Goal: Task Accomplishment & Management: Manage account settings

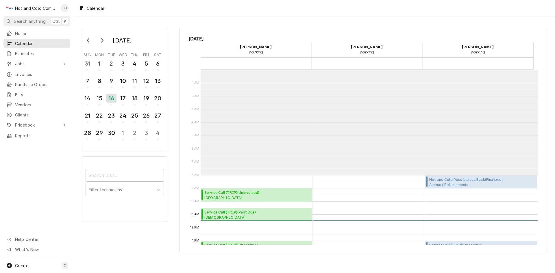
scroll to position [105, 0]
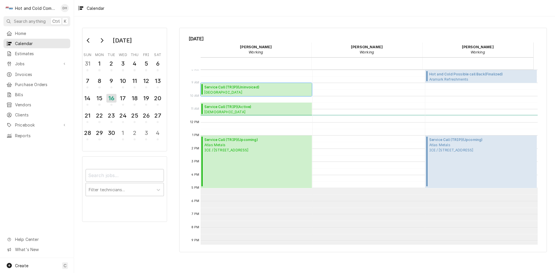
click at [254, 84] on div "Service Call (TRIP) ( Uninvoiced ) Whitefield Academy Lower School / Whitefield…" at bounding box center [255, 89] width 111 height 13
click at [128, 101] on div "17" at bounding box center [123, 98] width 10 height 10
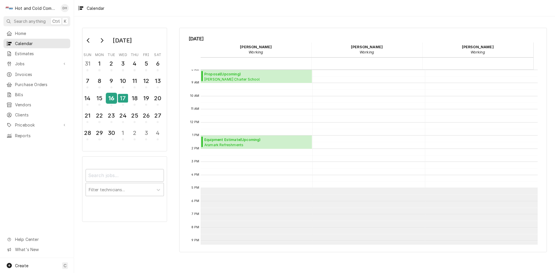
click at [111, 101] on div "16" at bounding box center [111, 98] width 10 height 10
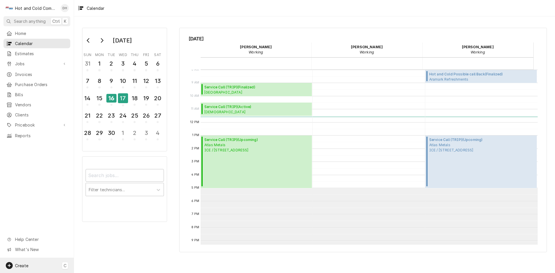
click at [22, 264] on span "Create" at bounding box center [21, 265] width 13 height 5
click at [101, 205] on div "Job" at bounding box center [108, 205] width 39 height 6
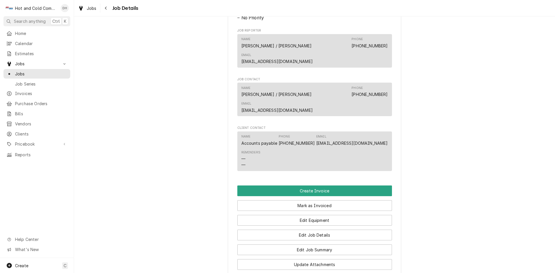
scroll to position [385, 0]
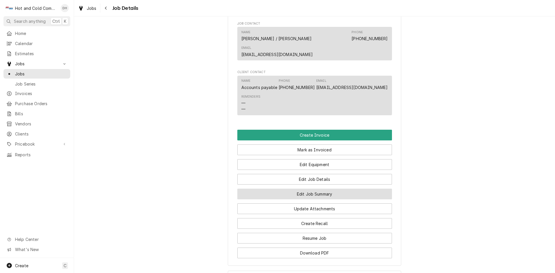
click at [346, 191] on button "Edit Job Summary" at bounding box center [314, 194] width 155 height 11
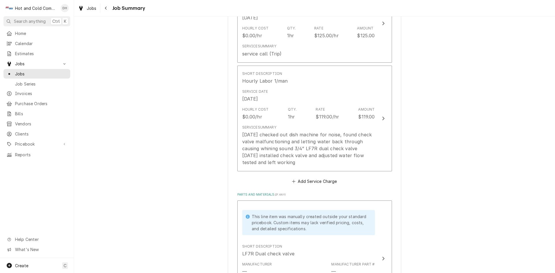
scroll to position [96, 0]
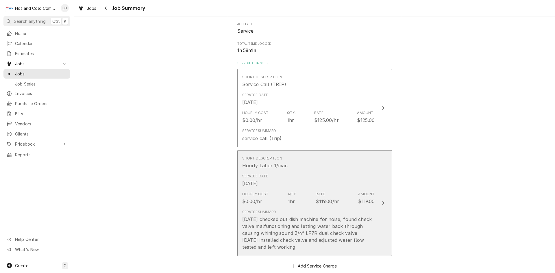
click at [366, 174] on div "Service Date Sep 10, 2025" at bounding box center [308, 180] width 133 height 18
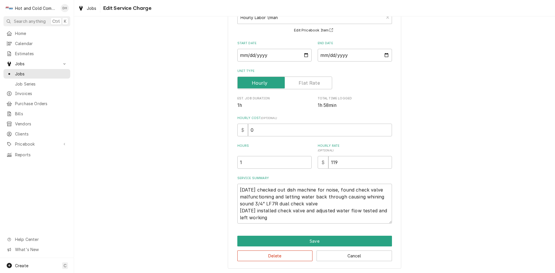
scroll to position [44, 0]
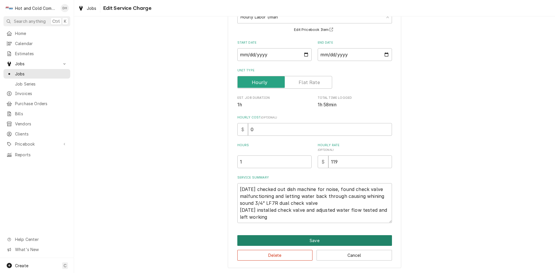
click at [321, 239] on button "Save" at bounding box center [314, 240] width 155 height 11
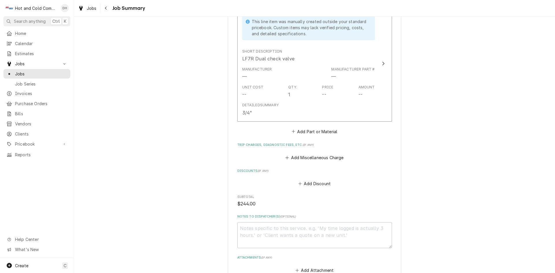
scroll to position [440, 0]
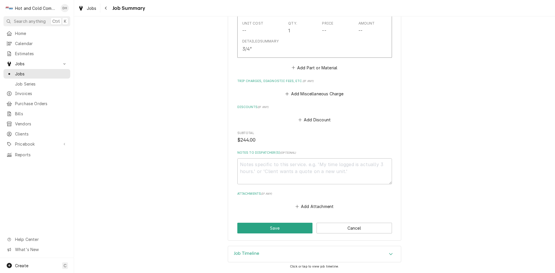
click at [389, 252] on icon "Accordion Header" at bounding box center [390, 254] width 4 height 5
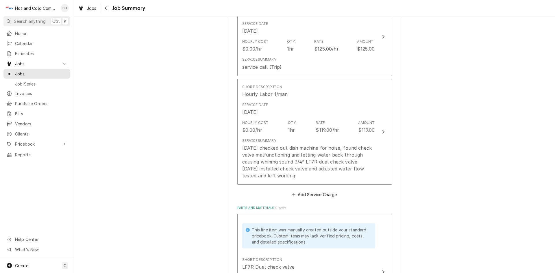
scroll to position [124, 0]
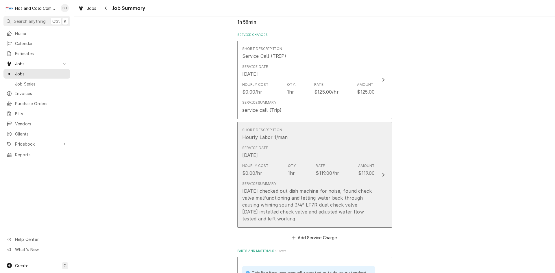
click at [334, 182] on div "Service Summary 9/10/25 checked out dish machine for noise, found check valve m…" at bounding box center [308, 201] width 133 height 41
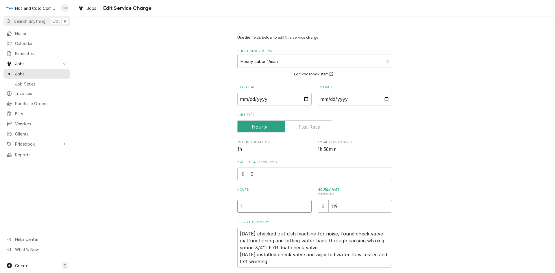
click at [243, 207] on input "1" at bounding box center [274, 206] width 74 height 13
type textarea "x"
type input "2"
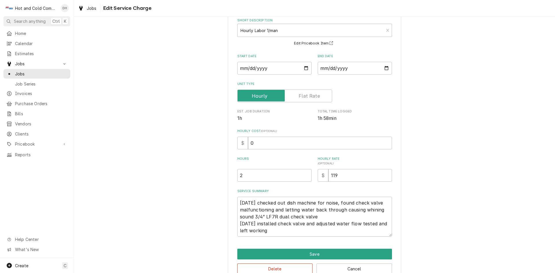
scroll to position [44, 0]
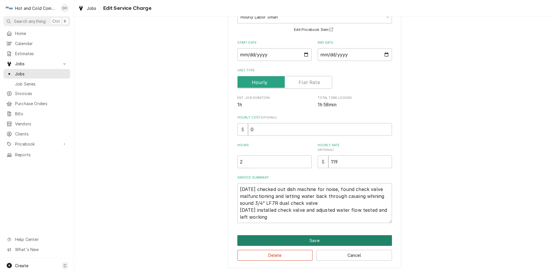
click at [312, 241] on button "Save" at bounding box center [314, 240] width 155 height 11
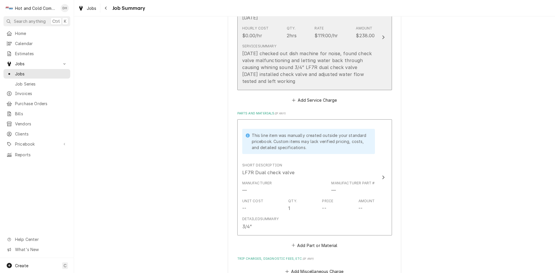
scroll to position [317, 0]
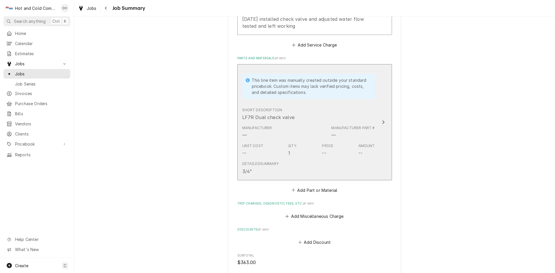
click at [314, 118] on div "Short Description LF7R Dual check valve" at bounding box center [308, 114] width 133 height 18
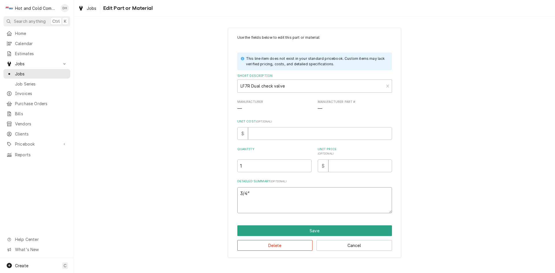
drag, startPoint x: 252, startPoint y: 194, endPoint x: 228, endPoint y: 198, distance: 24.8
click at [228, 198] on div "Use the fields below to edit this part or material: This line item does not exi…" at bounding box center [314, 143] width 173 height 230
type textarea "x"
paste textarea "Watts LF7RU2-2 Lead-Free Brass MPT Dual Check Valve, 3/4-Inch"
type textarea "x"
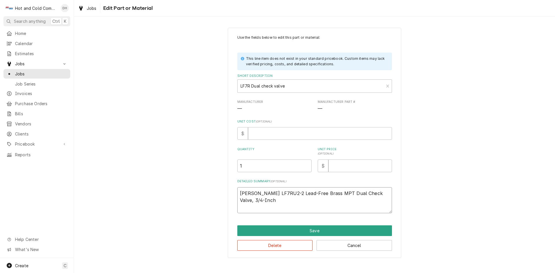
type textarea "[PERSON_NAME] LF7RU2-2 Lead-Free Brass MPT Dual Check Valve, 3/4-Inch"
click at [262, 135] on input "Unit Cost ( optional )" at bounding box center [320, 133] width 144 height 13
type textarea "x"
type input "8"
type textarea "x"
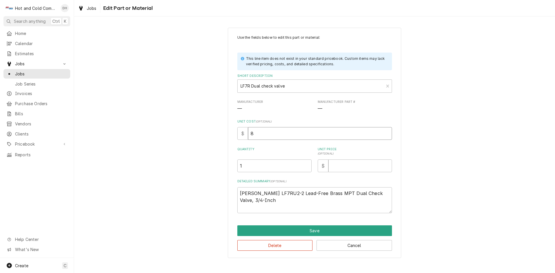
type input "89"
type textarea "x"
type input "89.8"
type textarea "x"
type input "89.87"
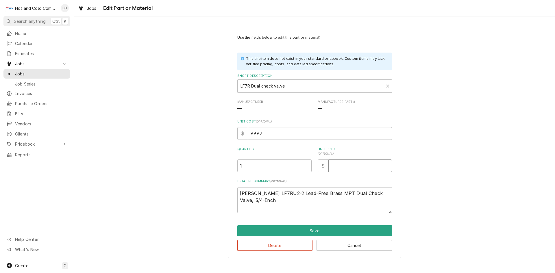
click at [371, 169] on input "Unit Price ( optional )" at bounding box center [360, 165] width 64 height 13
type textarea "x"
type input "1"
type textarea "x"
type input "17"
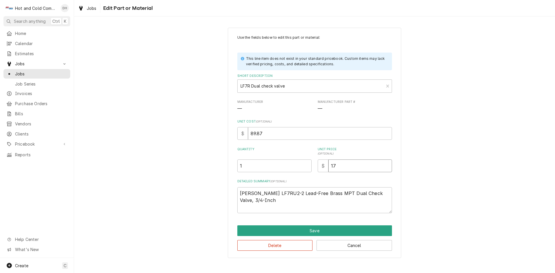
type textarea "x"
type input "179"
type textarea "x"
type input "179.7"
type textarea "x"
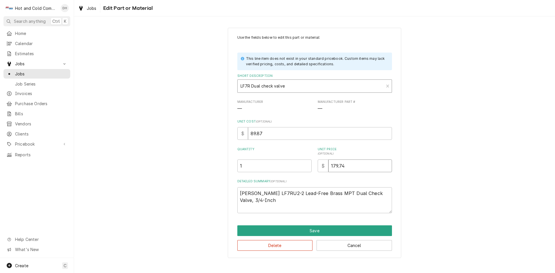
type input "179.74"
type textarea "x"
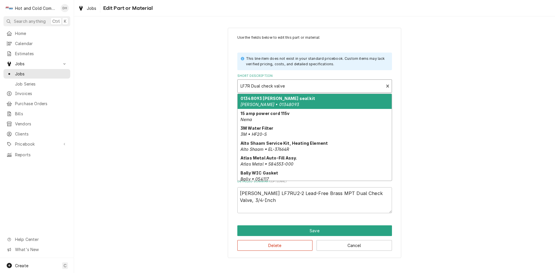
click at [240, 83] on input "Short Description" at bounding box center [240, 85] width 1 height 9
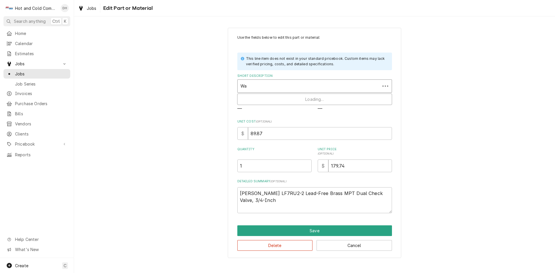
type input "W"
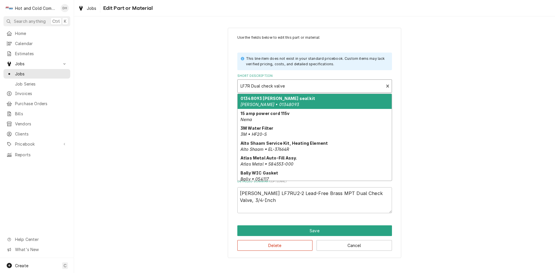
drag, startPoint x: 242, startPoint y: 84, endPoint x: 362, endPoint y: 86, distance: 119.9
click at [362, 86] on div "Short Description" at bounding box center [310, 86] width 140 height 10
click at [342, 84] on div "Short Description" at bounding box center [310, 86] width 140 height 10
click at [313, 89] on div "Short Description" at bounding box center [310, 86] width 140 height 10
click at [316, 85] on div "Short Description" at bounding box center [310, 86] width 140 height 10
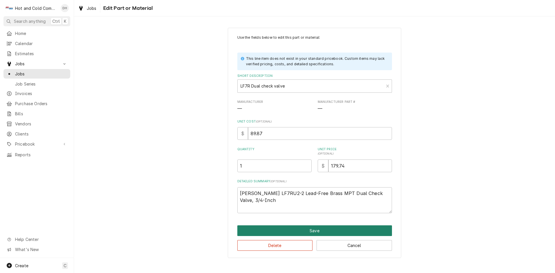
click at [308, 229] on button "Save" at bounding box center [314, 230] width 155 height 11
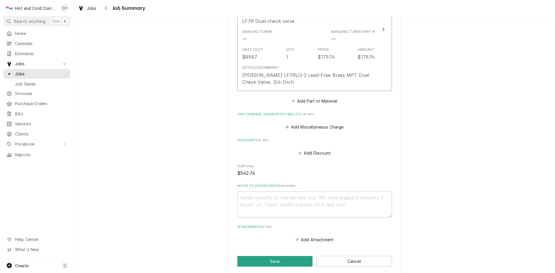
scroll to position [447, 0]
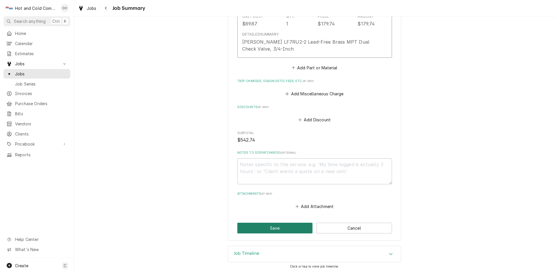
click at [290, 226] on button "Save" at bounding box center [274, 228] width 75 height 11
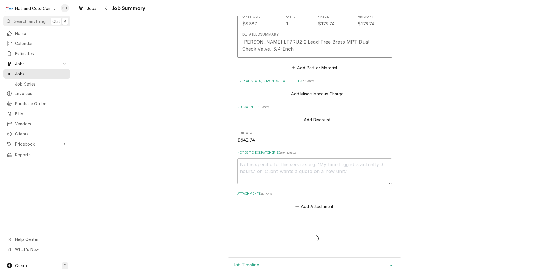
type textarea "x"
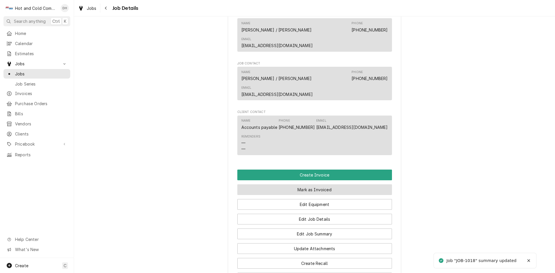
scroll to position [385, 0]
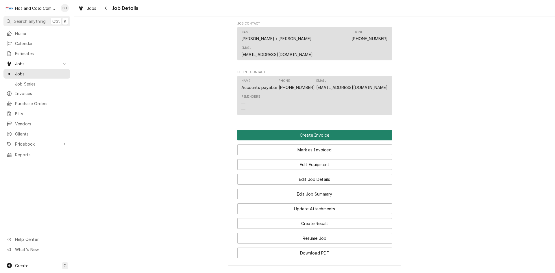
click at [318, 132] on button "Create Invoice" at bounding box center [314, 135] width 155 height 11
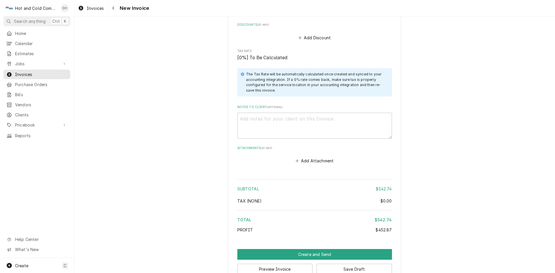
scroll to position [926, 0]
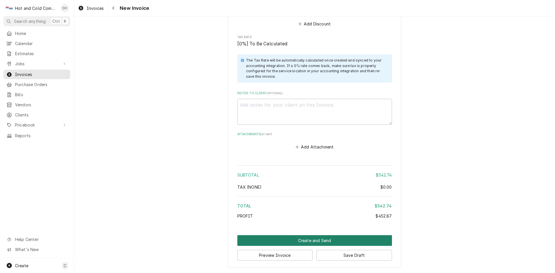
click at [312, 241] on button "Create and Send" at bounding box center [314, 240] width 155 height 11
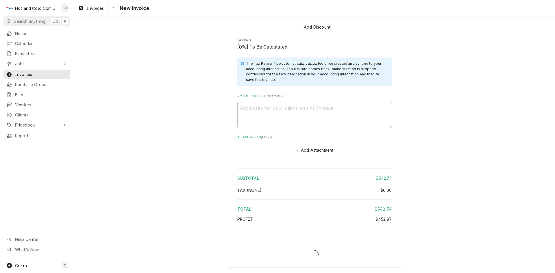
type textarea "x"
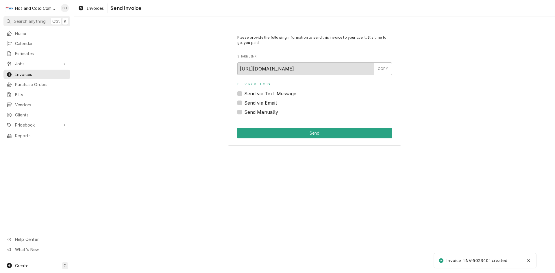
click at [244, 102] on label "Send via Email" at bounding box center [260, 102] width 33 height 7
click at [244, 102] on input "Send via Email" at bounding box center [321, 105] width 155 height 13
checkbox input "true"
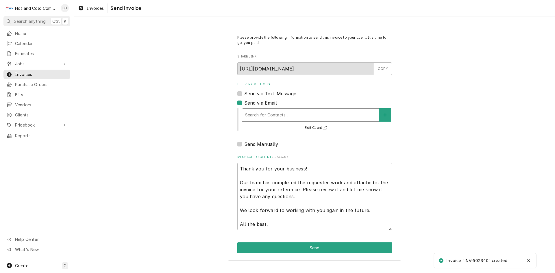
click at [282, 114] on div "Delivery Methods" at bounding box center [310, 115] width 131 height 10
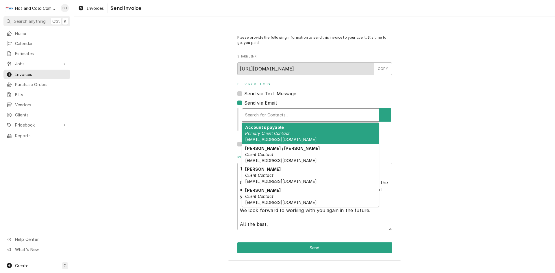
click at [263, 131] on em "Primary Client Contact" at bounding box center [267, 133] width 44 height 5
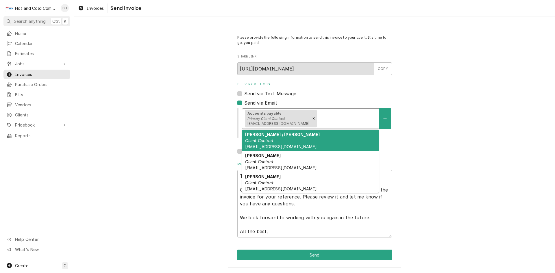
click at [347, 124] on div "Accounts payable Primary Client Contact accountspayable@whitefieldacademy.com" at bounding box center [310, 119] width 136 height 20
click at [279, 138] on div "Christina / Ellsworth Client Contact Cpoole@whitefieldacademy.com" at bounding box center [310, 140] width 136 height 21
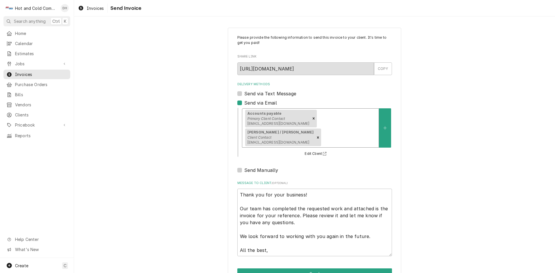
scroll to position [18, 0]
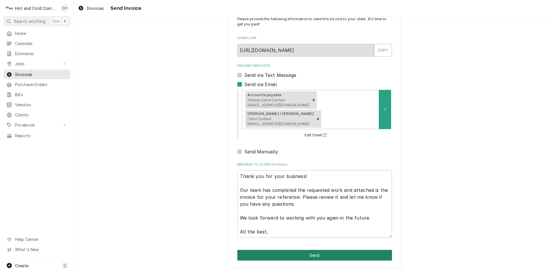
click at [312, 258] on button "Send" at bounding box center [314, 255] width 155 height 11
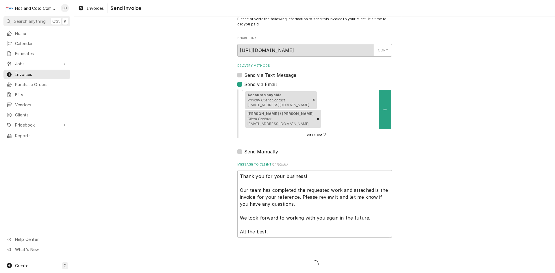
type textarea "x"
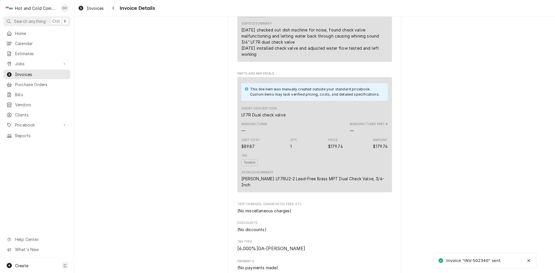
scroll to position [786, 0]
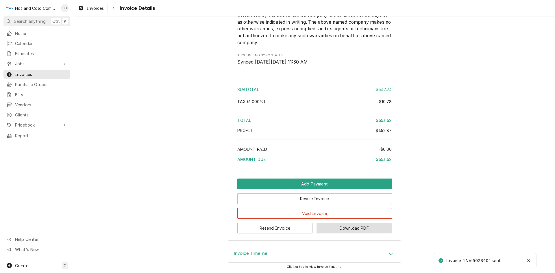
click at [354, 229] on button "Download PDF" at bounding box center [353, 228] width 75 height 11
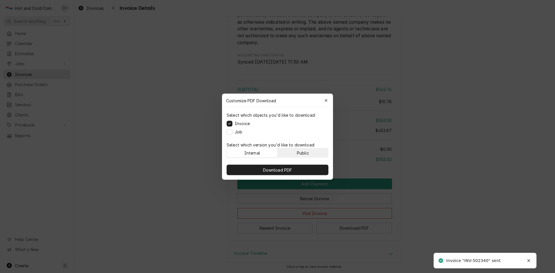
click at [314, 150] on button "Public" at bounding box center [303, 152] width 51 height 9
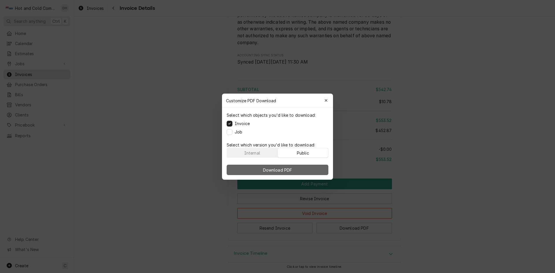
click at [285, 168] on span "Download PDF" at bounding box center [277, 170] width 31 height 6
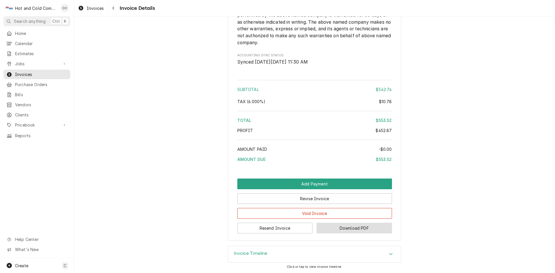
click at [354, 228] on button "Download PDF" at bounding box center [353, 228] width 75 height 11
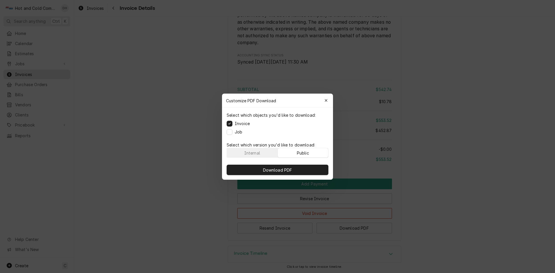
click at [312, 154] on button "Public" at bounding box center [303, 152] width 51 height 9
click at [286, 170] on span "Download PDF" at bounding box center [277, 170] width 31 height 6
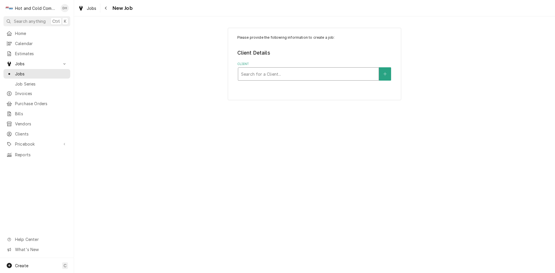
click at [265, 70] on div "Client" at bounding box center [308, 74] width 135 height 10
type input "Whitefield"
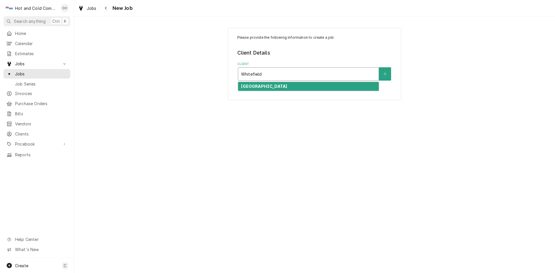
click at [321, 89] on div "Whitefield Academy" at bounding box center [308, 86] width 140 height 9
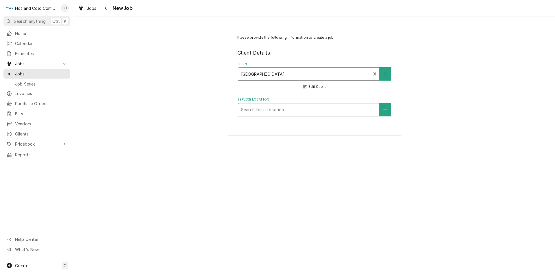
click at [313, 107] on div "Service Location" at bounding box center [308, 110] width 135 height 10
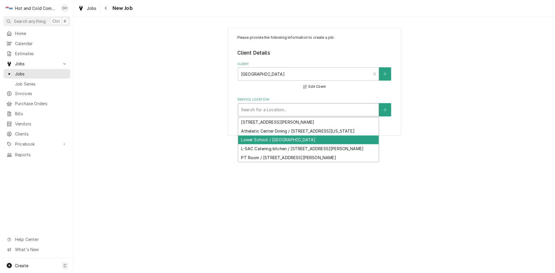
drag, startPoint x: 294, startPoint y: 146, endPoint x: 309, endPoint y: 147, distance: 15.6
click at [295, 144] on div "Lower School / Whitefield Dr SE, Mableton, GA 30126" at bounding box center [308, 139] width 140 height 9
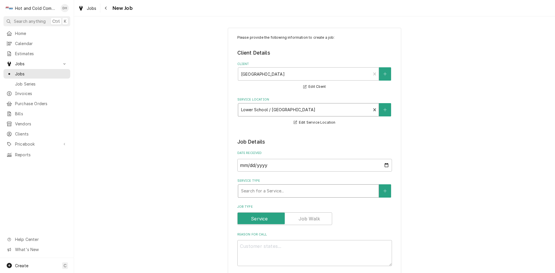
click at [335, 189] on div "Service Type" at bounding box center [308, 191] width 135 height 10
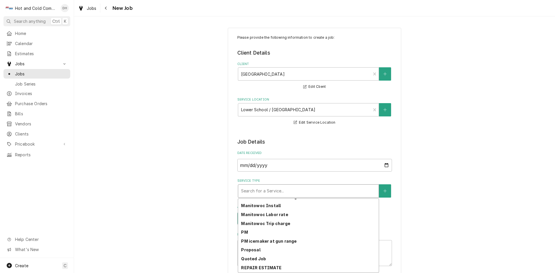
scroll to position [162, 0]
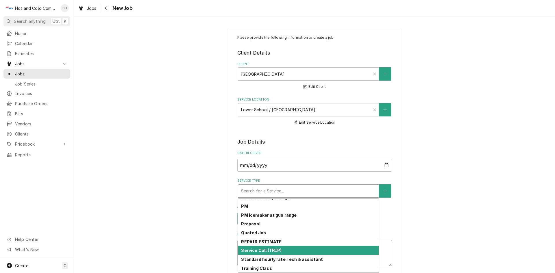
click at [270, 249] on strong "Service Call (TRIP)" at bounding box center [261, 250] width 40 height 5
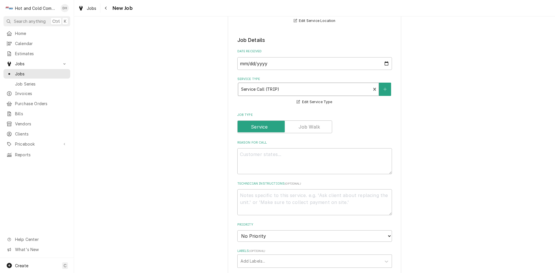
scroll to position [96, 0]
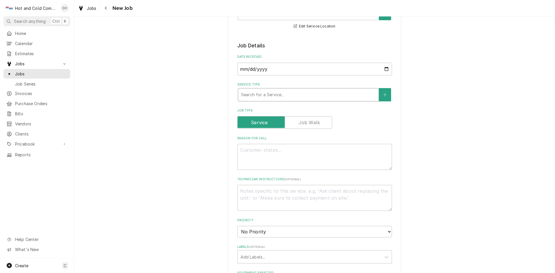
drag, startPoint x: 372, startPoint y: 95, endPoint x: 325, endPoint y: 114, distance: 50.4
click at [262, 93] on div "Service Type" at bounding box center [308, 95] width 135 height 10
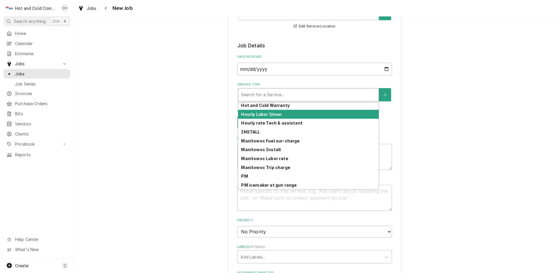
click at [273, 114] on strong "Hourly Labor 1/man" at bounding box center [261, 114] width 40 height 5
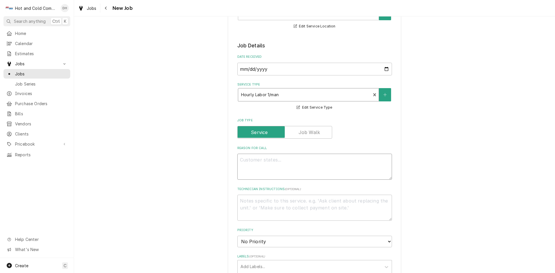
click at [258, 162] on textarea "Reason For Call" at bounding box center [314, 167] width 155 height 26
type textarea "x"
type textarea "O"
type textarea "x"
type textarea "Ov"
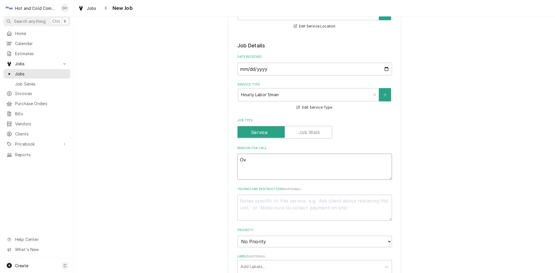
type textarea "x"
type textarea "Ove"
type textarea "x"
type textarea "Oven"
type textarea "x"
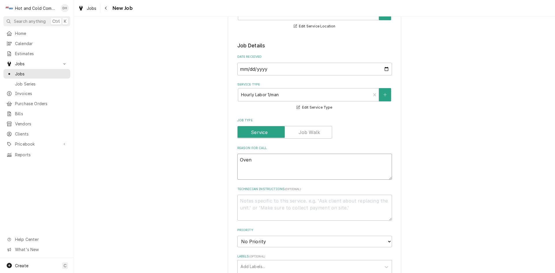
type textarea "Oven"
type textarea "x"
type textarea "Oven p"
type textarea "x"
type textarea "Oven pi"
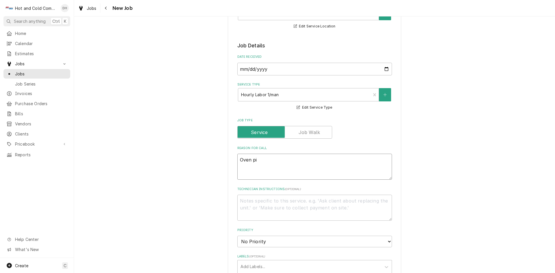
type textarea "x"
type textarea "Oven pil"
type textarea "x"
type textarea "Oven pilo"
type textarea "x"
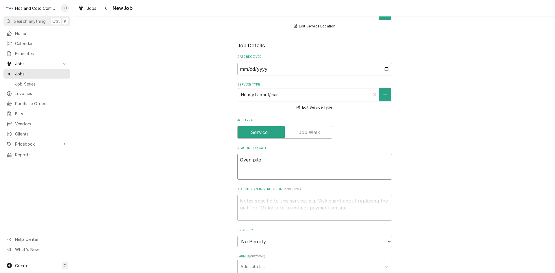
type textarea "Oven pilot"
type textarea "x"
type textarea "Oven pilot"
type textarea "x"
type textarea "Oven pilot w"
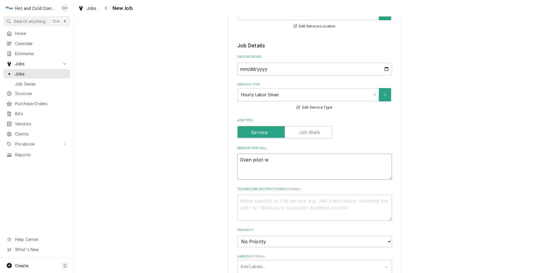
type textarea "x"
type textarea "Oven pilot wa"
type textarea "x"
type textarea "Oven pilot wan"
type textarea "x"
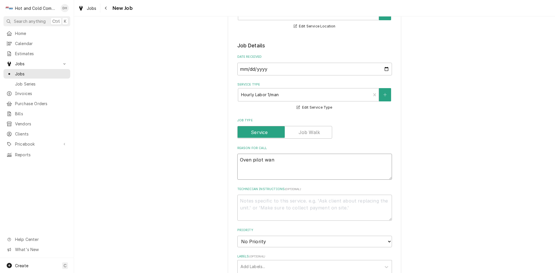
type textarea "Oven pilot want"
type textarea "x"
type textarea "Oven pilot want"
type textarea "x"
type textarea "Oven pilot want s"
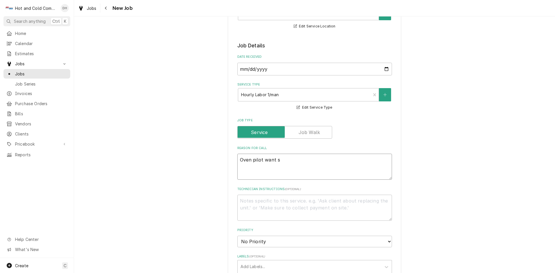
type textarea "x"
type textarea "Oven pilot want st"
type textarea "x"
type textarea "Oven pilot want sta"
type textarea "x"
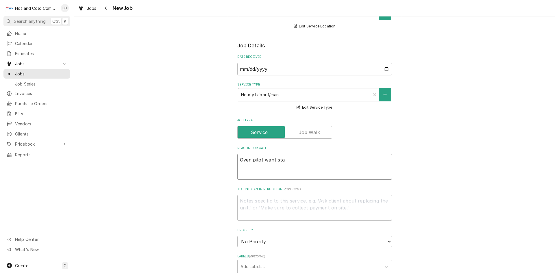
type textarea "Oven pilot want stay"
type textarea "x"
type textarea "Oven pilot want stay"
type textarea "x"
type textarea "Oven pilot want stay l"
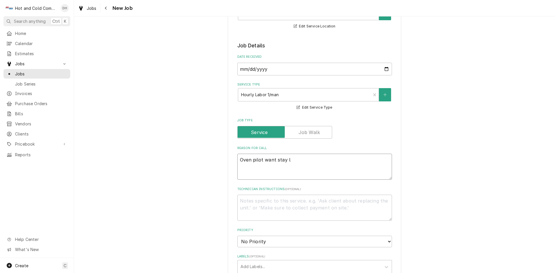
type textarea "x"
type textarea "Oven pilot want stay li"
type textarea "x"
type textarea "Oven pilot want stay lit"
type textarea "x"
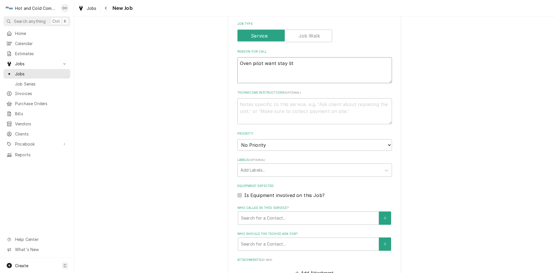
scroll to position [289, 0]
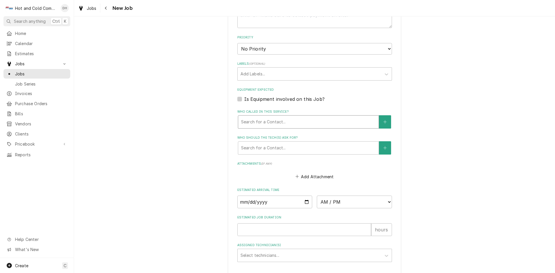
type textarea "Oven pilot want stay lit"
click at [273, 122] on div "Who called in this service?" at bounding box center [308, 122] width 135 height 10
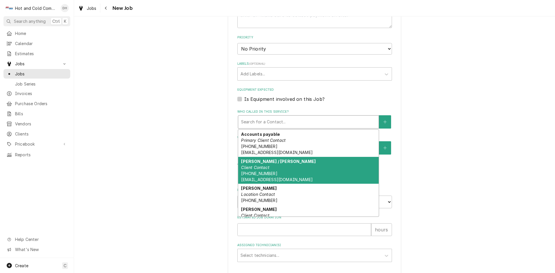
scroll to position [36, 0]
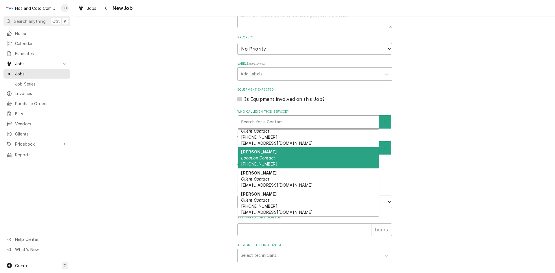
drag, startPoint x: 267, startPoint y: 157, endPoint x: 282, endPoint y: 156, distance: 15.4
click at [273, 156] on div "Christine Location Contact (678) 378-6944" at bounding box center [308, 157] width 140 height 21
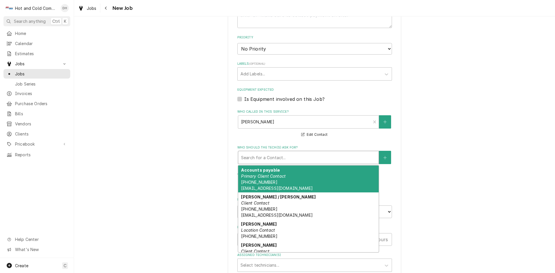
drag, startPoint x: 287, startPoint y: 157, endPoint x: 296, endPoint y: 158, distance: 9.0
click at [288, 156] on div "Who should the tech(s) ask for?" at bounding box center [308, 157] width 135 height 10
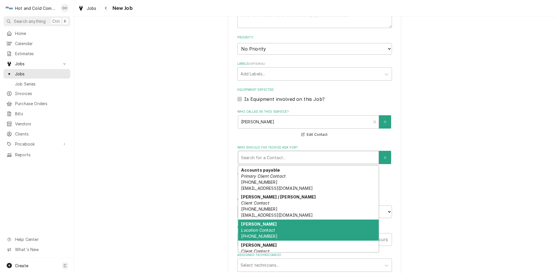
click at [282, 226] on div "Christine Location Contact (678) 378-6944" at bounding box center [308, 230] width 140 height 21
type textarea "x"
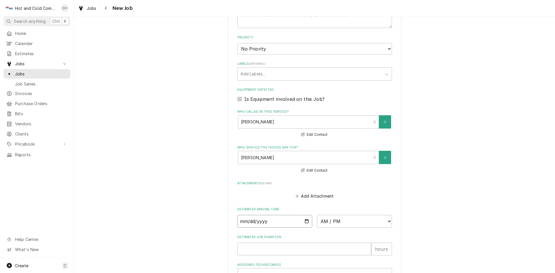
click at [304, 221] on input "Date" at bounding box center [274, 221] width 75 height 13
type input "2025-09-16"
type textarea "x"
click at [385, 220] on select "AM / PM 6:00 AM 6:15 AM 6:30 AM 6:45 AM 7:00 AM 7:15 AM 7:30 AM 7:45 AM 8:00 AM…" at bounding box center [354, 221] width 75 height 13
select select "10:30:00"
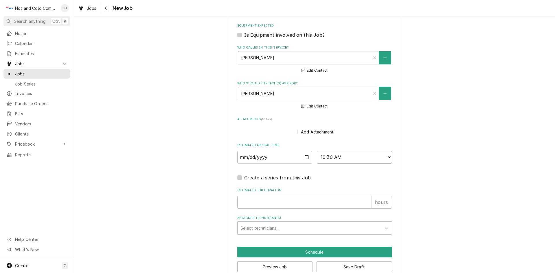
scroll to position [364, 0]
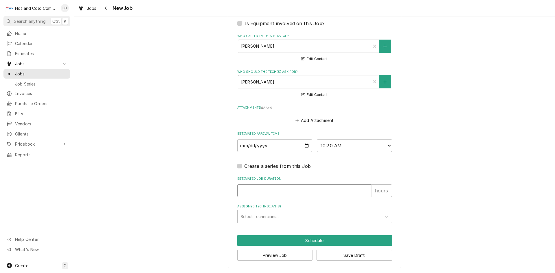
click at [267, 191] on input "Estimated Job Duration" at bounding box center [304, 190] width 134 height 13
type textarea "x"
type input "1"
click at [268, 213] on div "Assigned Technician(s)" at bounding box center [309, 216] width 138 height 10
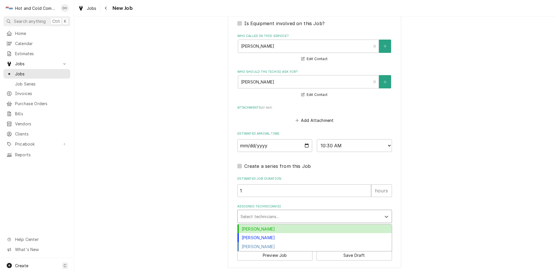
drag, startPoint x: 261, startPoint y: 228, endPoint x: 266, endPoint y: 228, distance: 5.2
click at [262, 228] on div "Daryl Harris" at bounding box center [314, 228] width 154 height 9
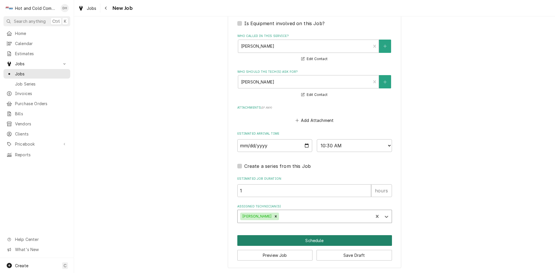
click at [304, 239] on button "Schedule" at bounding box center [314, 240] width 155 height 11
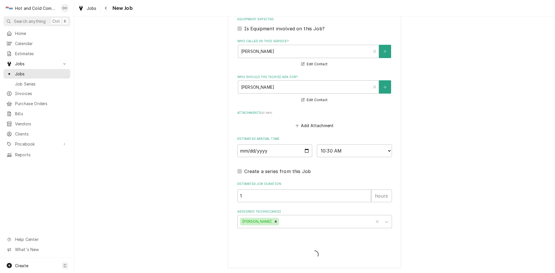
scroll to position [359, 0]
type textarea "x"
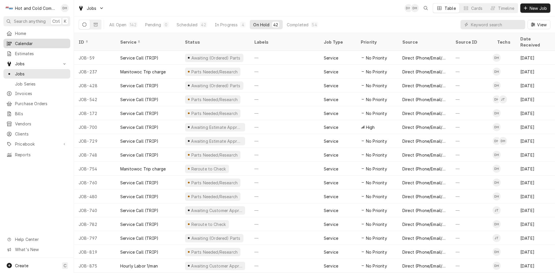
click at [27, 42] on span "Calendar" at bounding box center [41, 43] width 52 height 6
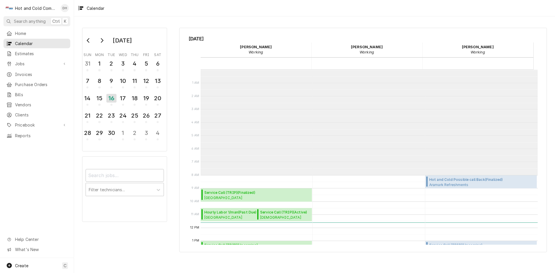
scroll to position [105, 0]
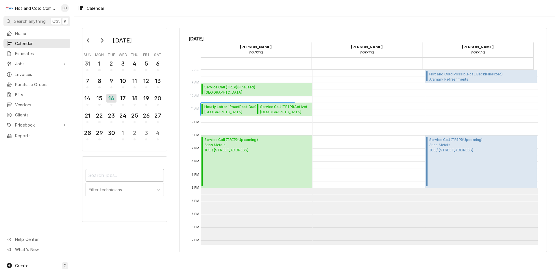
click at [223, 107] on span "Hourly Labor 1/man ( Past Due )" at bounding box center [236, 106] width 64 height 5
click at [126, 104] on div "17" at bounding box center [123, 99] width 10 height 14
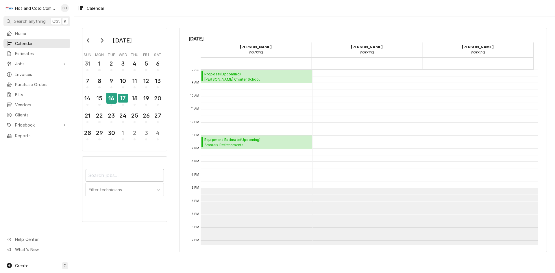
click at [112, 102] on div "16" at bounding box center [111, 98] width 10 height 10
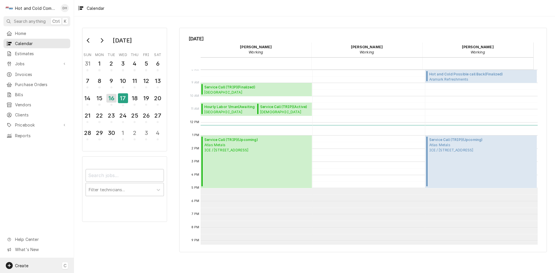
click at [21, 263] on span "Create" at bounding box center [21, 265] width 13 height 5
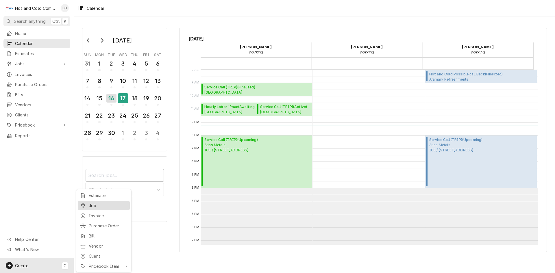
click at [109, 205] on div "Job" at bounding box center [108, 205] width 39 height 6
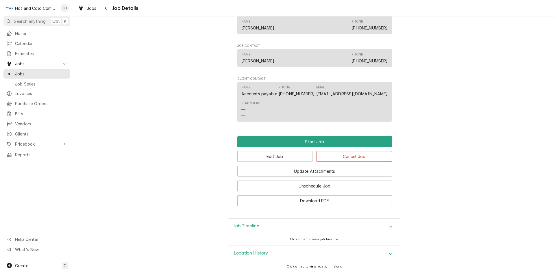
scroll to position [330, 0]
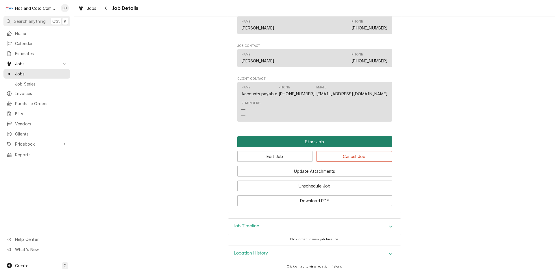
click at [306, 141] on button "Start Job" at bounding box center [314, 141] width 155 height 11
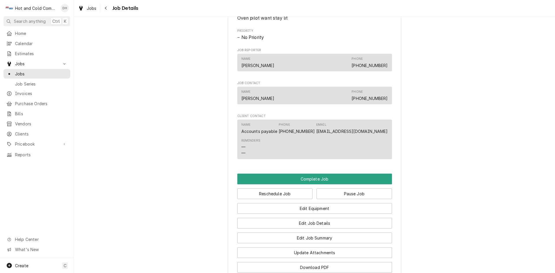
scroll to position [289, 0]
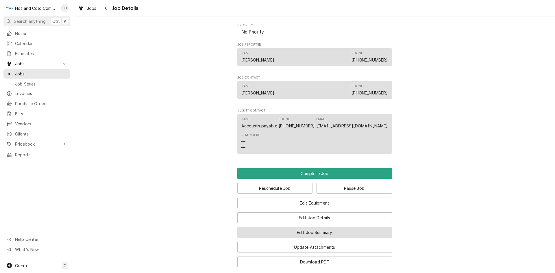
click at [334, 238] on button "Edit Job Summary" at bounding box center [314, 232] width 155 height 11
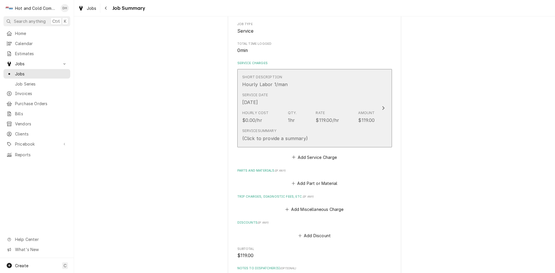
click at [330, 92] on div "Service Date [DATE]" at bounding box center [308, 99] width 133 height 18
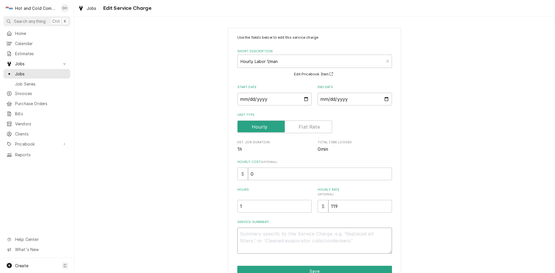
click at [271, 231] on textarea "Service Summary" at bounding box center [314, 241] width 155 height 26
type textarea "x"
type textarea "8"
type textarea "x"
type textarea "8/"
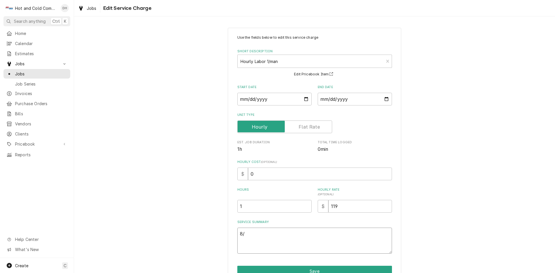
type textarea "x"
type textarea "8/1"
type textarea "x"
type textarea "8/16"
type textarea "x"
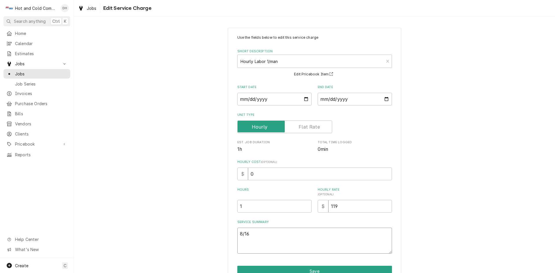
type textarea "8/16/"
type textarea "x"
type textarea "8/16/2"
type textarea "x"
type textarea "8/16/25"
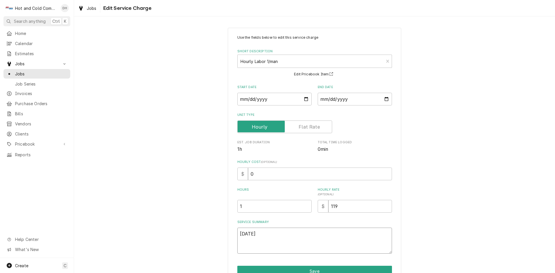
type textarea "x"
type textarea "8/16/25"
type textarea "x"
type textarea "8/16/25 c"
type textarea "x"
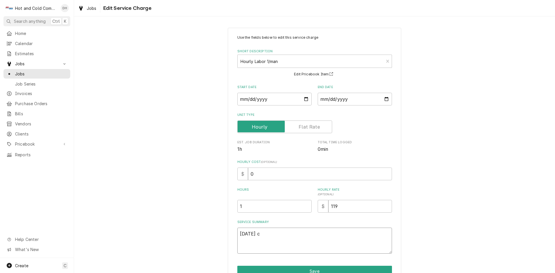
type textarea "8/16/25 ch"
type textarea "x"
type textarea "8/16/25 che"
type textarea "x"
type textarea "8/16/25 chec"
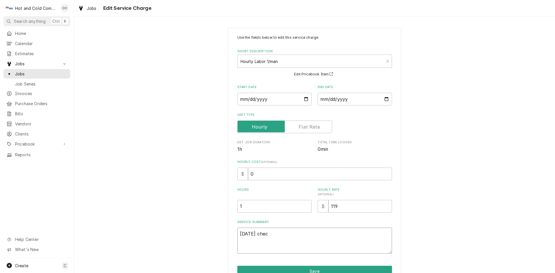
type textarea "x"
type textarea "8/16/25 check"
type textarea "x"
type textarea "8/16/25 checke"
type textarea "x"
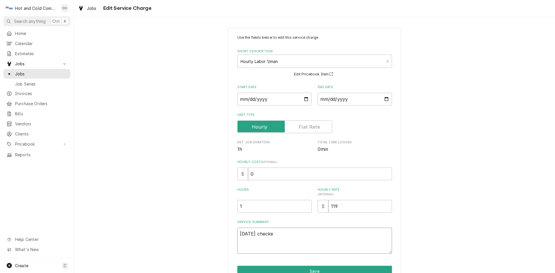
type textarea "8/16/25 checked"
type textarea "x"
type textarea "8/16/25 checked"
type textarea "x"
type textarea "8/16/25 checked o"
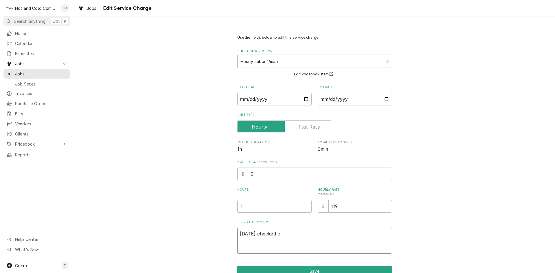
type textarea "x"
type textarea "8/16/25 checked ov"
type textarea "x"
type textarea "8/16/25 checked ove"
type textarea "x"
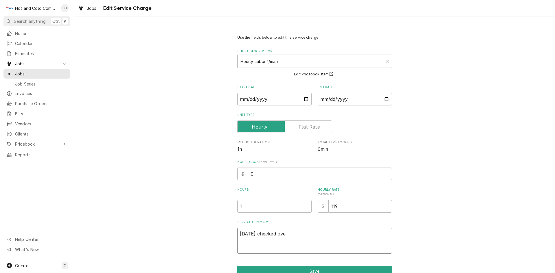
type textarea "8/16/25 checked oven"
type textarea "x"
type textarea "8/16/25 checked ovens"
type textarea "x"
type textarea "8/16/25 checked ovens"
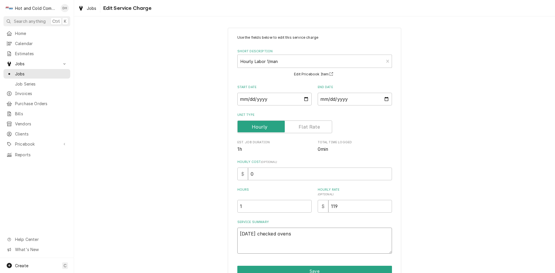
type textarea "x"
type textarea "8/16/25 checked ovens f"
type textarea "x"
type textarea "8/16/25 checked ovens fo"
type textarea "x"
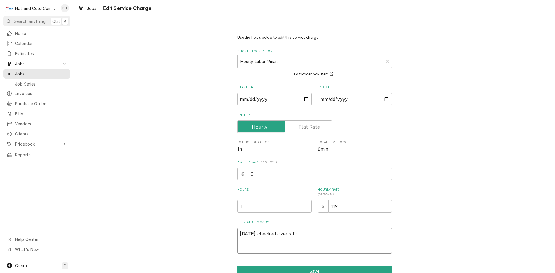
type textarea "8/16/25 checked ovens fou"
type textarea "x"
type textarea "8/16/25 checked ovens foun"
type textarea "x"
type textarea "8/16/25 checked ovens found"
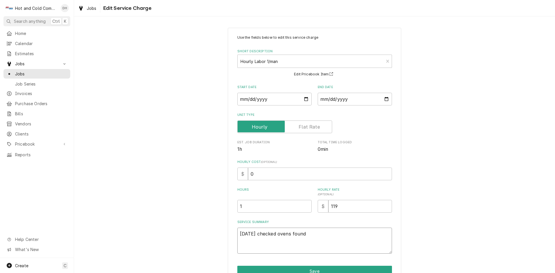
type textarea "x"
type textarea "8/16/25 checked ovens found"
type textarea "x"
type textarea "8/16/25 checked ovens found b"
type textarea "x"
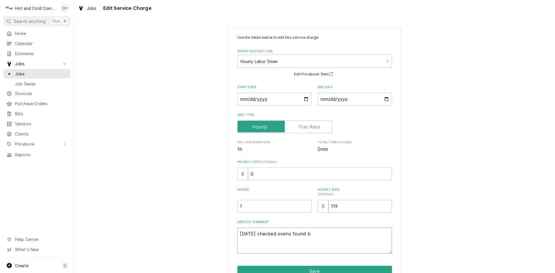
type textarea "8/16/25 checked ovens found ba"
type textarea "x"
type textarea "8/16/25 checked ovens found bad"
type textarea "x"
type textarea "8/16/25 checked ovens found bad"
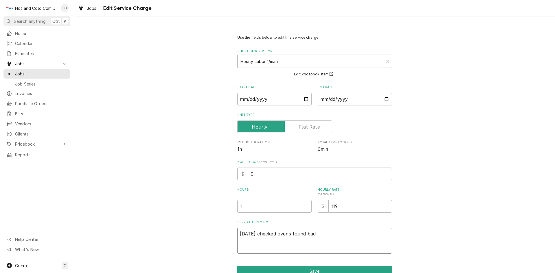
type textarea "x"
type textarea "8/16/25 checked ovens found bad t"
type textarea "x"
type textarea "8/16/25 checked ovens found bad th"
type textarea "x"
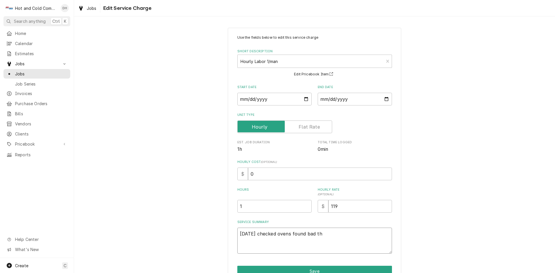
type textarea "8/16/25 checked ovens found bad the"
type textarea "x"
type textarea "8/16/25 checked ovens found bad ther"
type textarea "x"
type textarea "8/16/25 checked ovens found bad therm"
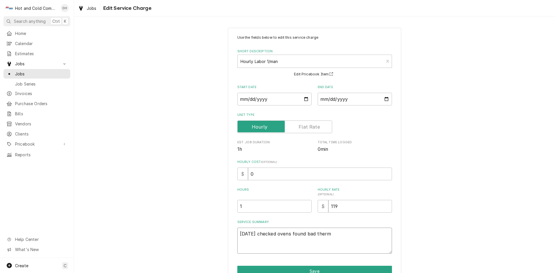
type textarea "x"
type textarea "8/16/25 checked ovens found bad thermo"
type textarea "x"
type textarea "8/16/25 checked ovens found bad thermoc"
type textarea "x"
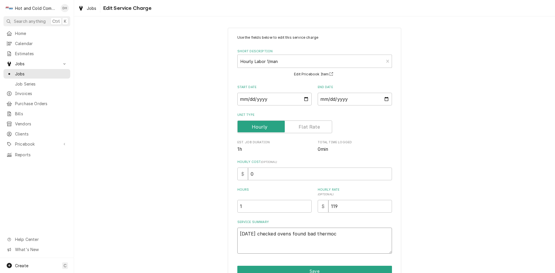
type textarea "8/16/25 checked ovens found bad thermoco"
type textarea "x"
type textarea "8/16/25 checked ovens found bad thermocou"
type textarea "x"
type textarea "8/16/25 checked ovens found bad thermocoup"
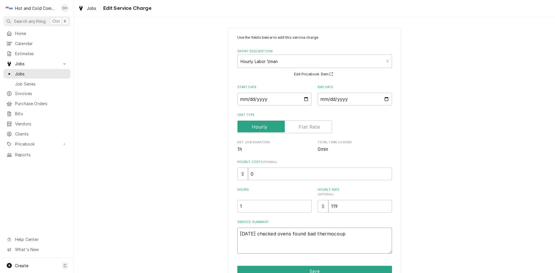
type textarea "x"
type textarea "8/16/25 checked ovens found bad thermocoupl"
type textarea "x"
type textarea "8/16/25 checked ovens found bad thermocouple"
type textarea "x"
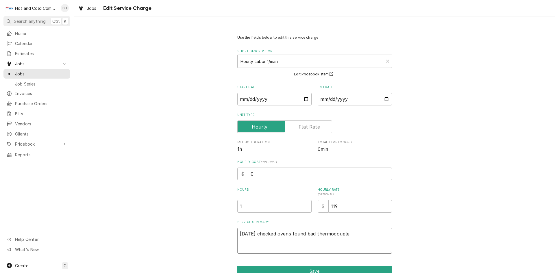
type textarea "8/16/25 checked ovens found bad thermocouple"
type textarea "x"
type textarea "8/16/25 checked ovens found bad thermocouple r"
type textarea "x"
type textarea "8/16/25 checked ovens found bad thermocouple re"
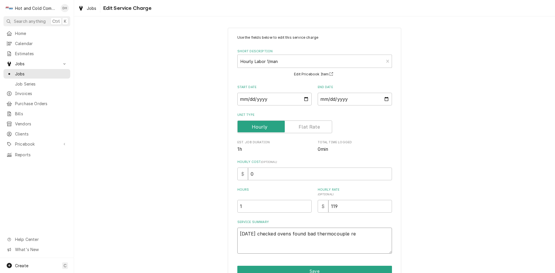
type textarea "x"
type textarea "8/16/25 checked ovens found bad thermocouple rer"
type textarea "x"
type textarea "8/16/25 checked ovens found bad thermocouple rero"
type textarea "x"
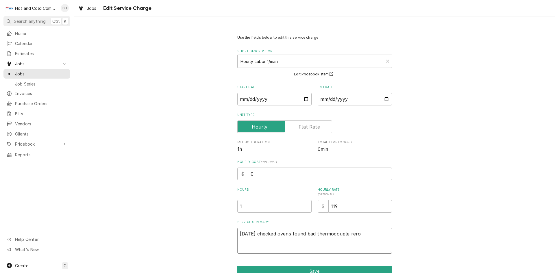
type textarea "8/16/25 checked ovens found bad thermocouple rerou"
type textarea "x"
type textarea "8/16/25 checked ovens found bad thermocouple rerout"
type textarea "x"
type textarea "8/16/25 checked ovens found bad thermocouple reroute"
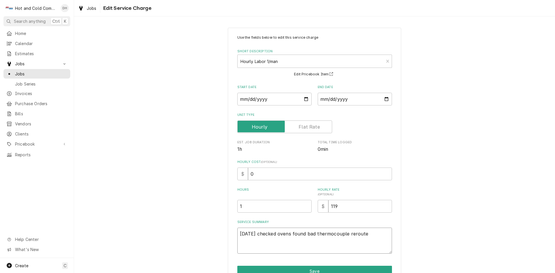
type textarea "x"
type textarea "8/16/25 checked ovens found bad thermocouple reroute"
type textarea "x"
type textarea "8/16/25 checked ovens found bad thermocouple reroute w"
type textarea "x"
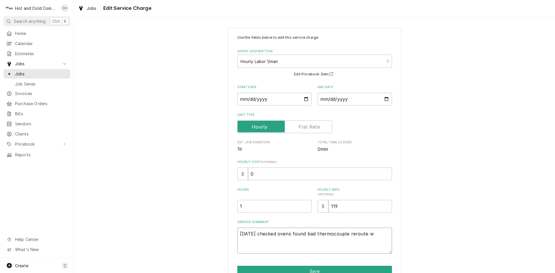
type textarea "8/16/25 checked ovens found bad thermocouple reroute wi"
type textarea "x"
type textarea "8/16/25 checked ovens found bad thermocouple reroute wit"
type textarea "x"
type textarea "8/16/25 checked ovens found bad thermocouple reroute with"
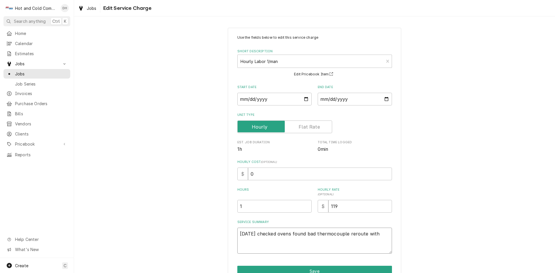
type textarea "x"
type textarea "8/16/25 checked ovens found bad thermocouple reroute with"
type textarea "x"
type textarea "8/16/25 checked ovens found bad thermocouple reroute with p"
type textarea "x"
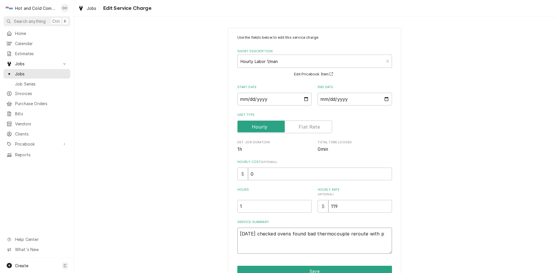
type textarea "8/16/25 checked ovens found bad thermocouple reroute with pa"
type textarea "x"
type textarea "8/16/25 checked ovens found bad thermocouple reroute with par"
type textarea "x"
type textarea "8/16/25 checked ovens found bad thermocouple reroute with part"
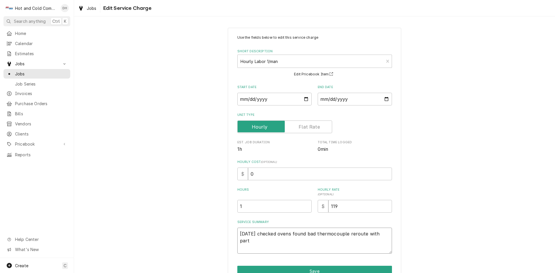
type textarea "x"
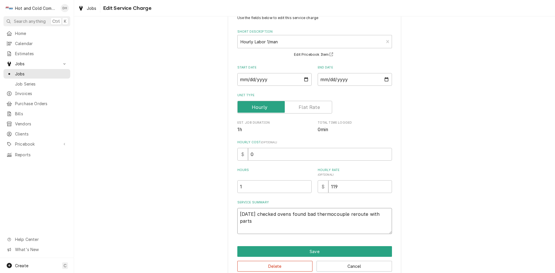
scroll to position [31, 0]
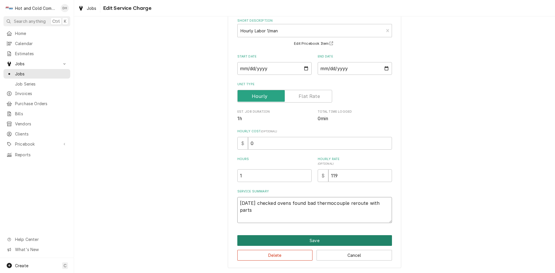
type textarea "[DATE] checked ovens found bad thermocouple reroute with parts"
click at [321, 239] on button "Save" at bounding box center [314, 240] width 155 height 11
type textarea "x"
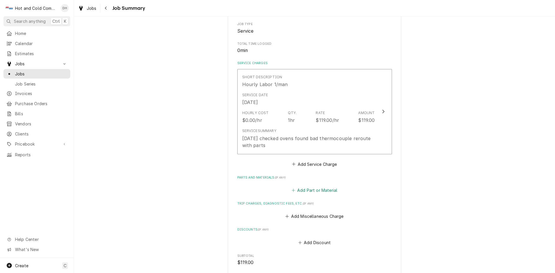
drag, startPoint x: 319, startPoint y: 188, endPoint x: 321, endPoint y: 191, distance: 4.1
click at [319, 188] on button "Add Part or Material" at bounding box center [314, 190] width 48 height 8
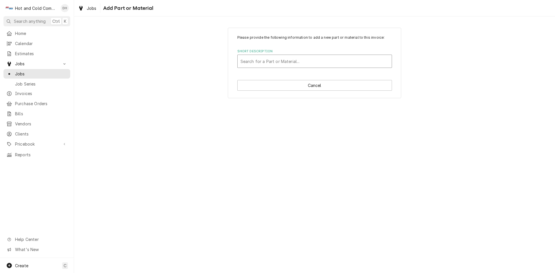
click at [254, 59] on div "Short Description" at bounding box center [314, 61] width 148 height 10
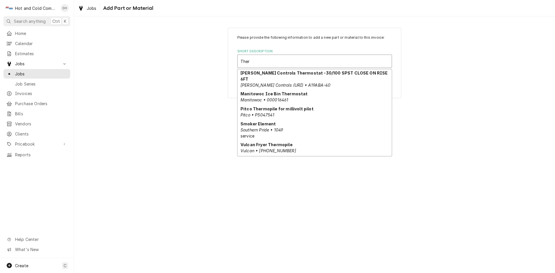
scroll to position [71, 0]
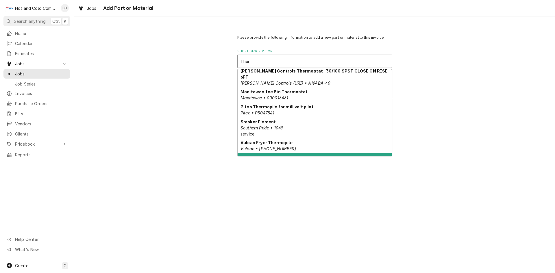
type input "Ther"
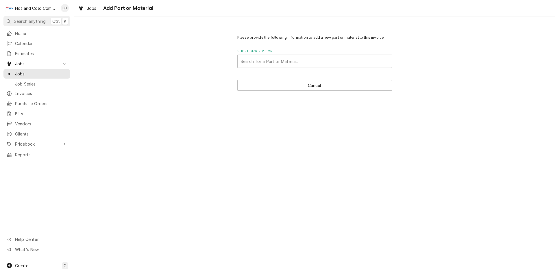
click at [510, 149] on div "Please provide the following information to add a new part or material to this …" at bounding box center [314, 144] width 481 height 256
click at [308, 86] on button "Cancel" at bounding box center [314, 85] width 155 height 11
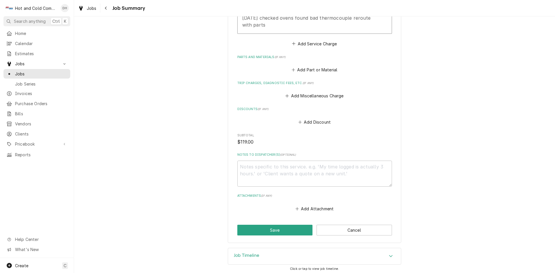
scroll to position [219, 0]
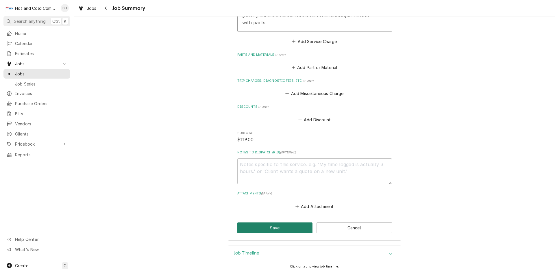
drag, startPoint x: 265, startPoint y: 226, endPoint x: 268, endPoint y: 226, distance: 3.6
click at [268, 226] on button "Save" at bounding box center [274, 227] width 75 height 11
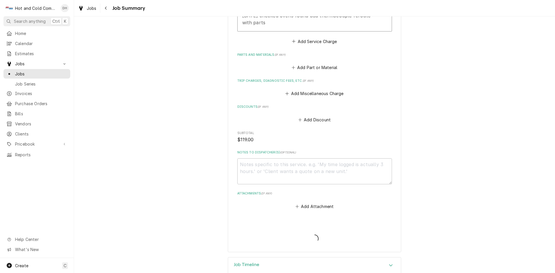
type textarea "x"
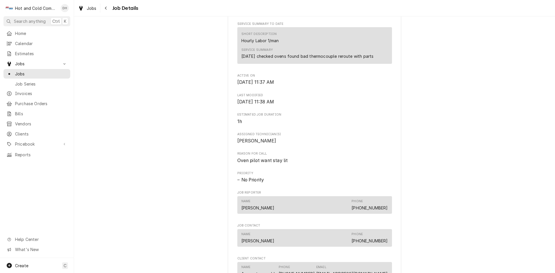
scroll to position [385, 0]
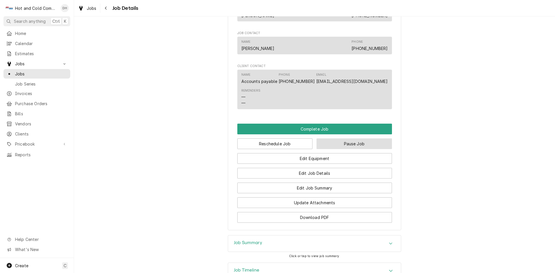
click at [361, 149] on button "Pause Job" at bounding box center [353, 143] width 75 height 11
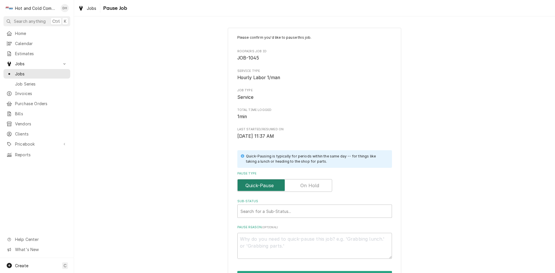
click at [317, 187] on input "Pause Type" at bounding box center [285, 185] width 90 height 13
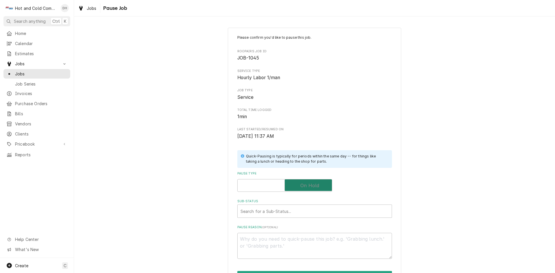
checkbox input "true"
click at [271, 211] on div "Sub-Status" at bounding box center [314, 211] width 148 height 10
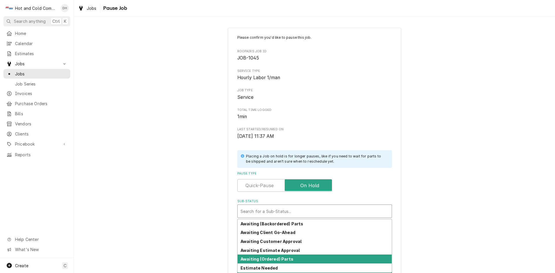
click at [280, 258] on strong "Awaiting (Ordered) Parts" at bounding box center [266, 258] width 53 height 5
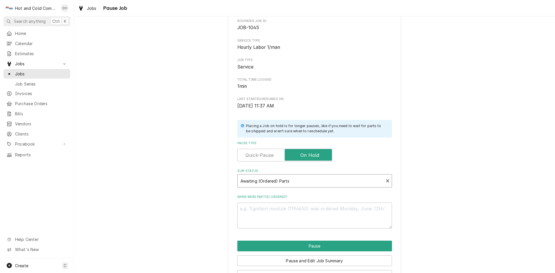
scroll to position [51, 0]
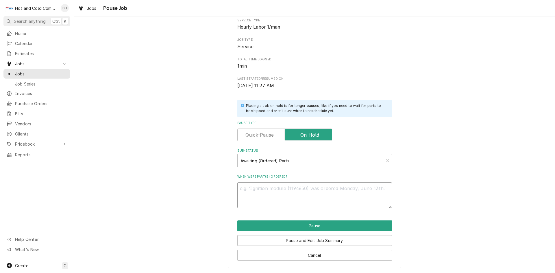
click at [306, 187] on textarea "When were part(s) ordered?" at bounding box center [314, 195] width 155 height 26
type textarea "x"
type textarea "n"
type textarea "x"
type textarea "ne"
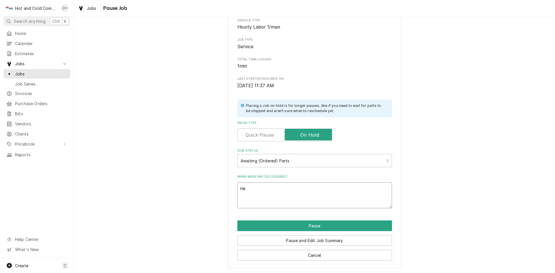
type textarea "x"
type textarea "nee"
type textarea "x"
type textarea "need"
type textarea "x"
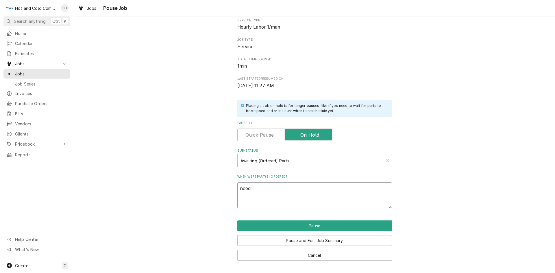
type textarea "need"
type textarea "x"
type textarea "need 3"
type textarea "x"
type textarea "need 3"
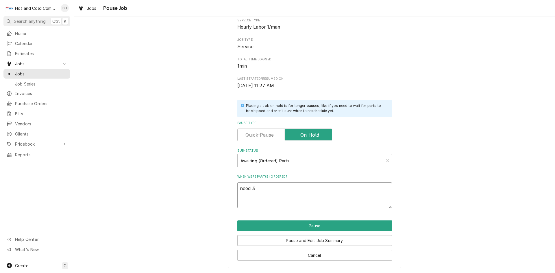
type textarea "x"
type textarea "need 3 t"
type textarea "x"
type textarea "need 3 th"
type textarea "x"
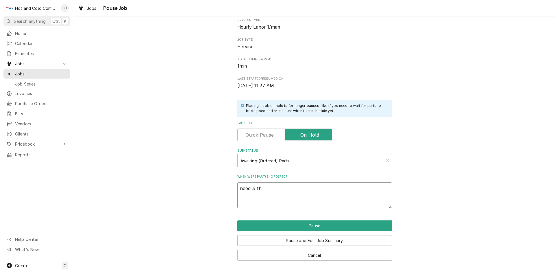
type textarea "need 3 the"
type textarea "x"
type textarea "need 3 ther"
type textarea "x"
type textarea "need 3 therm"
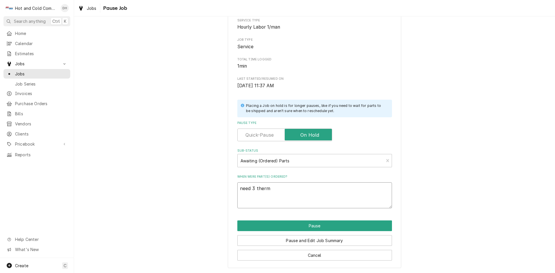
type textarea "x"
type textarea "need 3 thermo"
type textarea "x"
type textarea "need 3 thermoc"
type textarea "x"
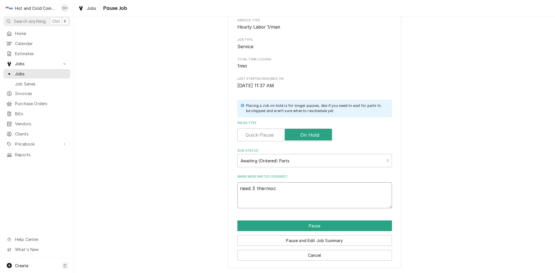
type textarea "need 3 thermoco"
type textarea "x"
type textarea "need 3 thermocou"
type textarea "x"
type textarea "need 3 thermocoup"
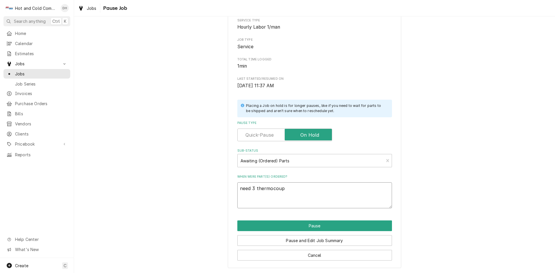
type textarea "x"
type textarea "need 3 thermocoupl"
type textarea "x"
type textarea "need 3 thermocouple"
type textarea "x"
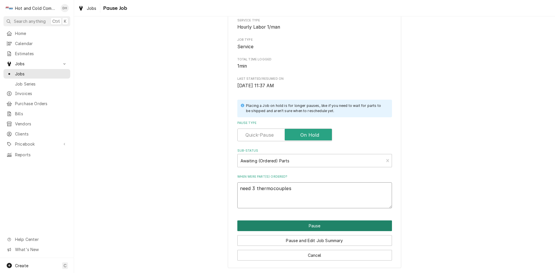
type textarea "need 3 thermocouples"
click at [315, 225] on button "Pause" at bounding box center [314, 225] width 155 height 11
type textarea "x"
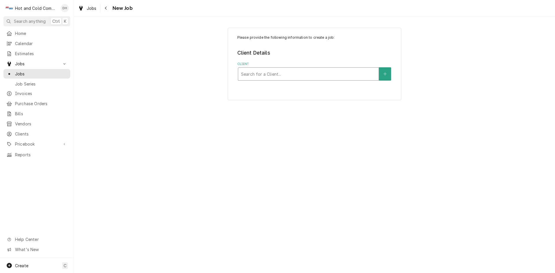
click at [334, 75] on div "Client" at bounding box center [308, 74] width 135 height 10
type input "Aramark"
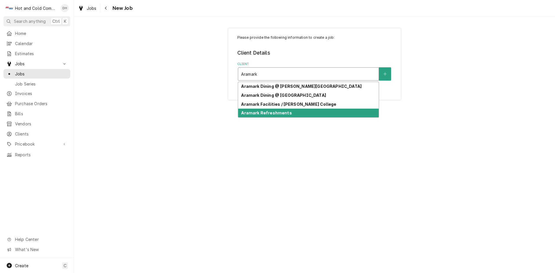
click at [286, 113] on strong "Aramark Refreshments" at bounding box center [266, 112] width 51 height 5
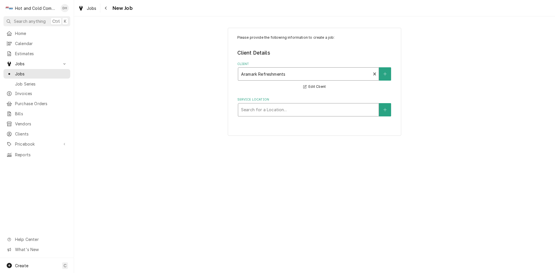
click at [334, 108] on div "Service Location" at bounding box center [308, 110] width 135 height 10
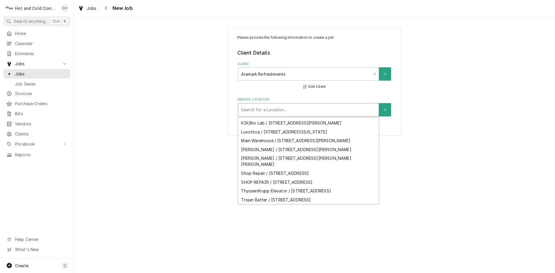
scroll to position [127, 0]
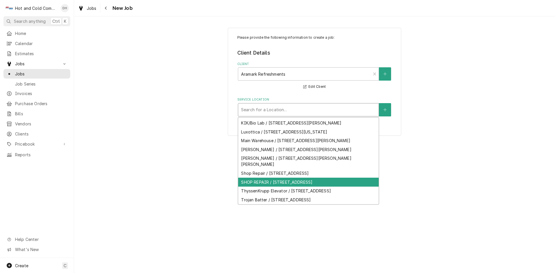
click at [321, 178] on div "SHOP REPAIR / [STREET_ADDRESS]" at bounding box center [308, 182] width 140 height 9
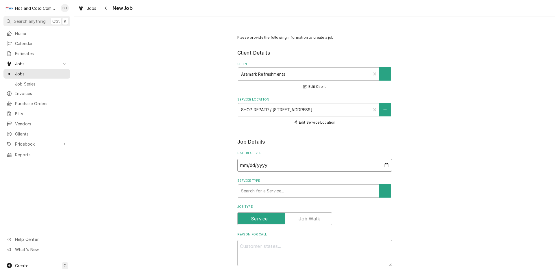
drag, startPoint x: 386, startPoint y: 163, endPoint x: 380, endPoint y: 163, distance: 5.5
click at [385, 163] on input "2025-09-16" at bounding box center [314, 165] width 155 height 13
type textarea "x"
type input "[DATE]"
type textarea "x"
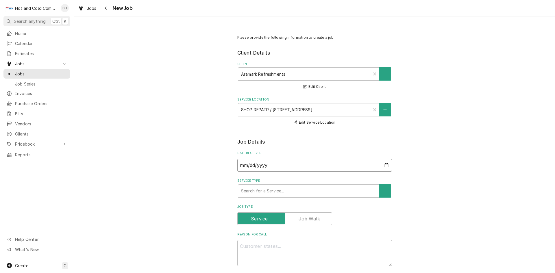
type input "2025-08-11"
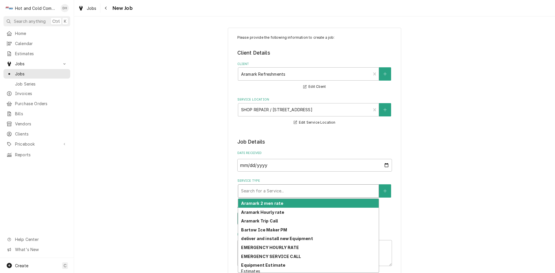
click at [325, 192] on div "Service Type" at bounding box center [308, 191] width 135 height 10
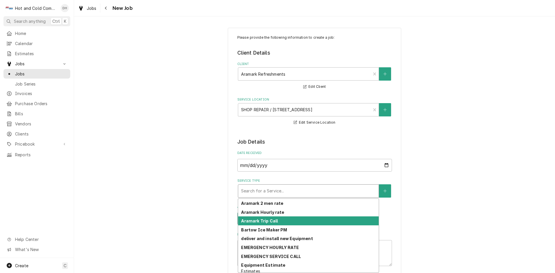
click at [291, 221] on div "Aramark Trip Call" at bounding box center [308, 220] width 140 height 9
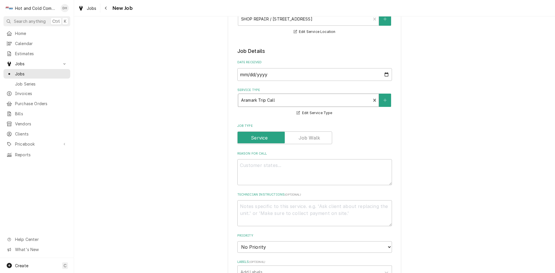
scroll to position [96, 0]
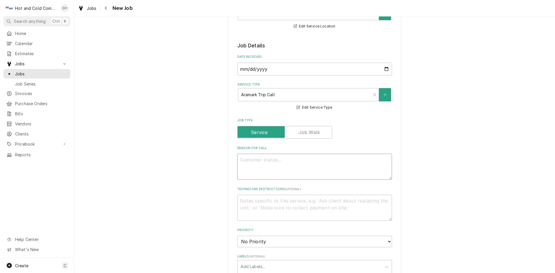
drag, startPoint x: 265, startPoint y: 163, endPoint x: 295, endPoint y: 163, distance: 30.0
click at [269, 162] on textarea "Reason For Call" at bounding box center [314, 167] width 155 height 26
type textarea "x"
type textarea "P"
type textarea "x"
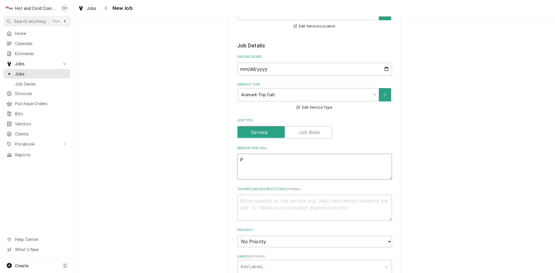
type textarea "Pi"
type textarea "x"
type textarea "Pic"
type textarea "x"
type textarea "Pick"
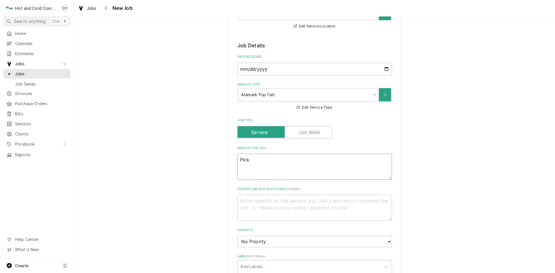
type textarea "x"
type textarea "Pick"
type textarea "x"
type textarea "Pick u"
type textarea "x"
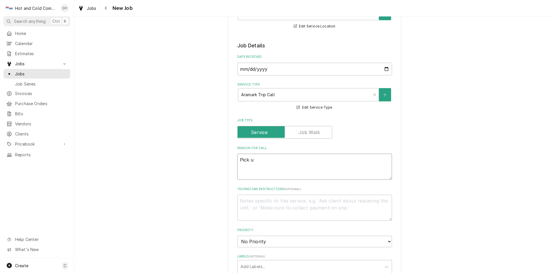
type textarea "Pick up"
type textarea "x"
type textarea "Pick up"
type textarea "x"
type textarea "Pick up i"
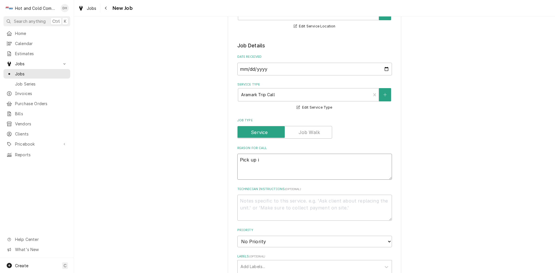
type textarea "x"
type textarea "Pick up ic"
type textarea "x"
type textarea "Pick up ice"
type textarea "x"
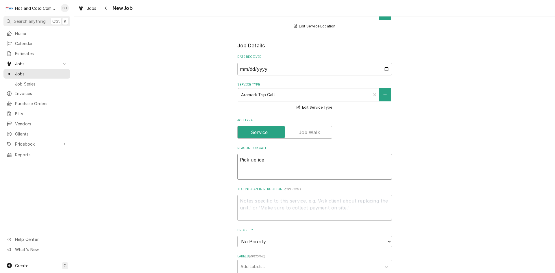
type textarea "Pick up ice"
type textarea "x"
type textarea "Pick up ice a"
type textarea "x"
type textarea "Pick up ice an"
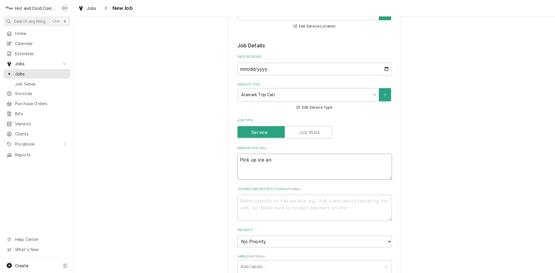
type textarea "x"
type textarea "Pick up ice and"
type textarea "x"
type textarea "Pick up ice and"
type textarea "x"
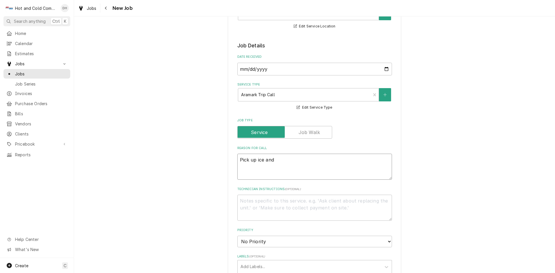
type textarea "Pick up ice and w"
type textarea "x"
type textarea "Pick up ice and wa"
type textarea "x"
type textarea "Pick up ice and wat"
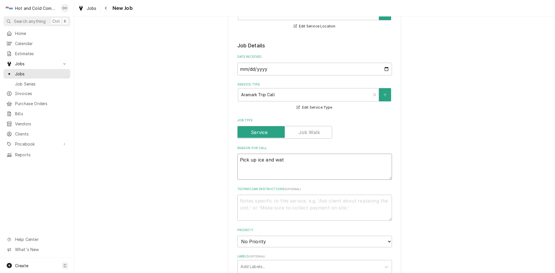
type textarea "x"
type textarea "Pick up ice and wate"
type textarea "x"
type textarea "Pick up ice and water"
type textarea "x"
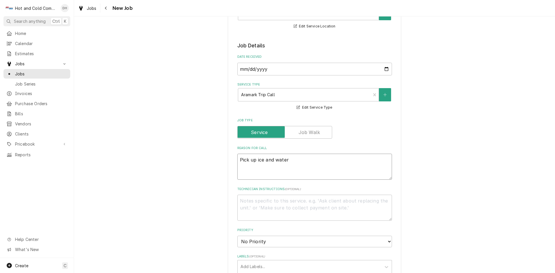
type textarea "Pick up ice and water"
type textarea "x"
type textarea "Pick up ice and water t"
type textarea "x"
type textarea "Pick up ice and water to"
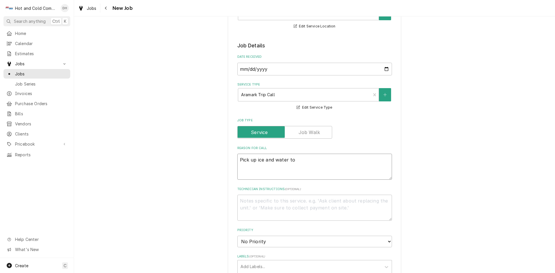
type textarea "x"
type textarea "Pick up ice and water to"
type textarea "x"
type textarea "Pick up ice and water to c"
type textarea "x"
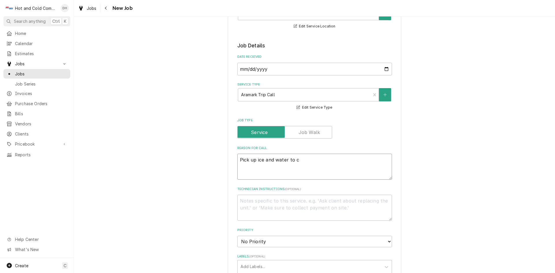
type textarea "Pick up ice and water to ch"
type textarea "x"
type textarea "Pick up ice and water to che"
type textarea "x"
type textarea "Pick up ice and water to chec"
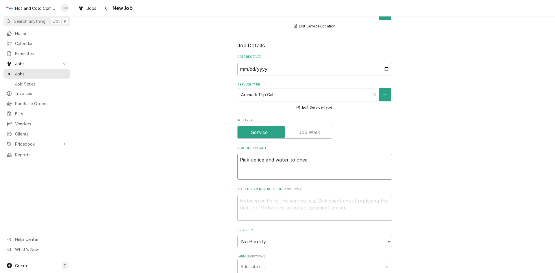
type textarea "x"
type textarea "Pick up ice and water to check"
type textarea "x"
type textarea "Pick up ice and water to check"
type textarea "x"
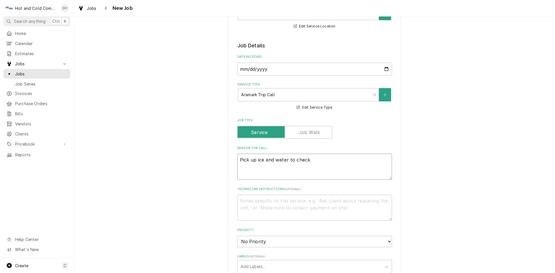
type textarea "Pick up ice and water to check o"
type textarea "x"
type textarea "Pick up ice and water to check ou"
type textarea "x"
type textarea "Pick up ice and water to check out"
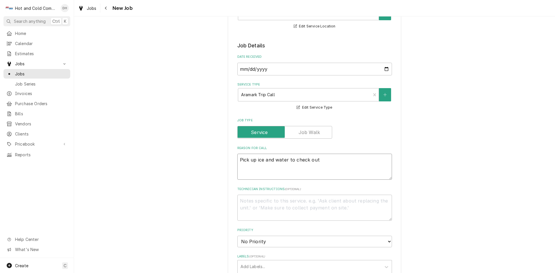
type textarea "x"
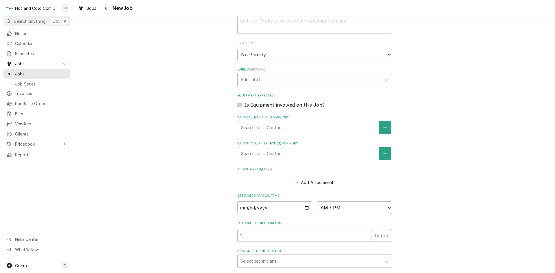
scroll to position [289, 0]
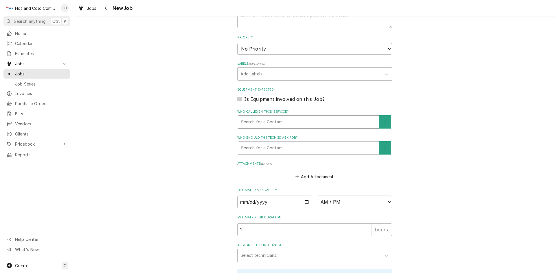
type textarea "Pick up ice and water to check out"
click at [252, 120] on div "Who called in this service?" at bounding box center [308, 122] width 135 height 10
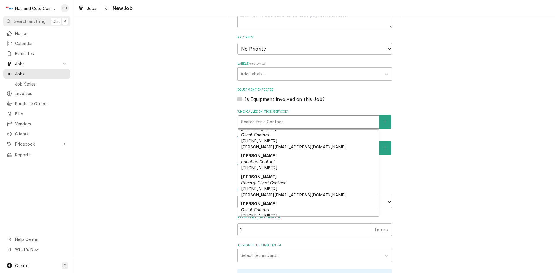
scroll to position [96, 0]
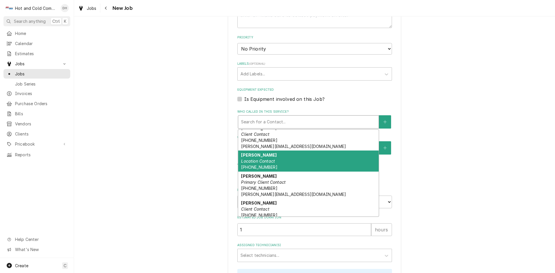
click at [273, 163] on div "Perry Location Contact (404) 353-4032" at bounding box center [308, 160] width 140 height 21
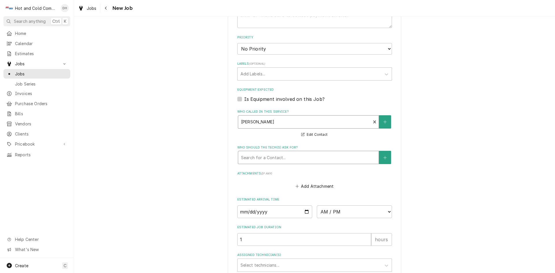
click at [285, 158] on div "Who should the tech(s) ask for?" at bounding box center [308, 157] width 135 height 10
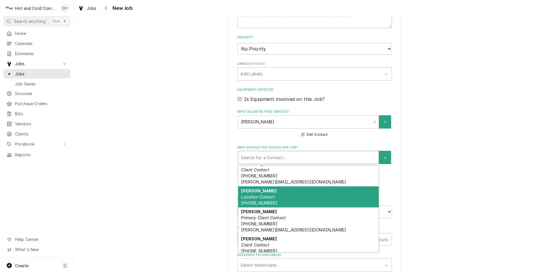
click at [275, 199] on div "Perry Location Contact (404) 353-4032" at bounding box center [308, 196] width 140 height 21
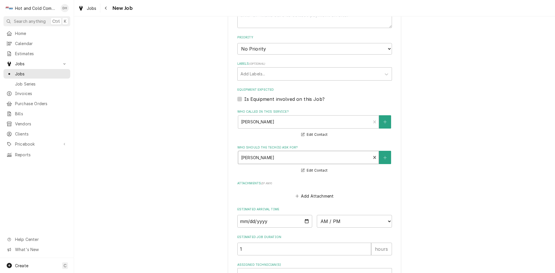
scroll to position [385, 0]
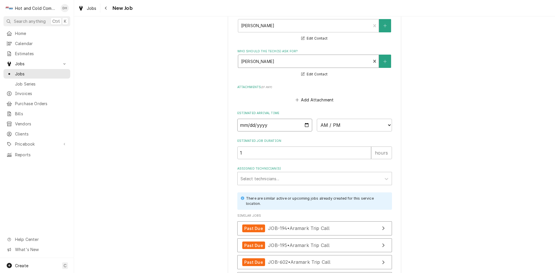
click at [305, 124] on input "Date" at bounding box center [274, 125] width 75 height 13
type textarea "x"
type input "2025-08-16"
type textarea "x"
type input "2025-08-11"
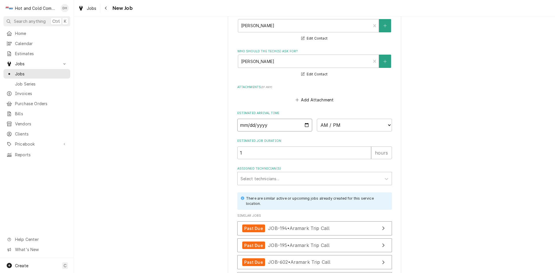
type textarea "x"
click at [387, 124] on select "AM / PM 6:00 AM 6:15 AM 6:30 AM 6:45 AM 7:00 AM 7:15 AM 7:30 AM 7:45 AM 8:00 AM…" at bounding box center [354, 125] width 75 height 13
select select "08:00:00"
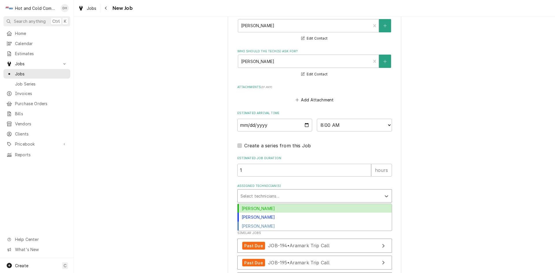
click at [296, 198] on div "Assigned Technician(s)" at bounding box center [309, 196] width 138 height 10
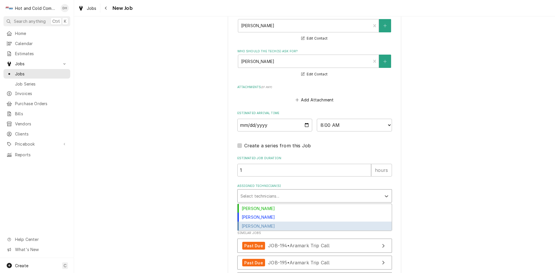
drag, startPoint x: 272, startPoint y: 225, endPoint x: 310, endPoint y: 211, distance: 40.2
click at [272, 225] on div "Jason Thomason" at bounding box center [314, 226] width 154 height 9
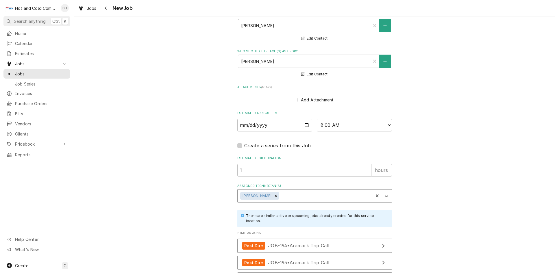
scroll to position [468, 0]
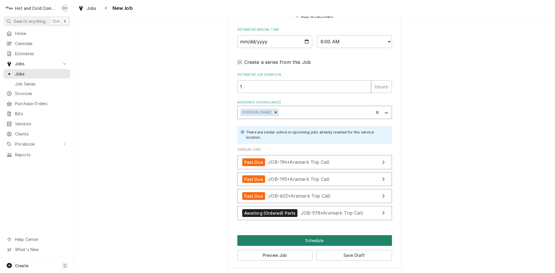
click at [311, 239] on button "Schedule" at bounding box center [314, 240] width 155 height 11
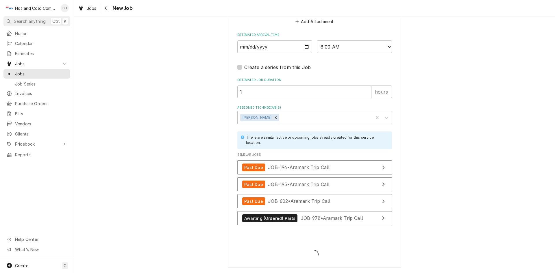
scroll to position [463, 0]
type textarea "x"
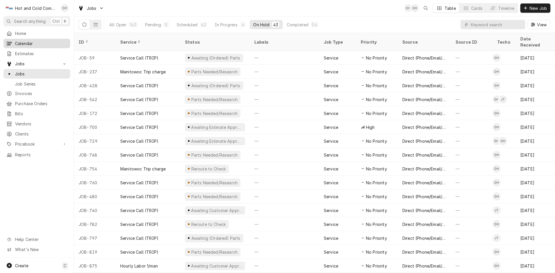
click at [29, 42] on span "Calendar" at bounding box center [41, 43] width 52 height 6
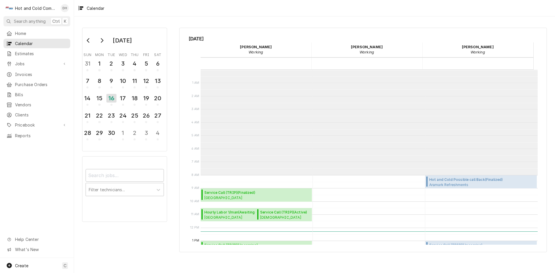
scroll to position [105, 0]
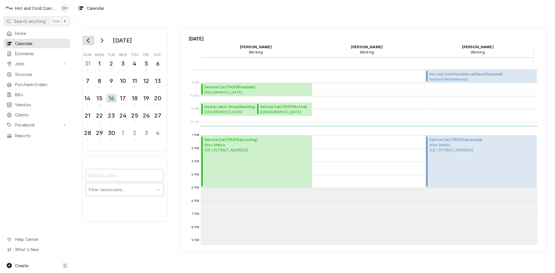
click at [86, 41] on button "Go to previous month" at bounding box center [89, 40] width 12 height 9
click at [97, 96] on div "11" at bounding box center [99, 98] width 10 height 10
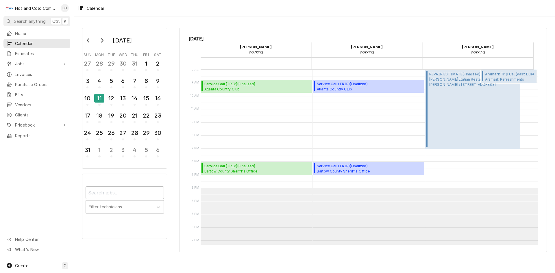
click at [509, 75] on span "Aramark Trip Call ( Past Due )" at bounding box center [510, 74] width 50 height 5
click at [107, 101] on div "12" at bounding box center [111, 98] width 10 height 10
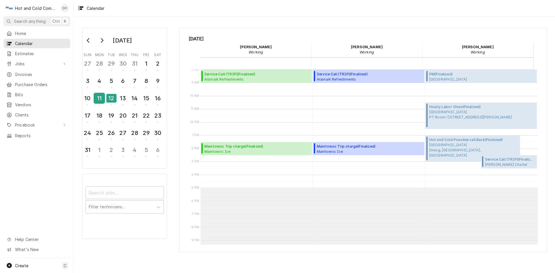
click at [100, 103] on div "11" at bounding box center [99, 98] width 10 height 10
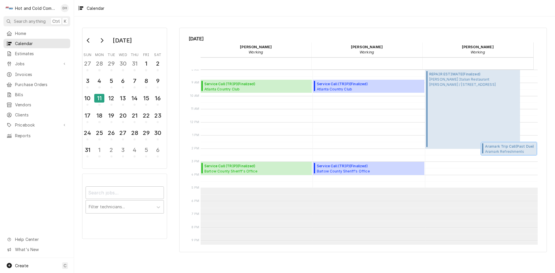
click at [507, 150] on span "Aramark Refreshments SHOP REPAIR / 2700 Hickory Grove Rd NW suite2, Acworth, GA…" at bounding box center [510, 151] width 50 height 5
click at [498, 149] on span "Aramark Refreshments SHOP REPAIR / 2700 Hickory Grove Rd NW suite2, Acworth, GA…" at bounding box center [510, 151] width 50 height 5
click at [30, 264] on div "Create C" at bounding box center [37, 265] width 74 height 15
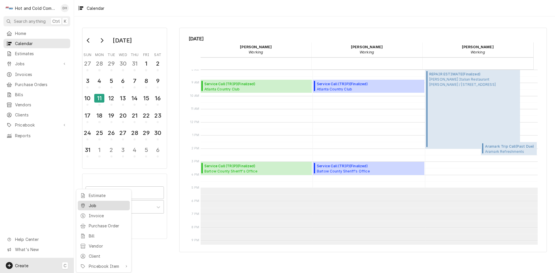
click at [93, 206] on div "Job" at bounding box center [108, 205] width 39 height 6
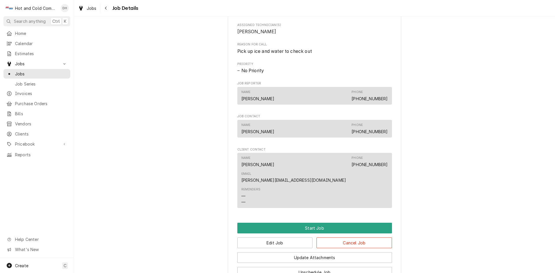
scroll to position [289, 0]
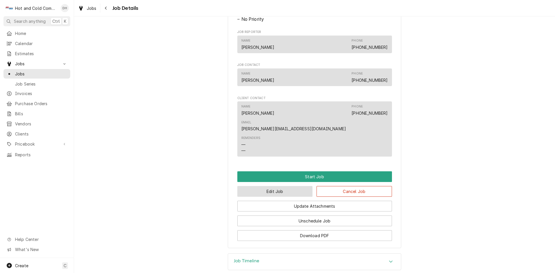
click at [276, 186] on button "Edit Job" at bounding box center [274, 191] width 75 height 11
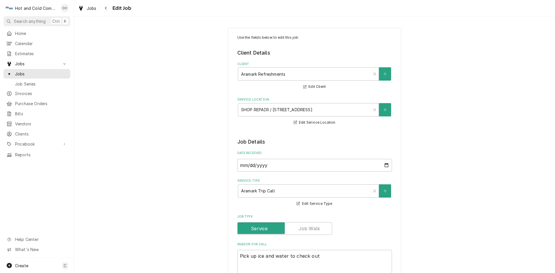
type textarea "x"
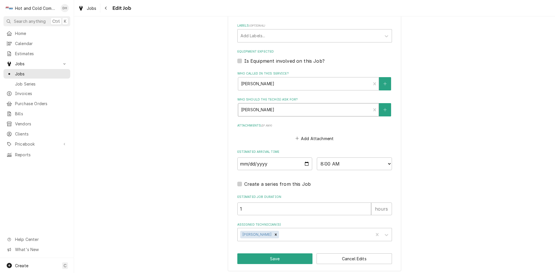
scroll to position [330, 0]
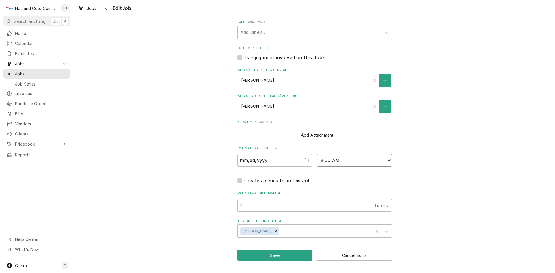
click at [388, 159] on select "AM / PM 6:00 AM 6:15 AM 6:30 AM 6:45 AM 7:00 AM 7:15 AM 7:30 AM 7:45 AM 8:00 AM…" at bounding box center [354, 160] width 75 height 13
select select "13:30:00"
click at [317, 154] on select "AM / PM 6:00 AM 6:15 AM 6:30 AM 6:45 AM 7:00 AM 7:15 AM 7:30 AM 7:45 AM 8:00 AM…" at bounding box center [354, 160] width 75 height 13
drag, startPoint x: 276, startPoint y: 255, endPoint x: 295, endPoint y: 226, distance: 35.1
click at [277, 253] on button "Save" at bounding box center [274, 255] width 75 height 11
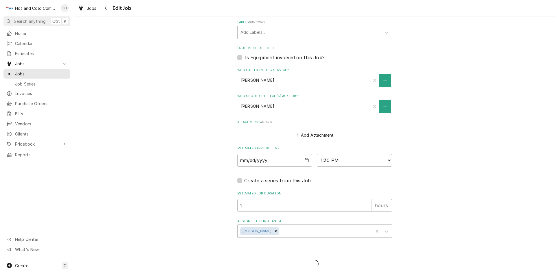
type textarea "x"
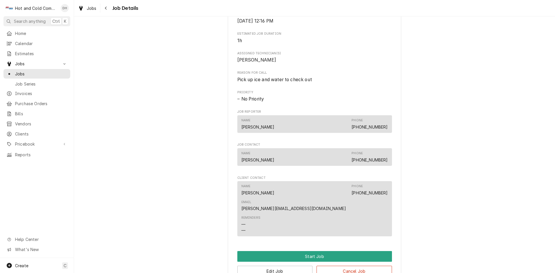
scroll to position [289, 0]
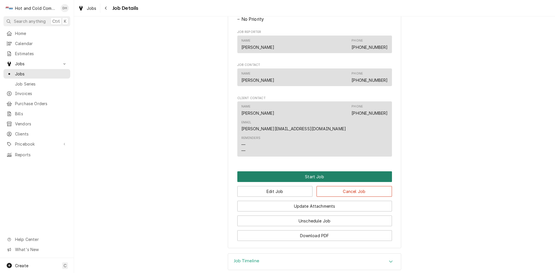
click at [315, 171] on button "Start Job" at bounding box center [314, 176] width 155 height 11
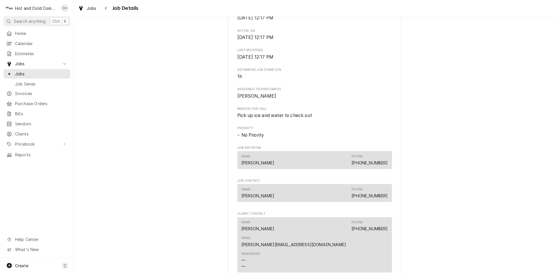
scroll to position [385, 0]
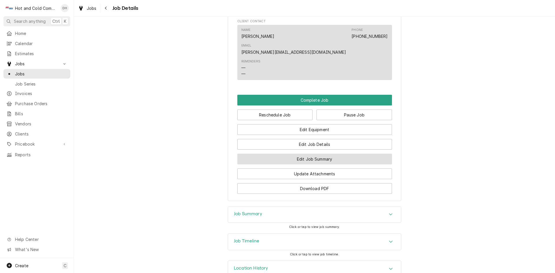
click at [321, 154] on button "Edit Job Summary" at bounding box center [314, 159] width 155 height 11
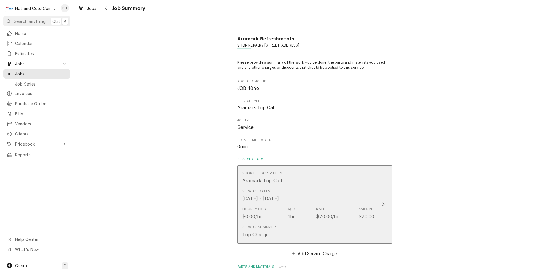
scroll to position [96, 0]
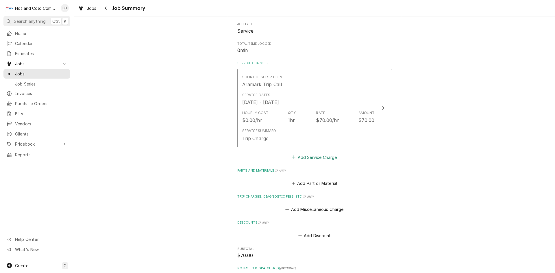
click at [317, 157] on button "Add Service Charge" at bounding box center [314, 157] width 47 height 8
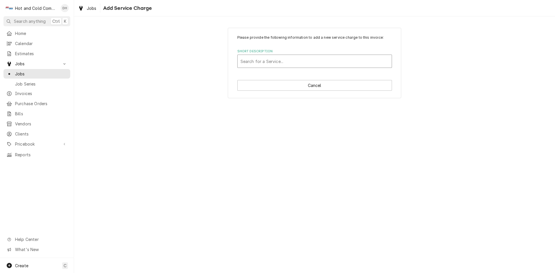
click at [282, 61] on div "Short Description" at bounding box center [314, 61] width 148 height 10
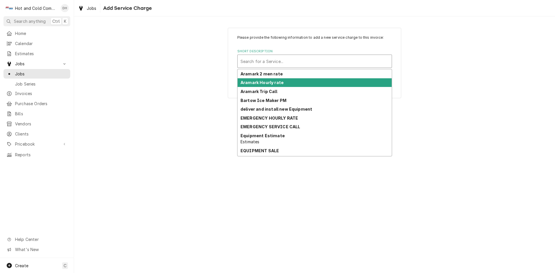
click at [284, 81] on div "Aramark Hourly rate" at bounding box center [314, 82] width 154 height 9
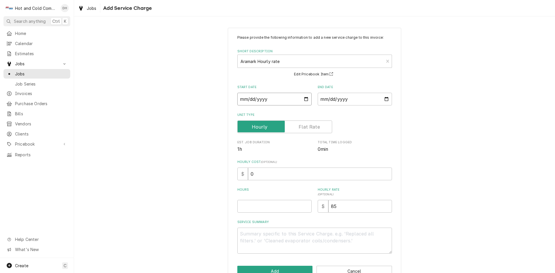
click at [302, 98] on input "Start Date" at bounding box center [274, 99] width 74 height 13
type textarea "x"
type input "[DATE]"
type textarea "x"
type input "[DATE]"
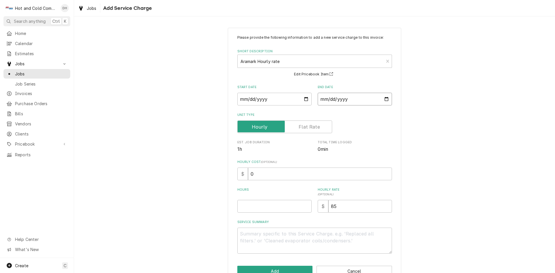
click at [385, 98] on input "End Date" at bounding box center [354, 99] width 74 height 13
type textarea "x"
type input "[DATE]"
click at [255, 205] on input "Hours" at bounding box center [274, 206] width 74 height 13
type textarea "x"
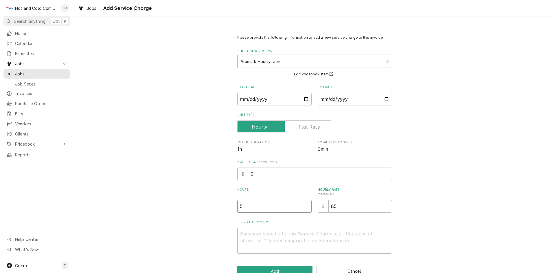
type input "5"
type textarea "x"
type textarea "A"
type textarea "x"
type textarea "As"
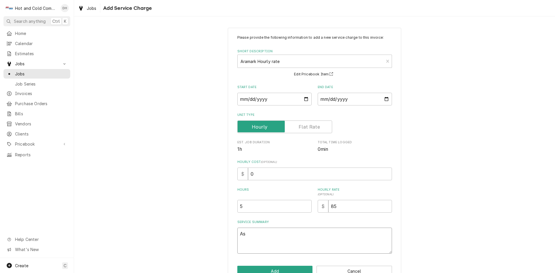
type textarea "x"
type textarea "Ass"
type textarea "x"
type textarea "Asse"
type textarea "x"
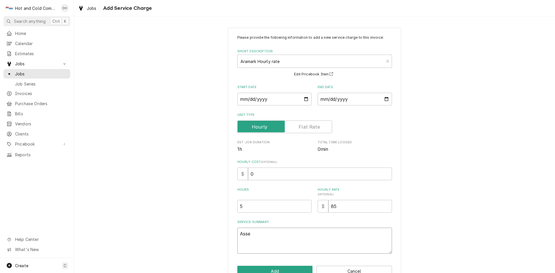
type textarea "Asset"
type textarea "x"
type textarea "Asset"
type textarea "x"
type textarea "Asset 2"
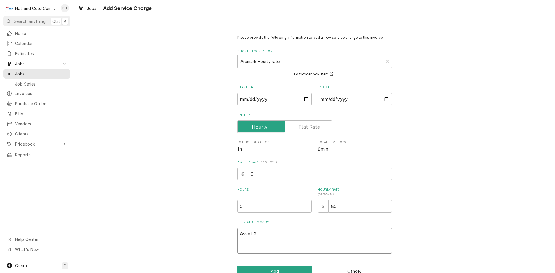
type textarea "x"
type textarea "Asset 24"
type textarea "x"
type textarea "Asset 240"
type textarea "x"
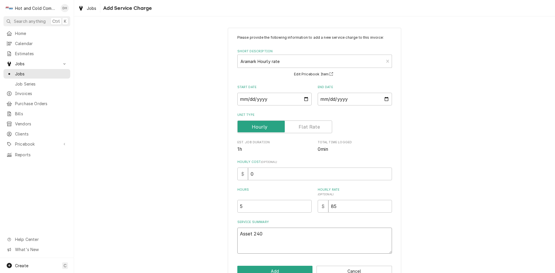
type textarea "Asset 2404"
type textarea "x"
type textarea "Asset 24049"
type textarea "x"
type textarea "Asset 240491"
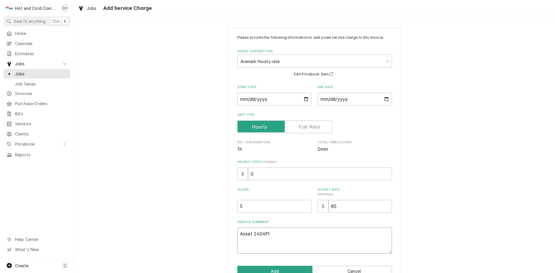
type textarea "x"
type textarea "Asset 2404910"
type textarea "x"
type textarea "Asset 2404910"
type textarea "x"
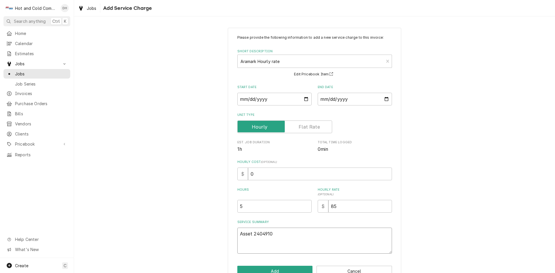
type textarea "Asset 2404910"
type textarea "x"
type textarea "Asset 2404910 s"
type textarea "x"
type textarea "Asset 2404910 se"
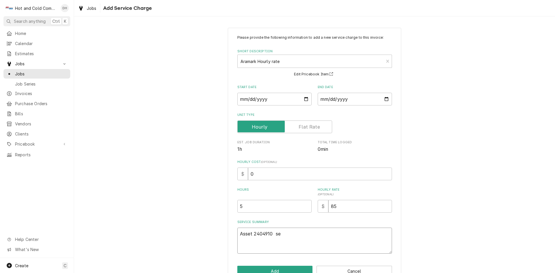
type textarea "x"
type textarea "Asset 2404910 ser"
type textarea "x"
type textarea "Asset 2404910 seri"
type textarea "x"
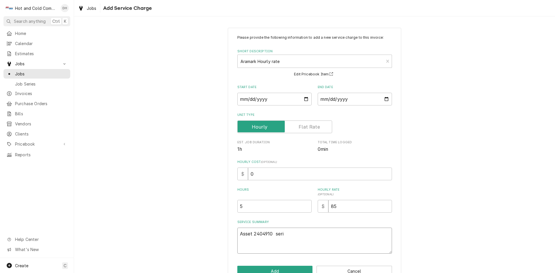
type textarea "Asset 2404910 seria"
type textarea "x"
type textarea "Asset 2404910 serial"
type textarea "x"
type textarea "Asset 2404910 serial"
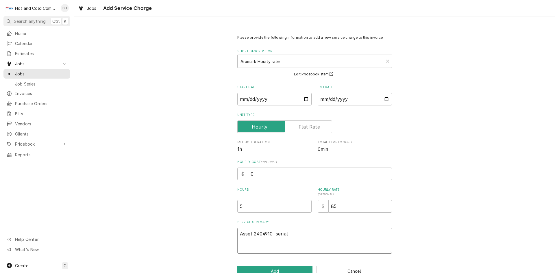
type textarea "x"
type textarea "Asset 2404910 serial E"
type textarea "x"
type textarea "Asset 2404910 serial E1"
type textarea "x"
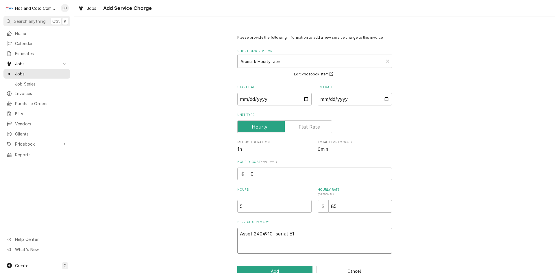
type textarea "Asset 2404910 serial E16"
type textarea "x"
type textarea "Asset 2404910 serial E162"
type textarea "x"
type textarea "Asset 2404910 serial E1626"
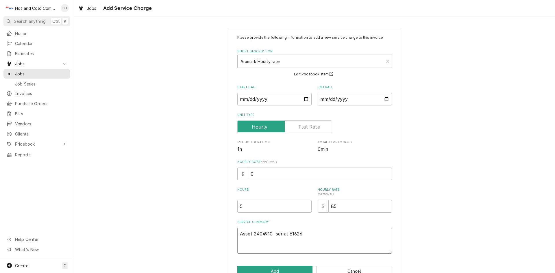
type textarea "x"
type textarea "Asset 2404910 serial E16260"
type textarea "x"
type textarea "Asset 2404910 serial E16260-"
type textarea "x"
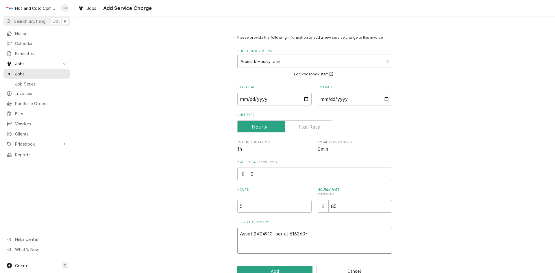
type textarea "Asset 2404910 serial E16260-2"
type textarea "x"
type textarea "Asset 2404910 serial E16260-28"
type textarea "x"
type textarea "Asset 2404910 serial E16260-287"
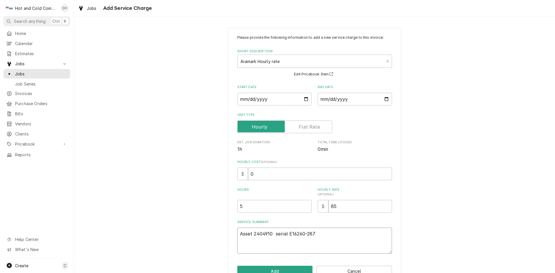
type textarea "x"
type textarea "Asset 2404910 serial E16260-287-"
type textarea "x"
type textarea "Asset 2404910 serial E16260-287-1"
type textarea "x"
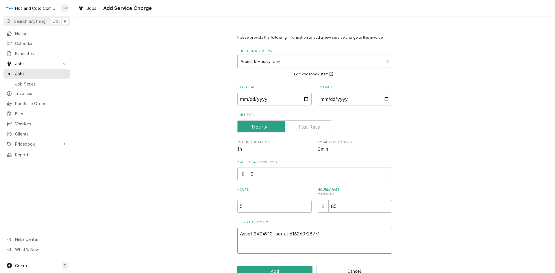
type textarea "Asset 2404910 serial E16260-287-13"
type textarea "x"
type textarea "Asset 2404910 serial E16260-287-13"
type textarea "x"
type textarea "Asset 2404910 serial E16260-287-13 8"
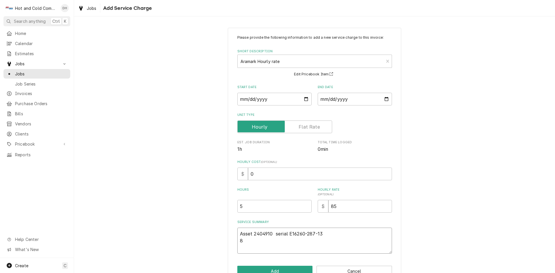
type textarea "x"
type textarea "Asset 2404910 serial E16260-287-13 8/"
type textarea "x"
type textarea "Asset 2404910 serial E16260-287-13 8/1"
type textarea "x"
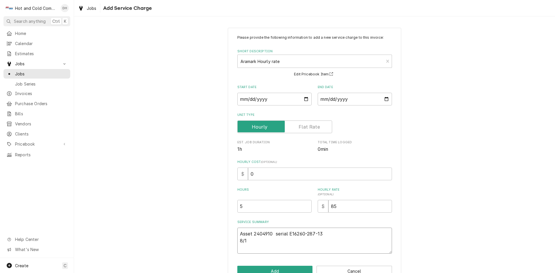
type textarea "Asset 2404910 serial E16260-287-13 8/11"
type textarea "x"
type textarea "Asset 2404910 serial E16260-287-13 8/11/"
type textarea "x"
type textarea "Asset 2404910 serial E16260-287-13 8/11/2"
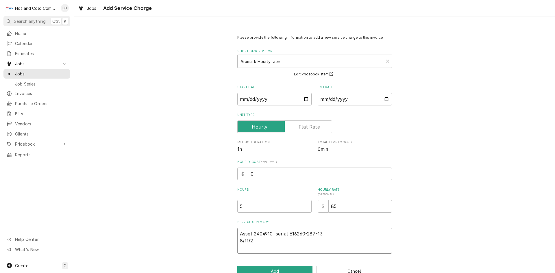
type textarea "x"
type textarea "Asset 2404910 serial E16260-287-13 [DATE]"
type textarea "x"
type textarea "Asset 2404910 serial E16260-287-13 [DATE]"
type textarea "x"
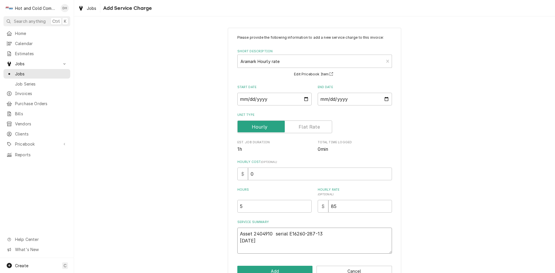
type textarea "Asset 2404910 serial E16260-287-13 [DATE] C"
type textarea "x"
type textarea "Asset 2404910 serial E16260-287-13 [DATE] Ch"
type textarea "x"
type textarea "Asset 2404910 serial E16260-287-13 [DATE] Che"
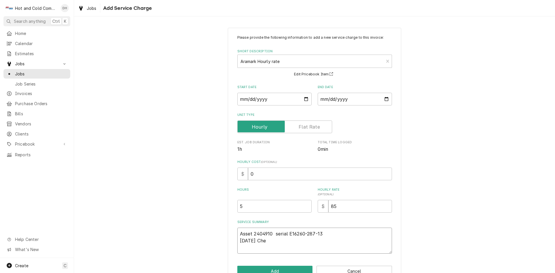
type textarea "x"
type textarea "Asset 2404910 serial E16260-287-13 [DATE] Chec"
type textarea "x"
type textarea "Asset 2404910 serial E16260-287-13 [DATE] Check"
type textarea "x"
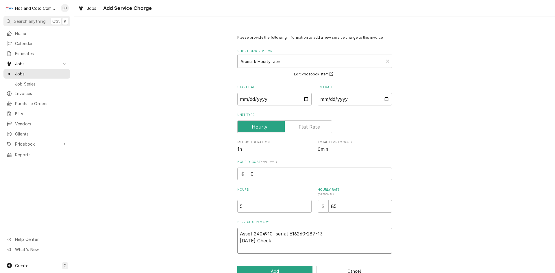
type textarea "Asset 2404910 serial E16260-287-13 [DATE] Checke"
type textarea "x"
type textarea "Asset 2404910 serial E16260-287-13 [DATE] Checked"
type textarea "x"
type textarea "Asset 2404910 serial E16260-287-13 [DATE] Checked"
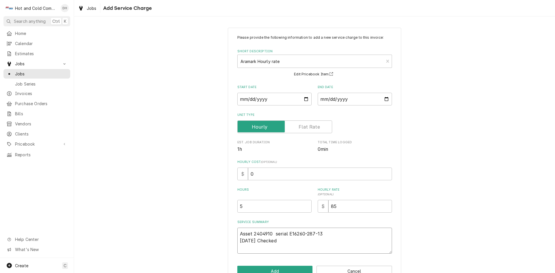
type textarea "x"
type textarea "Asset 2404910 serial E16260-287-13 [DATE] Checked u"
type textarea "x"
type textarea "Asset 2404910 serial E16260-287-13 [DATE] Checked un"
type textarea "x"
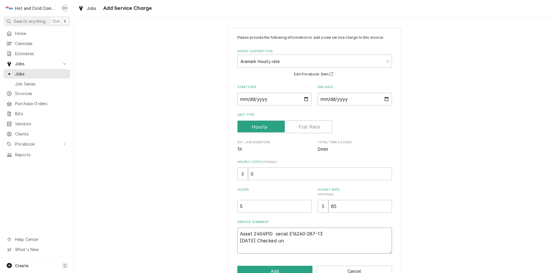
type textarea "Asset 2404910 serial E16260-287-13 [DATE] Checked uni"
type textarea "x"
type textarea "Asset 2404910 serial E16260-287-13 [DATE] Checked unit"
type textarea "x"
type textarea "Asset 2404910 serial E16260-287-13 [DATE] Checked unit"
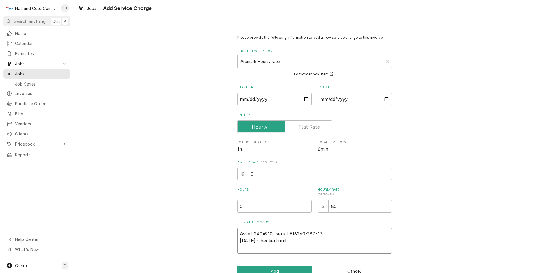
type textarea "x"
type textarea "Asset 2404910 serial E16260-287-13 [DATE] Checked unit o"
type textarea "x"
type textarea "Asset 2404910 serial E16260-287-13 [DATE] Checked unit ou"
type textarea "x"
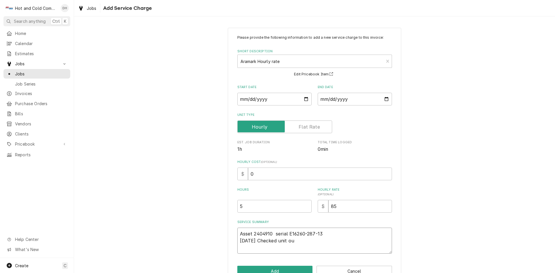
type textarea "Asset 2404910 serial E16260-287-13 [DATE] Checked unit out"
type textarea "x"
type textarea "Asset 2404910 serial E16260-287-13 [DATE] Checked unit out"
type textarea "x"
type textarea "Asset 2404910 serial E16260-287-13 [DATE] Checked unit out f"
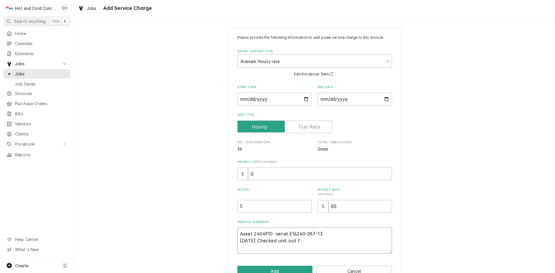
type textarea "x"
type textarea "Asset 2404910 serial E16260-287-13 [DATE] Checked unit out fo"
type textarea "x"
type textarea "Asset 2404910 serial E16260-287-13 [DATE] Checked unit out fou"
type textarea "x"
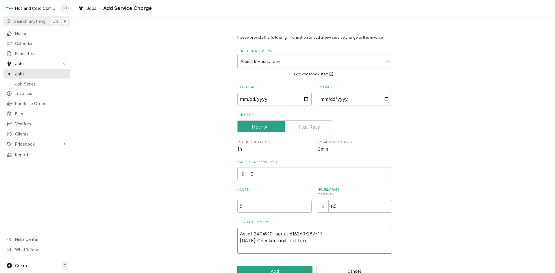
type textarea "Asset 2404910 serial E16260-287-13 [DATE] Checked unit out foun"
type textarea "x"
type textarea "Asset 2404910 serial E16260-287-13 [DATE] Checked unit out found"
type textarea "x"
type textarea "Asset 2404910 serial E16260-287-13 [DATE] Checked unit out found"
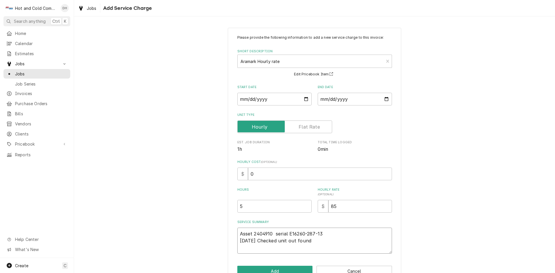
type textarea "x"
type textarea "Asset 2404910 serial E16260-287-13 [DATE] Checked unit out found i"
type textarea "x"
type textarea "Asset 2404910 serial E16260-287-13 [DATE] Checked unit out found it"
type textarea "x"
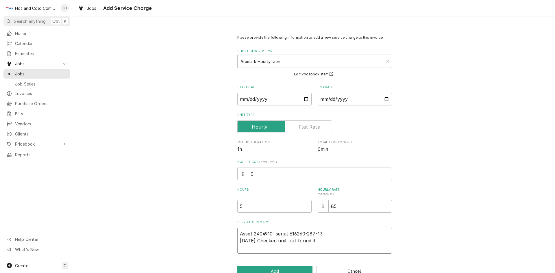
type textarea "Asset 2404910 serial E16260-287-13 [DATE] Checked unit out found it"
type textarea "x"
type textarea "Asset 2404910 serial E16260-287-13 [DATE] Checked unit out found it n"
type textarea "x"
type textarea "Asset 2404910 serial E16260-287-13 [DATE] Checked unit out found it ne"
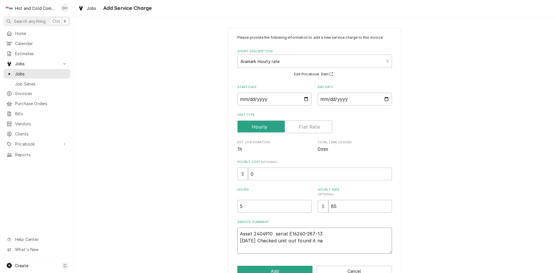
type textarea "x"
type textarea "Asset 2404910 serial E16260-287-13 [DATE] Checked unit out found it nee"
type textarea "x"
type textarea "Asset 2404910 serial E16260-287-13 [DATE] Checked unit out found it need"
type textarea "x"
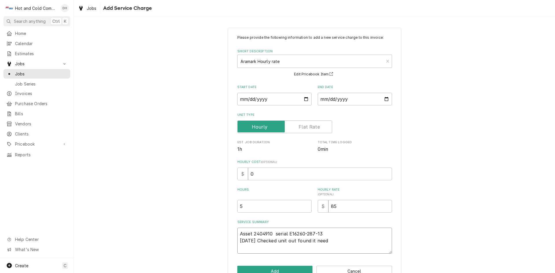
type textarea "Asset 2404910 serial E16260-287-13 [DATE] Checked unit out found it neede"
type textarea "x"
type textarea "Asset 2404910 serial E16260-287-13 [DATE] Checked unit out found it needed"
type textarea "x"
type textarea "Asset 2404910 serial E16260-287-13 [DATE] Checked unit out found it needed"
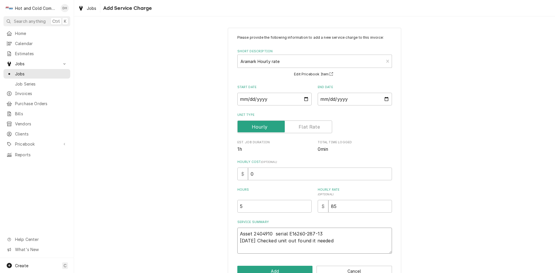
type textarea "x"
type textarea "Asset 2404910 serial E16260-287-13 [DATE] Checked unit out found it needed s"
type textarea "x"
type textarea "Asset 2404910 serial E16260-287-13 [DATE] Checked unit out found it needed se"
type textarea "x"
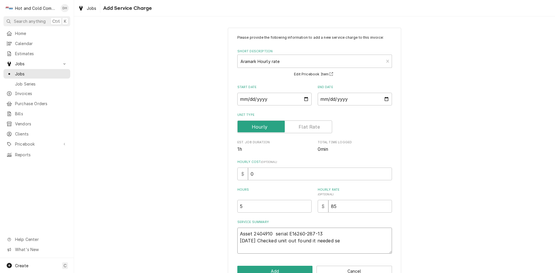
type textarea "Asset 2404910 serial E16260-287-13 [DATE] Checked unit out found it needed sea"
type textarea "x"
type textarea "Asset 2404910 serial E16260-287-13 [DATE] Checked unit out found it needed seal"
type textarea "x"
type textarea "Asset 2404910 serial E16260-287-13 [DATE] Checked unit out found it needed seal"
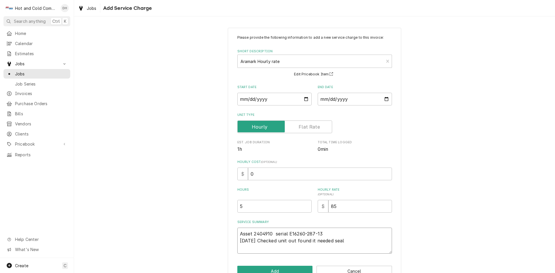
type textarea "x"
type textarea "Asset 2404910 serial E16260-287-13 [DATE] Checked unit out found it needed seal…"
type textarea "x"
type textarea "Asset 2404910 serial E16260-287-13 [DATE] Checked unit out found it needed seal…"
type textarea "x"
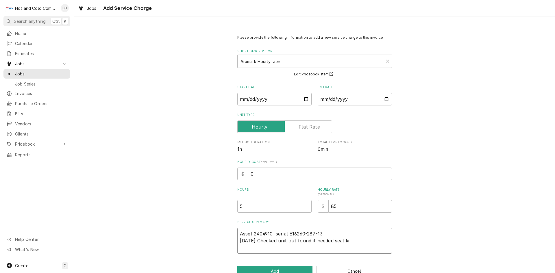
type textarea "Asset 2404910 serial E16260-287-13 [DATE] Checked unit out found it needed seal…"
type textarea "x"
type textarea "Asset 2404910 serial E16260-287-13 [DATE] Checked unit out found it needed seal…"
type textarea "x"
type textarea "Asset 2404910 serial E16260-287-13 [DATE] Checked unit out found it needed seal…"
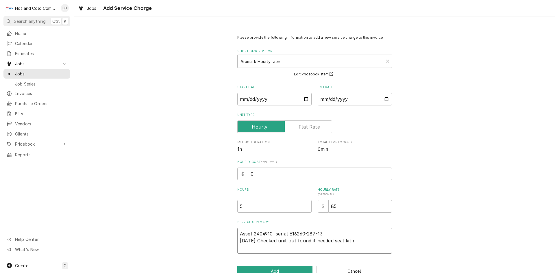
type textarea "x"
type textarea "Asset 2404910 serial E16260-287-13 [DATE] Checked unit out found it needed seal…"
type textarea "x"
type textarea "Asset 2404910 serial E16260-287-13 [DATE] Checked unit out found it needed seal…"
type textarea "x"
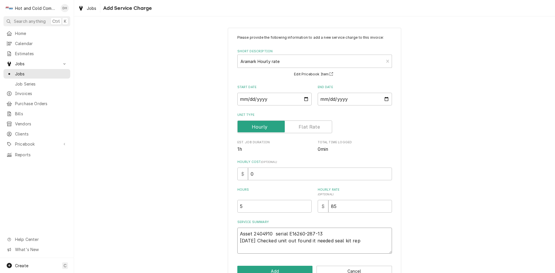
type textarea "Asset 2404910 serial E16260-287-13 [DATE] Checked unit out found it needed seal…"
type textarea "x"
type textarea "Asset 2404910 serial E16260-287-13 [DATE] Checked unit out found it needed seal…"
type textarea "x"
type textarea "Asset 2404910 serial E16260-287-13 [DATE] Checked unit out found it needed seal…"
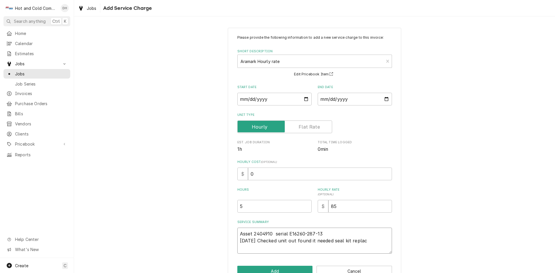
type textarea "x"
type textarea "Asset 2404910 serial E16260-287-13 [DATE] Checked unit out found it needed seal…"
type textarea "x"
type textarea "Asset 2404910 serial E16260-287-13 [DATE] Checked unit out found it needed seal…"
type textarea "x"
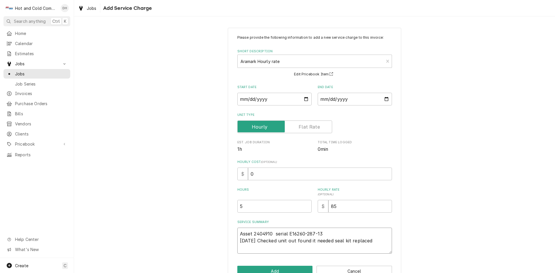
type textarea "Asset 2404910 serial E16260-287-13 [DATE] Checked unit out found it needed seal…"
type textarea "x"
type textarea "Asset 2404910 serial E16260-287-13 [DATE] Checked unit out found it needed seal…"
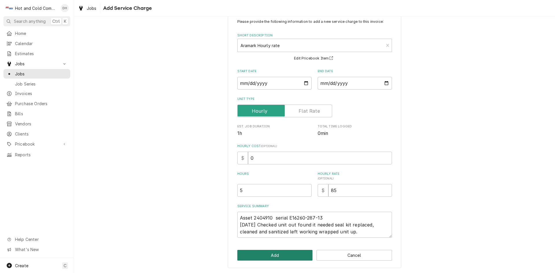
click at [283, 254] on button "Add" at bounding box center [274, 255] width 75 height 11
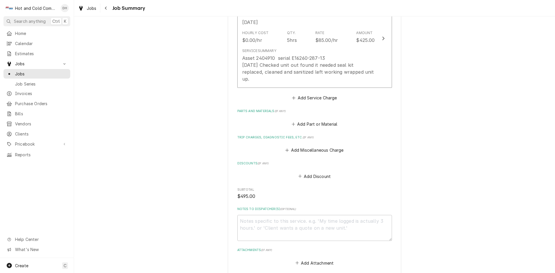
scroll to position [289, 0]
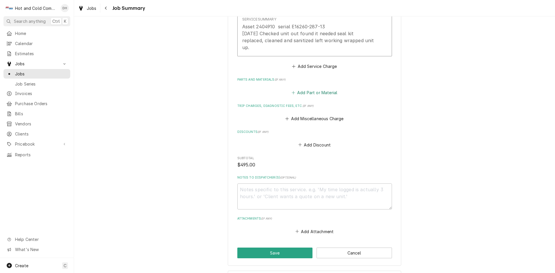
click at [319, 88] on button "Add Part or Material" at bounding box center [314, 92] width 48 height 8
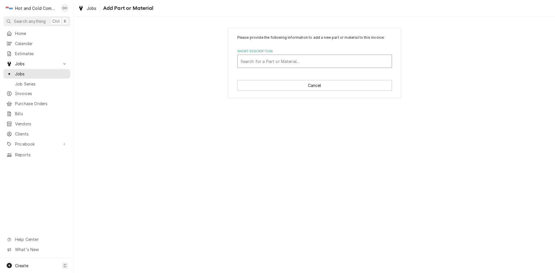
click at [284, 62] on div "Short Description" at bounding box center [314, 61] width 148 height 10
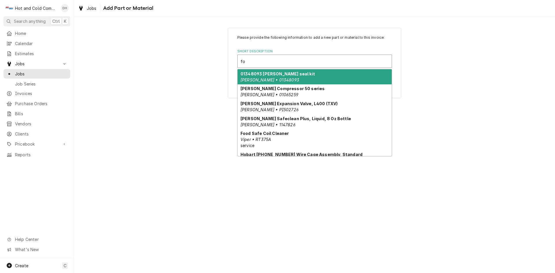
click at [293, 75] on div "01348093 [PERSON_NAME] seal kit [PERSON_NAME] • 01348093" at bounding box center [314, 76] width 154 height 15
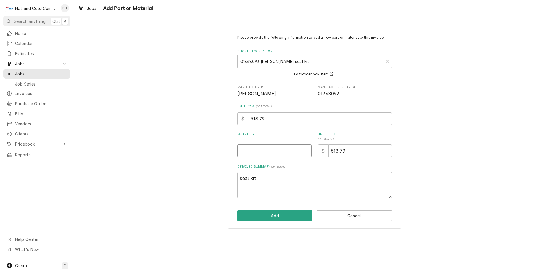
click at [266, 152] on input "Quantity" at bounding box center [274, 150] width 74 height 13
click at [276, 216] on button "Add" at bounding box center [274, 215] width 75 height 11
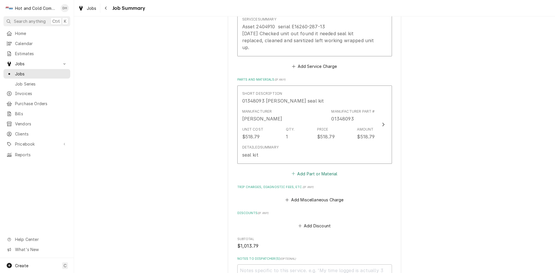
click at [309, 170] on button "Add Part or Material" at bounding box center [314, 174] width 48 height 8
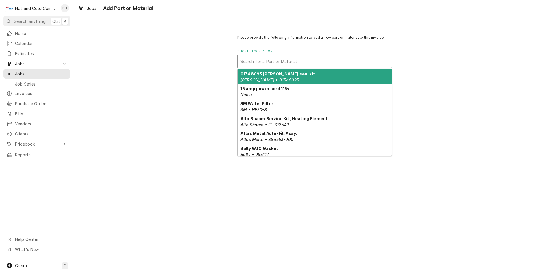
click at [268, 64] on div "Short Description" at bounding box center [314, 61] width 148 height 10
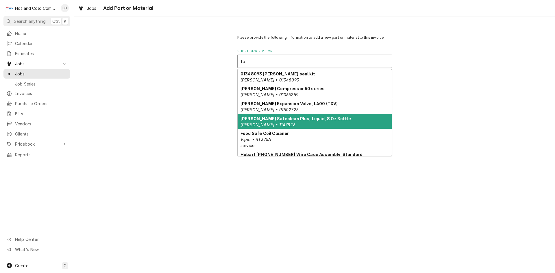
click at [298, 116] on strong "[PERSON_NAME] Safeclean Plus, Liquid, 8 Oz Bottle" at bounding box center [295, 118] width 110 height 5
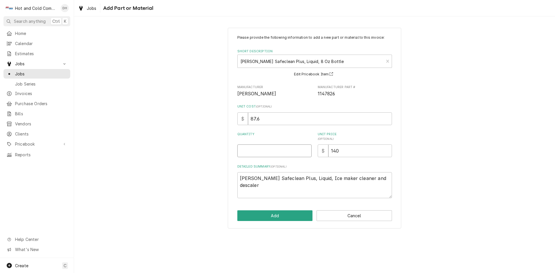
click at [253, 151] on input "Quantity" at bounding box center [274, 150] width 74 height 13
click at [279, 213] on button "Add" at bounding box center [274, 215] width 75 height 11
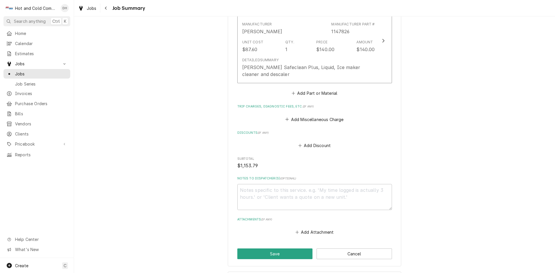
scroll to position [476, 0]
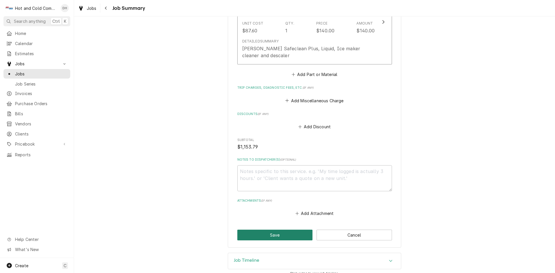
drag, startPoint x: 261, startPoint y: 225, endPoint x: 319, endPoint y: 194, distance: 65.1
click at [263, 230] on button "Save" at bounding box center [274, 235] width 75 height 11
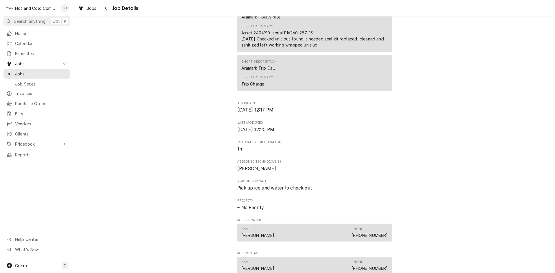
scroll to position [481, 0]
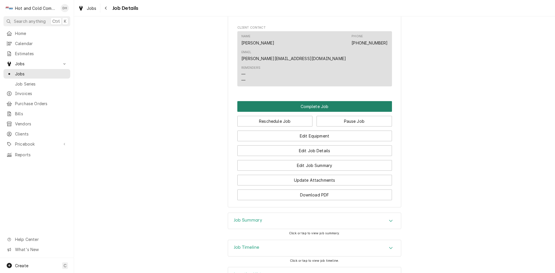
click at [312, 101] on button "Complete Job" at bounding box center [314, 106] width 155 height 11
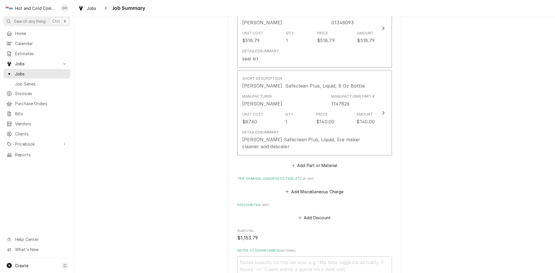
scroll to position [476, 0]
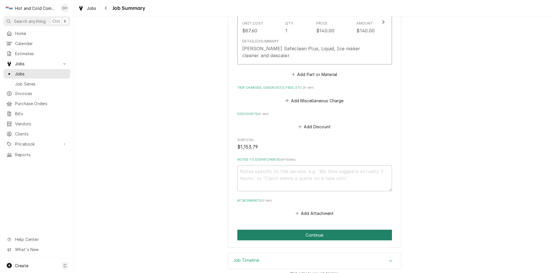
click at [315, 230] on button "Continue" at bounding box center [314, 235] width 155 height 11
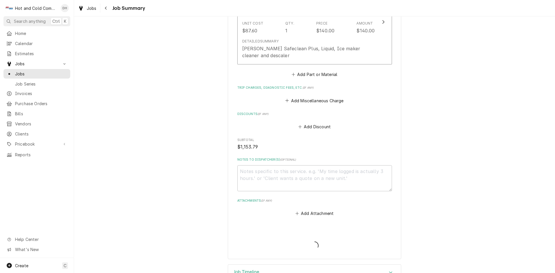
type textarea "x"
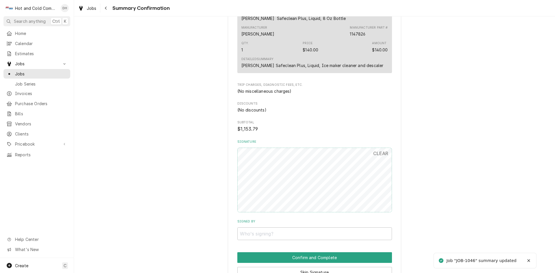
scroll to position [453, 0]
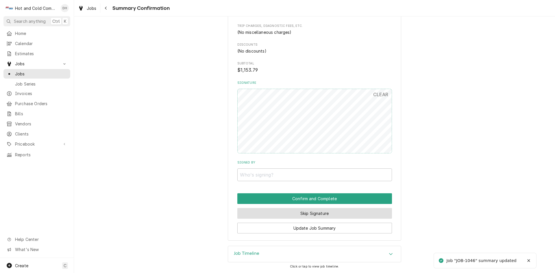
click at [311, 214] on button "Skip Signature" at bounding box center [314, 213] width 155 height 11
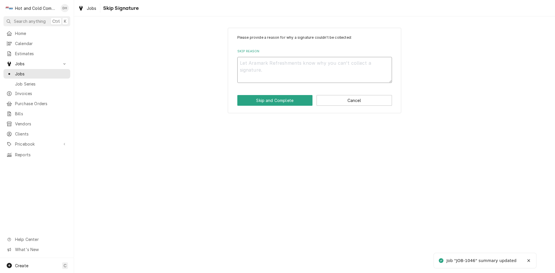
click at [258, 63] on textarea "Skip Reason" at bounding box center [314, 70] width 155 height 26
type textarea "x"
type textarea "e"
type textarea "x"
type textarea "em"
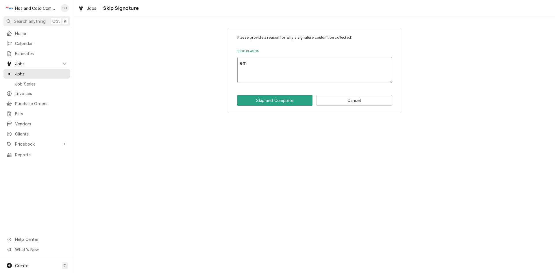
type textarea "x"
type textarea "ema"
type textarea "x"
type textarea "emai"
type textarea "x"
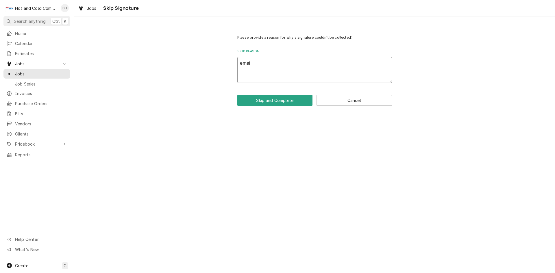
type textarea "email"
type textarea "x"
type textarea "emaile"
type textarea "x"
type textarea "emailed"
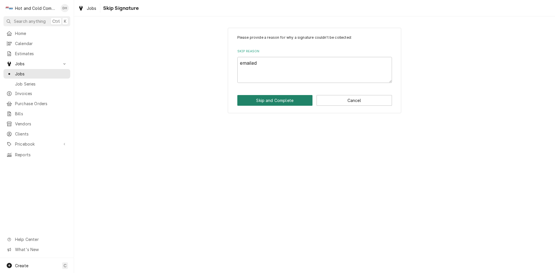
click at [272, 100] on button "Skip and Complete" at bounding box center [274, 100] width 75 height 11
type textarea "x"
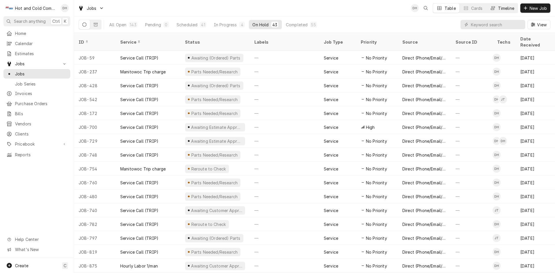
click at [507, 6] on div "Timeline" at bounding box center [506, 8] width 16 height 6
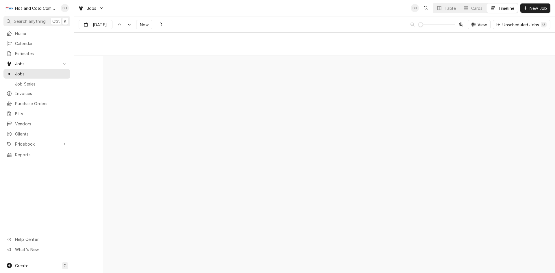
scroll to position [4525, 0]
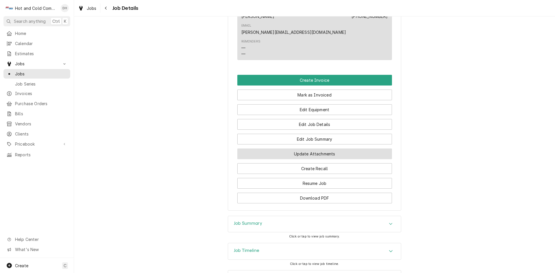
scroll to position [421, 0]
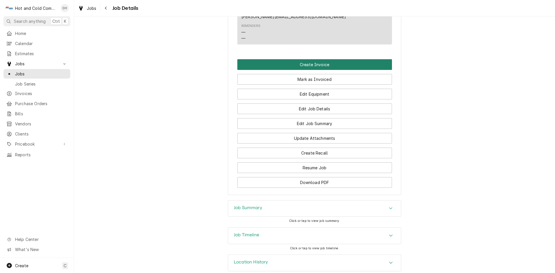
click at [308, 59] on button "Create Invoice" at bounding box center [314, 64] width 155 height 11
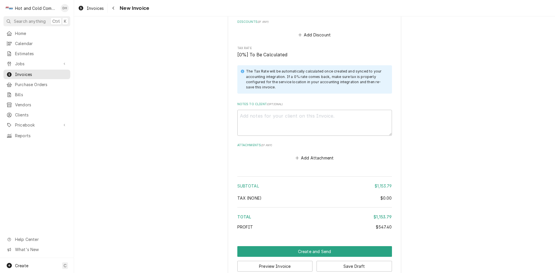
scroll to position [974, 0]
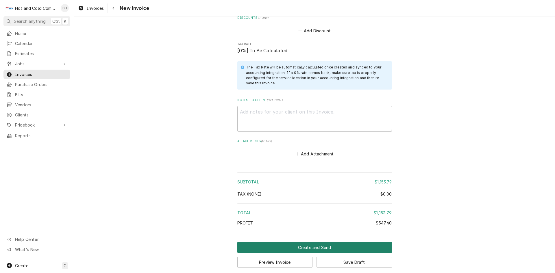
click at [319, 242] on button "Create and Send" at bounding box center [314, 247] width 155 height 11
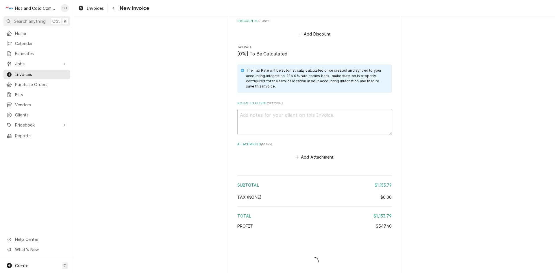
type textarea "x"
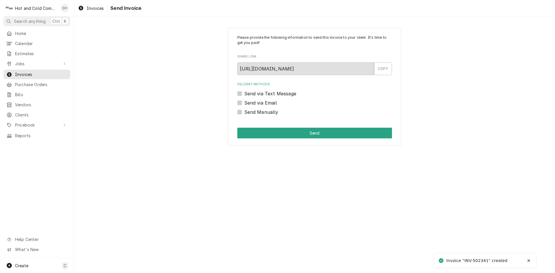
click at [244, 103] on label "Send via Email" at bounding box center [260, 102] width 33 height 7
click at [244, 103] on input "Send via Email" at bounding box center [321, 105] width 155 height 13
checkbox input "true"
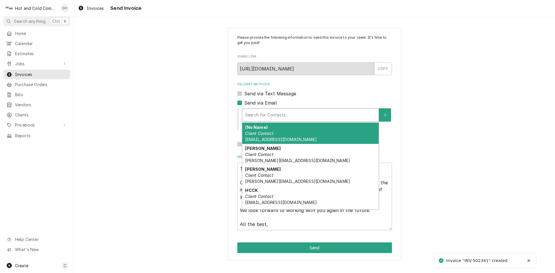
drag, startPoint x: 286, startPoint y: 115, endPoint x: 282, endPoint y: 116, distance: 4.1
click at [286, 115] on div "Delivery Methods" at bounding box center [310, 115] width 131 height 10
click at [272, 125] on div "(No Name) Client Contact AtlantaCoffee@aramark.com" at bounding box center [310, 133] width 136 height 21
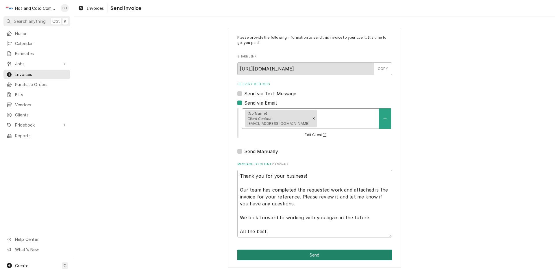
click at [322, 253] on button "Send" at bounding box center [314, 255] width 155 height 11
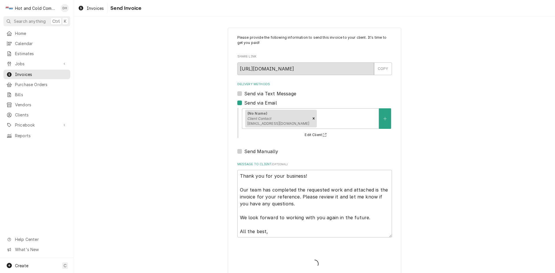
type textarea "x"
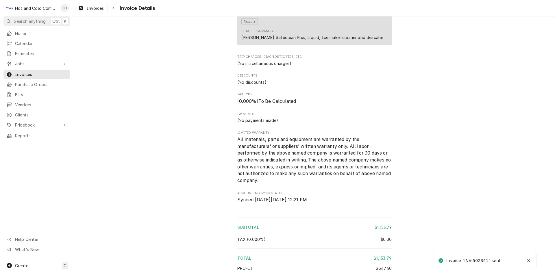
scroll to position [837, 0]
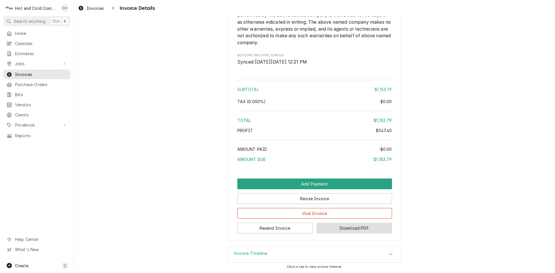
click at [362, 230] on button "Download PDF" at bounding box center [353, 228] width 75 height 11
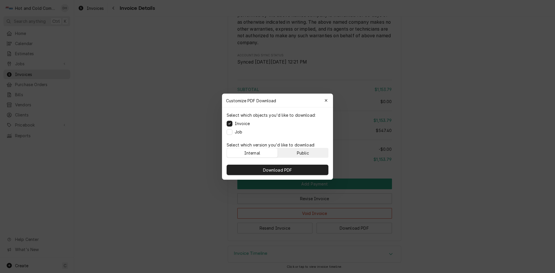
click at [319, 152] on button "Public" at bounding box center [303, 152] width 51 height 9
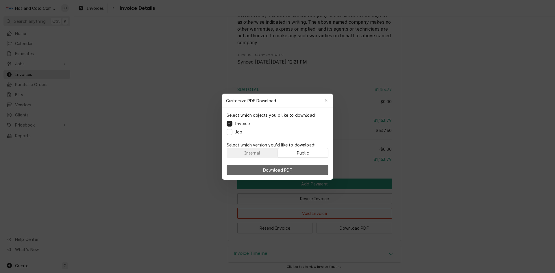
click at [292, 170] on span "Download PDF" at bounding box center [277, 170] width 31 height 6
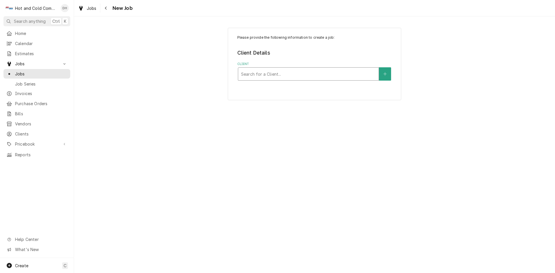
click at [286, 72] on div "Client" at bounding box center [308, 74] width 135 height 10
type input "Aram"
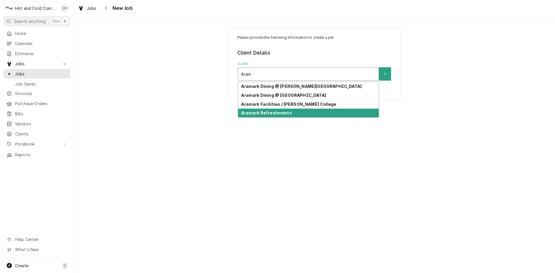
click at [263, 111] on strong "Aramark Refreshments" at bounding box center [266, 112] width 51 height 5
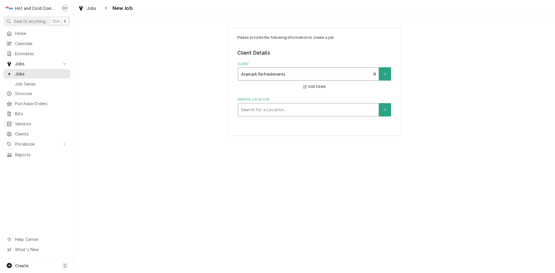
click at [311, 112] on div "Service Location" at bounding box center [308, 110] width 135 height 10
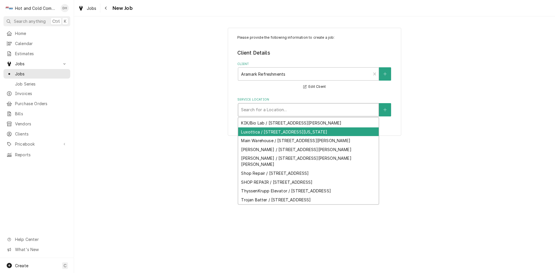
scroll to position [110, 0]
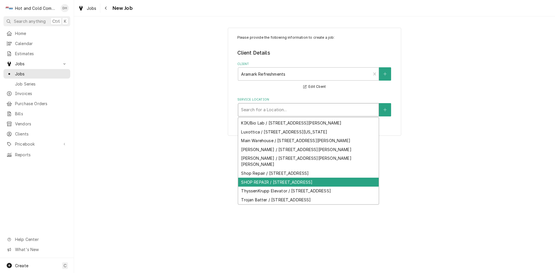
click at [300, 187] on div "SHOP REPAIR / [STREET_ADDRESS]" at bounding box center [308, 182] width 140 height 9
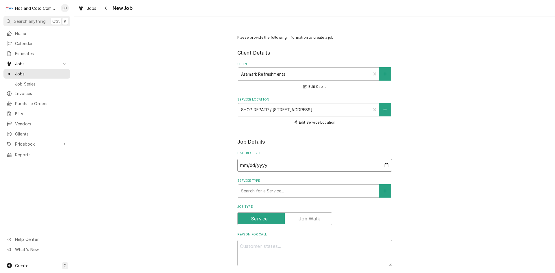
click at [386, 163] on input "[DATE]" at bounding box center [314, 165] width 155 height 13
type textarea "x"
type input "[DATE]"
type textarea "x"
type input "[DATE]"
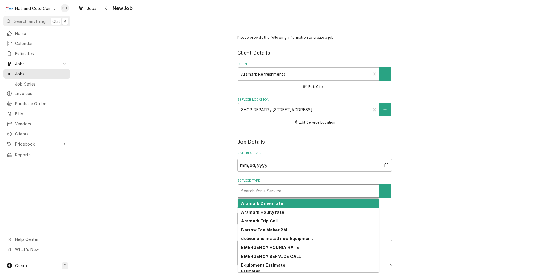
click at [265, 189] on div "Service Type" at bounding box center [308, 191] width 135 height 10
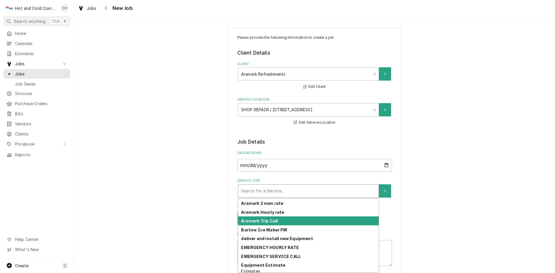
click at [271, 218] on div "Aramark Trip Call" at bounding box center [308, 220] width 140 height 9
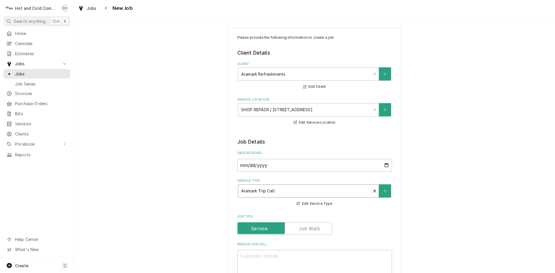
scroll to position [193, 0]
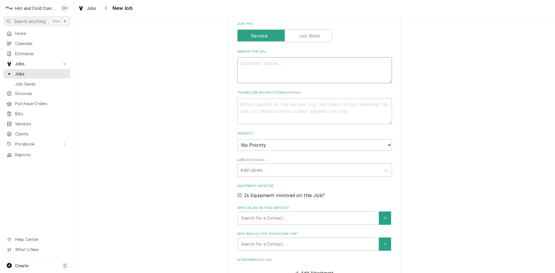
drag, startPoint x: 260, startPoint y: 61, endPoint x: 282, endPoint y: 70, distance: 23.7
click at [260, 61] on textarea "Reason For Call" at bounding box center [314, 70] width 155 height 26
type textarea "x"
type textarea "p"
type textarea "x"
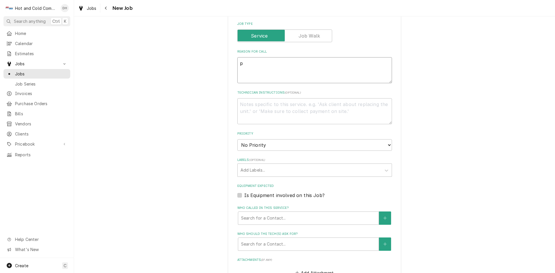
type textarea "pi"
type textarea "x"
type textarea "pic"
type textarea "x"
type textarea "pick"
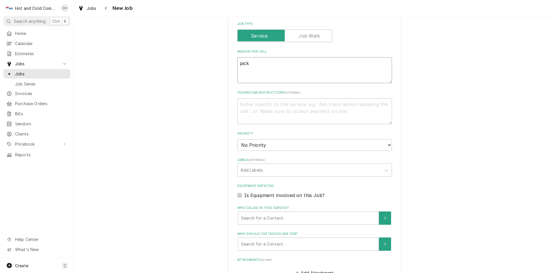
type textarea "x"
type textarea "pick"
type textarea "x"
type textarea "pick u"
type textarea "x"
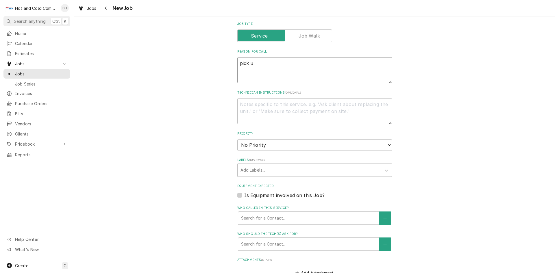
type textarea "pick up"
type textarea "x"
type textarea "pick up"
type textarea "x"
type textarea "pick up a"
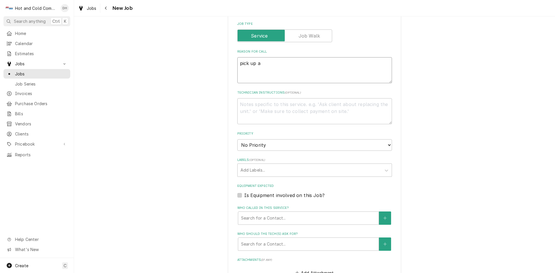
type textarea "x"
type textarea "pick up an"
type textarea "x"
type textarea "pick up and"
type textarea "x"
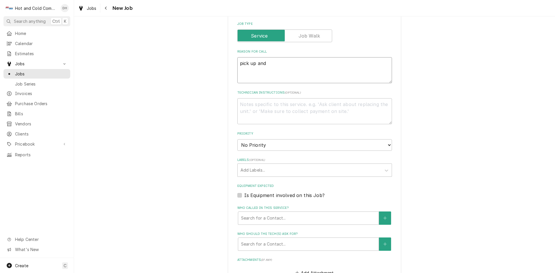
type textarea "pick up and"
type textarea "x"
type textarea "pick up and D"
type textarea "x"
type textarea "pick up and De"
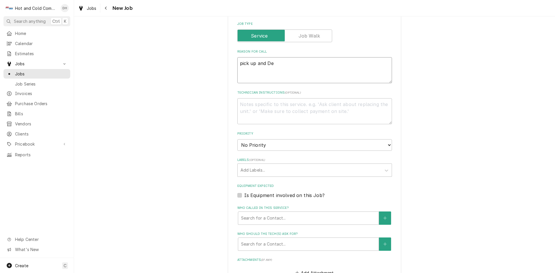
type textarea "x"
type textarea "pick up and Del"
type textarea "x"
type textarea "pick up and Deli"
type textarea "x"
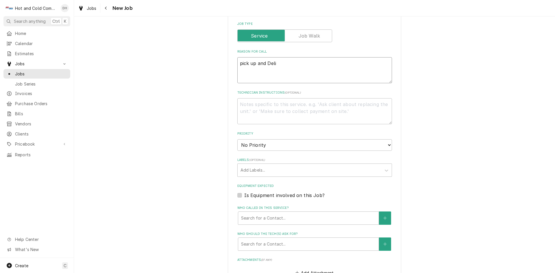
type textarea "pick up and Deliv"
type textarea "x"
type textarea "pick up and Delive"
type textarea "x"
type textarea "pick up and Deliver"
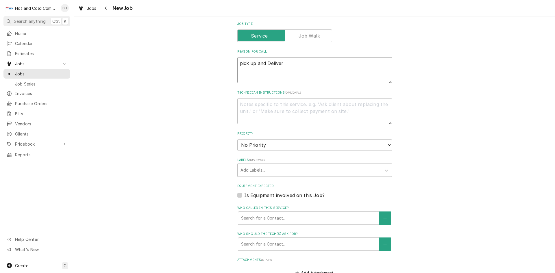
type textarea "x"
type textarea "pick up and Delivery"
type textarea "x"
type textarea "pick up and Delivery"
click at [267, 217] on div "Who called in this service?" at bounding box center [308, 218] width 135 height 10
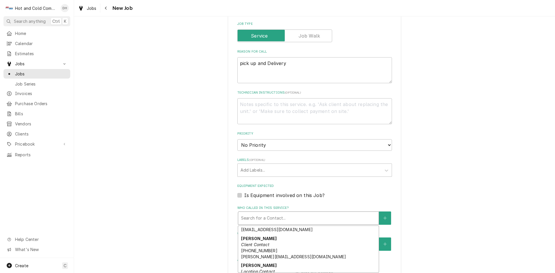
scroll to position [139, 0]
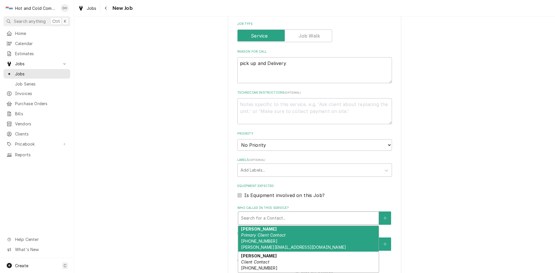
drag, startPoint x: 258, startPoint y: 229, endPoint x: 262, endPoint y: 230, distance: 3.7
click at [258, 230] on strong "Perry Poe" at bounding box center [259, 228] width 36 height 5
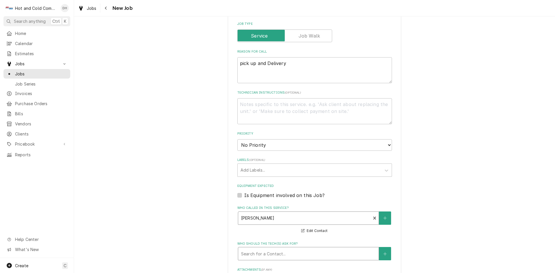
click at [277, 250] on div "Who should the tech(s) ask for?" at bounding box center [308, 253] width 135 height 10
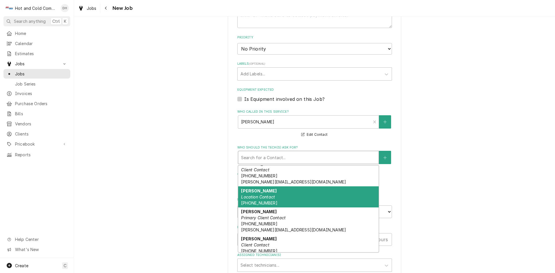
drag, startPoint x: 265, startPoint y: 201, endPoint x: 309, endPoint y: 189, distance: 45.2
click at [265, 201] on span "(404) 353-4032" at bounding box center [259, 202] width 36 height 5
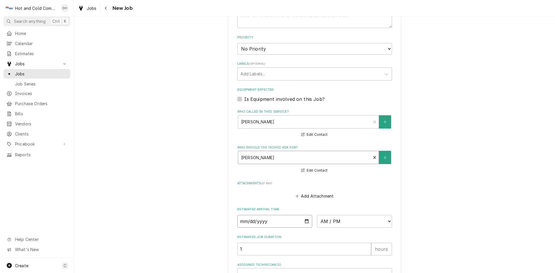
drag, startPoint x: 305, startPoint y: 222, endPoint x: 302, endPoint y: 209, distance: 13.0
click at [304, 221] on input "Date" at bounding box center [274, 221] width 75 height 13
type textarea "x"
type input "2025-08-16"
type textarea "x"
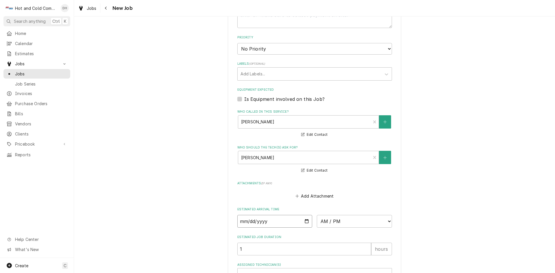
type input "2025-08-12"
type textarea "x"
click at [386, 220] on select "AM / PM 6:00 AM 6:15 AM 6:30 AM 6:45 AM 7:00 AM 7:15 AM 7:30 AM 7:45 AM 8:00 AM…" at bounding box center [354, 221] width 75 height 13
select select "08:30:00"
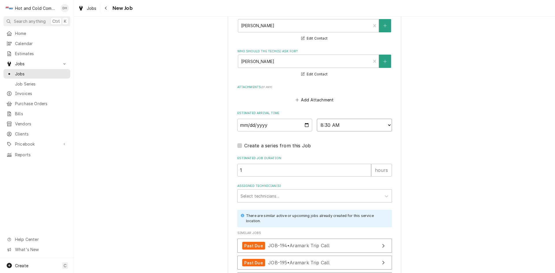
scroll to position [468, 0]
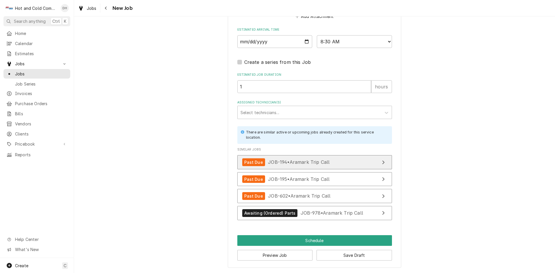
click at [287, 163] on span "JOB-194 • Aramark Trip Call" at bounding box center [299, 162] width 62 height 6
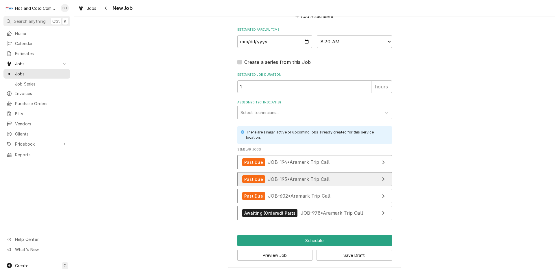
click at [300, 177] on span "JOB-195 • Aramark Trip Call" at bounding box center [299, 179] width 62 height 6
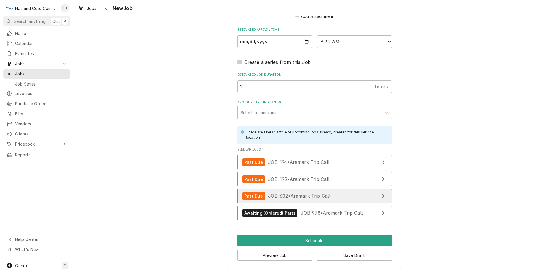
click at [297, 194] on span "JOB-602 • Aramark Trip Call" at bounding box center [299, 196] width 62 height 6
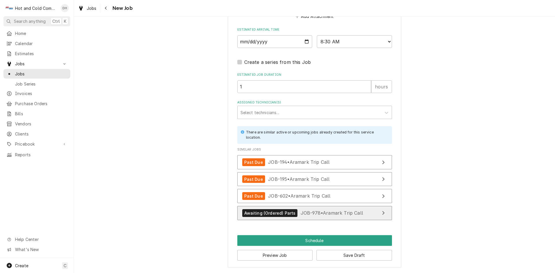
click at [293, 212] on div "Awaiting (Ordered) Parts JOB-978 • Aramark Trip Call" at bounding box center [302, 213] width 121 height 8
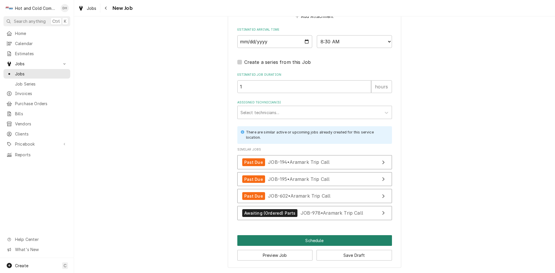
click at [304, 240] on button "Schedule" at bounding box center [314, 240] width 155 height 11
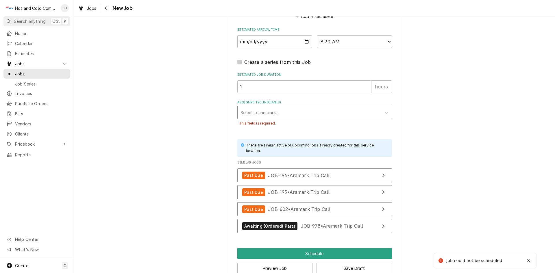
click at [260, 114] on div "Assigned Technician(s)" at bounding box center [309, 112] width 138 height 10
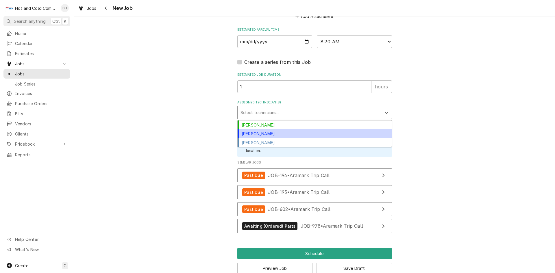
click at [257, 134] on div "[PERSON_NAME]" at bounding box center [314, 133] width 154 height 9
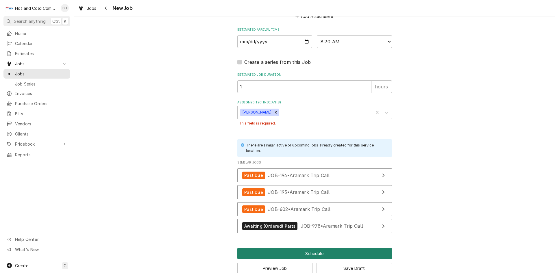
click at [320, 254] on button "Schedule" at bounding box center [314, 253] width 155 height 11
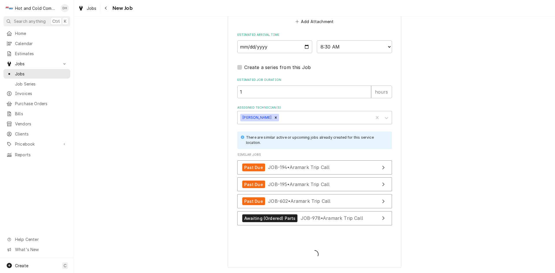
type textarea "x"
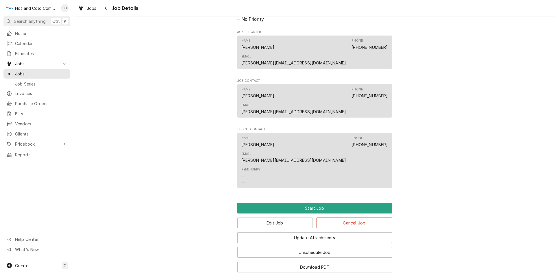
scroll to position [96, 0]
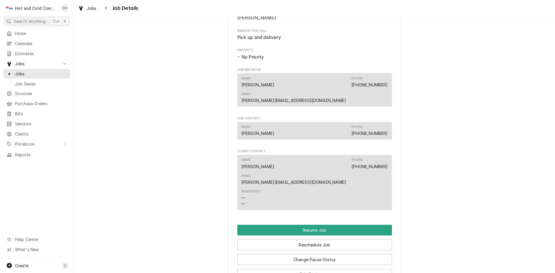
scroll to position [385, 0]
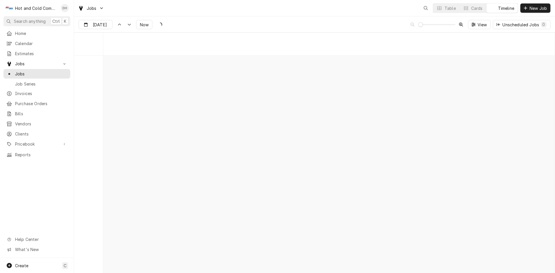
scroll to position [4525, 0]
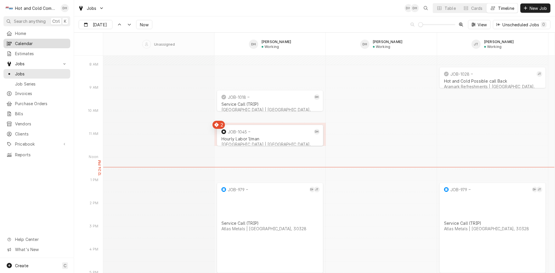
click at [21, 42] on span "Calendar" at bounding box center [41, 43] width 52 height 6
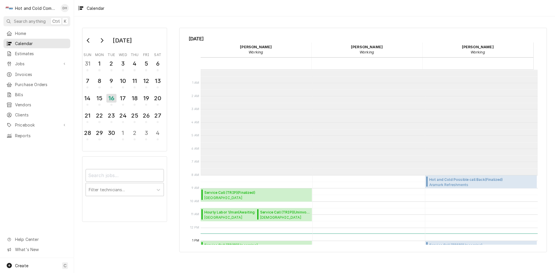
scroll to position [105, 0]
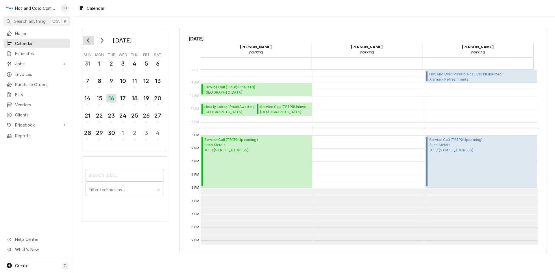
click at [86, 39] on button "Go to previous month" at bounding box center [89, 40] width 12 height 9
click at [110, 97] on div "12" at bounding box center [111, 98] width 10 height 10
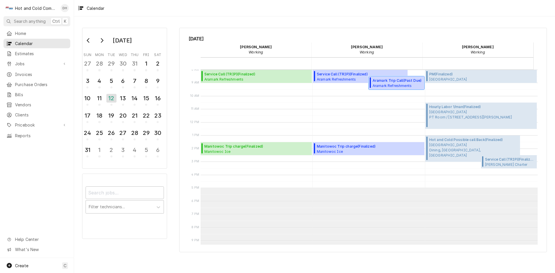
click at [386, 85] on span "Aramark Refreshments SHOP REPAIR / 2700 Hickory Grove Rd NW suite2, Acworth, GA…" at bounding box center [397, 85] width 50 height 5
click at [119, 99] on div "13" at bounding box center [123, 98] width 10 height 10
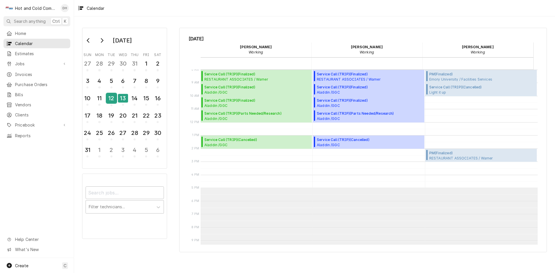
click at [112, 99] on div "12" at bounding box center [111, 98] width 10 height 10
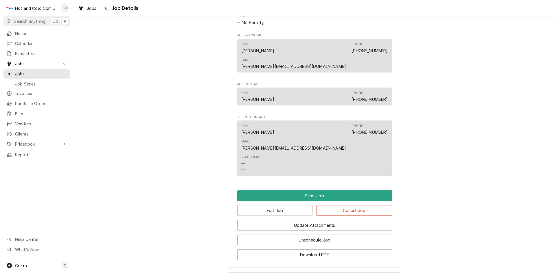
scroll to position [289, 0]
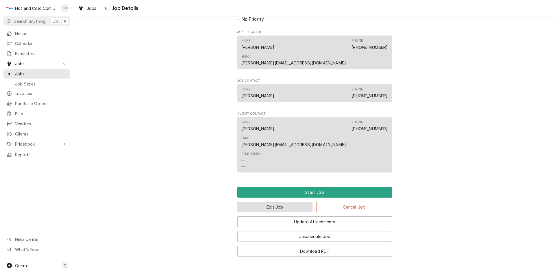
click at [274, 202] on button "Edit Job" at bounding box center [274, 207] width 75 height 11
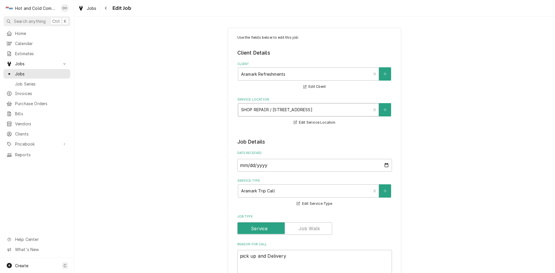
type textarea "x"
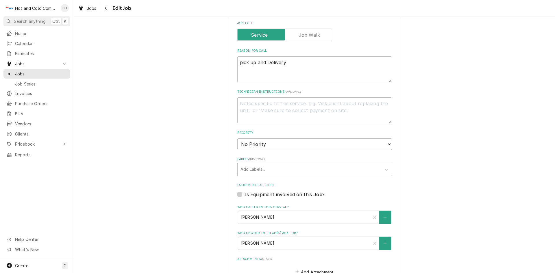
scroll to position [289, 0]
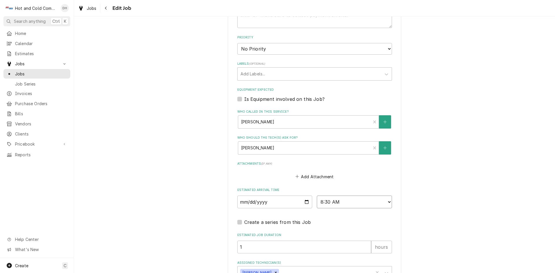
click at [386, 201] on select "AM / PM 6:00 AM 6:15 AM 6:30 AM 6:45 AM 7:00 AM 7:15 AM 7:30 AM 7:45 AM 8:00 AM…" at bounding box center [354, 202] width 75 height 13
select select "09:30:00"
click at [317, 196] on select "AM / PM 6:00 AM 6:15 AM 6:30 AM 6:45 AM 7:00 AM 7:15 AM 7:30 AM 7:45 AM 8:00 AM…" at bounding box center [354, 202] width 75 height 13
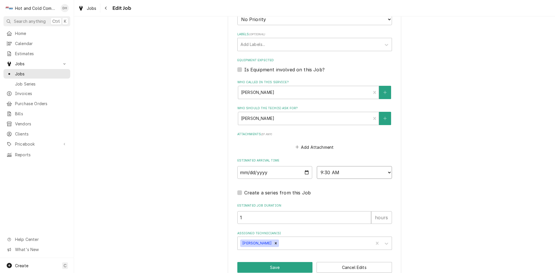
scroll to position [330, 0]
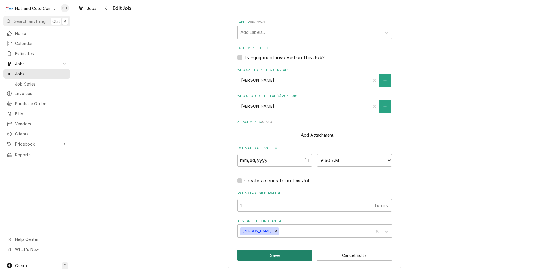
drag, startPoint x: 282, startPoint y: 255, endPoint x: 294, endPoint y: 243, distance: 17.0
click at [283, 254] on button "Save" at bounding box center [274, 255] width 75 height 11
type textarea "x"
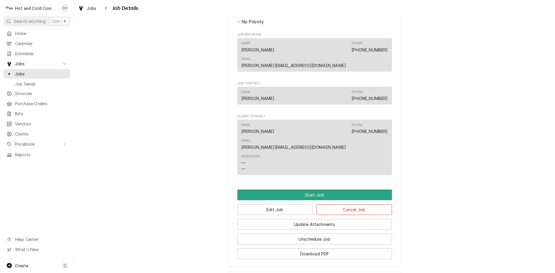
scroll to position [315, 0]
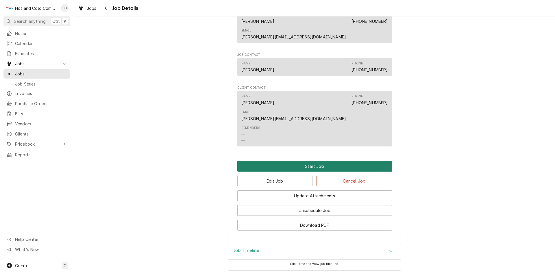
click at [309, 161] on button "Start Job" at bounding box center [314, 166] width 155 height 11
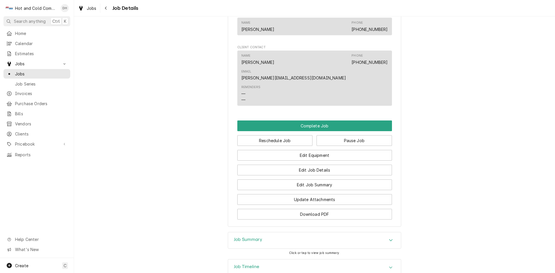
scroll to position [385, 0]
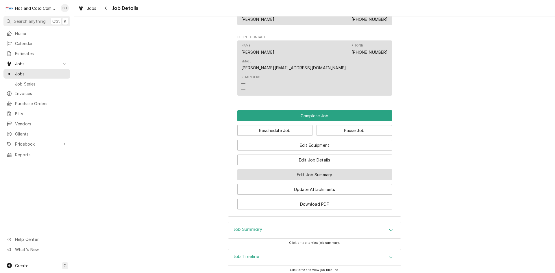
click at [322, 169] on button "Edit Job Summary" at bounding box center [314, 174] width 155 height 11
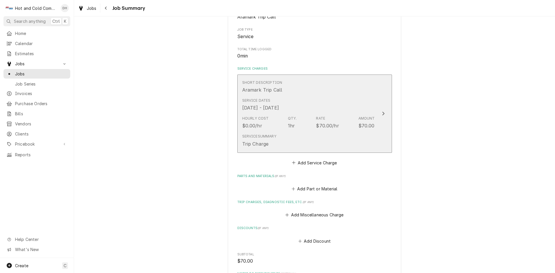
scroll to position [96, 0]
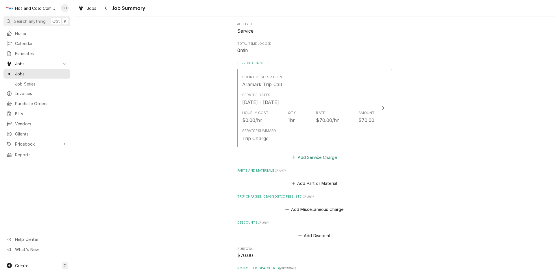
click at [318, 156] on button "Add Service Charge" at bounding box center [314, 157] width 47 height 8
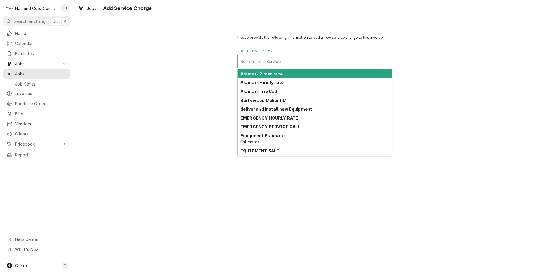
click at [280, 61] on div "Short Description" at bounding box center [314, 61] width 148 height 10
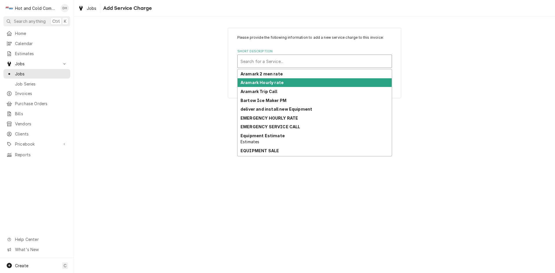
click at [270, 81] on strong "Aramark Hourly rate" at bounding box center [261, 82] width 43 height 5
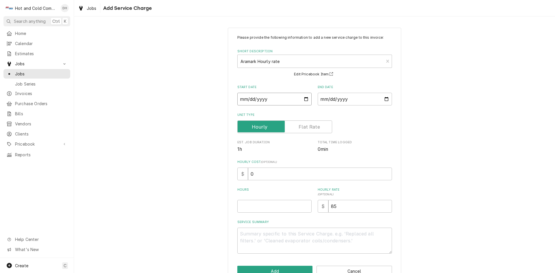
click at [303, 100] on input "Start Date" at bounding box center [274, 99] width 74 height 13
type textarea "x"
type input "[DATE]"
type textarea "x"
type input "[DATE]"
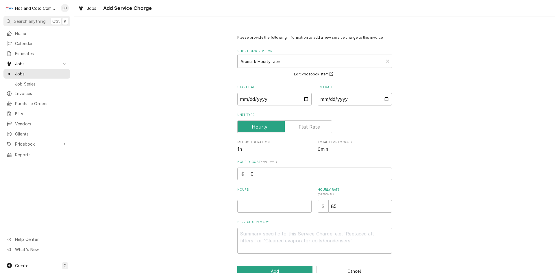
click at [385, 98] on input "End Date" at bounding box center [354, 99] width 74 height 13
type textarea "x"
type input "[DATE]"
type textarea "x"
type input "[DATE]"
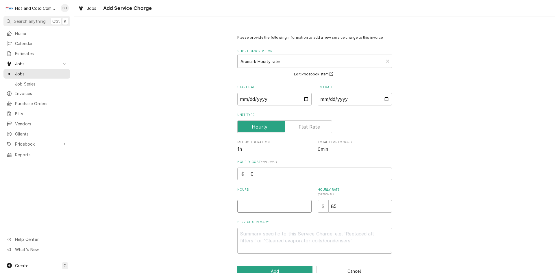
click at [267, 206] on input "Hours" at bounding box center [274, 206] width 74 height 13
type textarea "x"
type input "5"
type textarea "x"
type input "5.5"
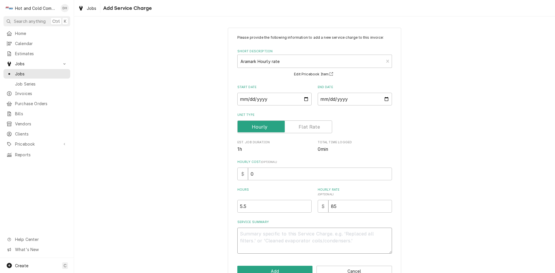
click at [253, 233] on textarea "Service Summary" at bounding box center [314, 241] width 155 height 26
type textarea "x"
type textarea "A"
type textarea "x"
type textarea "As"
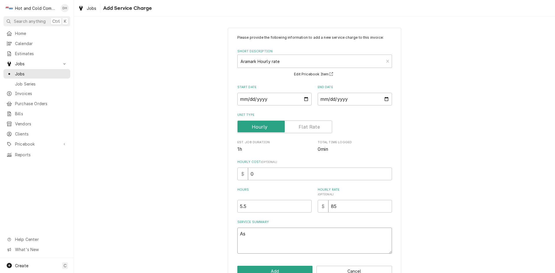
type textarea "x"
type textarea "Ass"
type textarea "x"
type textarea "Asse"
type textarea "x"
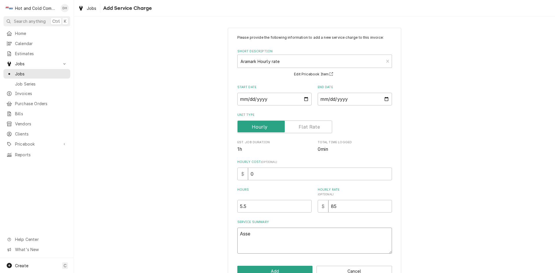
type textarea "Asset"
type textarea "x"
type textarea "Asset"
type textarea "x"
type textarea "Asset 2"
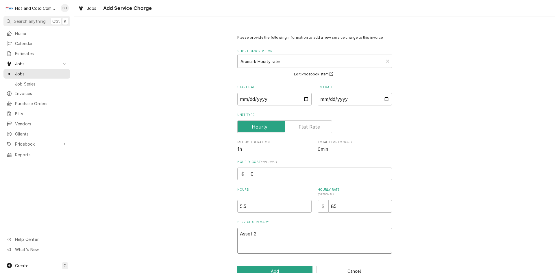
type textarea "x"
type textarea "Asset 27"
type textarea "x"
type textarea "Asset 272"
type textarea "x"
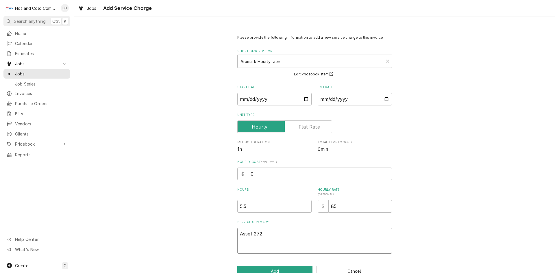
type textarea "Asset 2723"
type textarea "x"
type textarea "Asset 27233"
type textarea "x"
type textarea "Asset 272330"
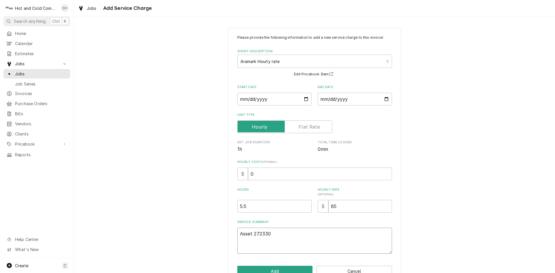
type textarea "x"
type textarea "Asset 2723305"
type textarea "x"
type textarea "Asset 2723305"
type textarea "x"
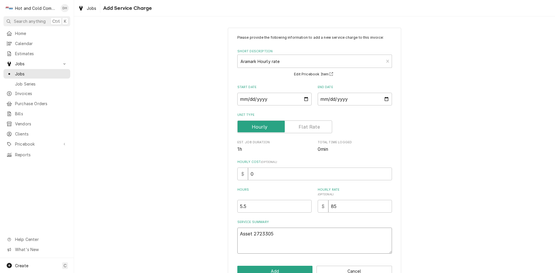
type textarea "Asset 2723305"
type textarea "x"
type textarea "Asset 2723305 s"
type textarea "x"
type textarea "Asset 2723305 se"
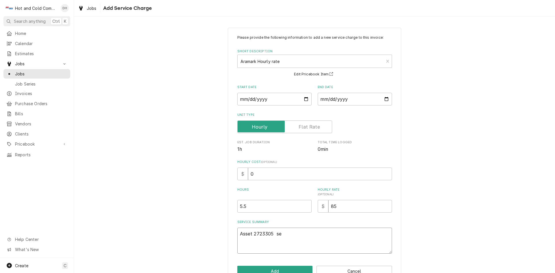
type textarea "x"
type textarea "Asset 2723305 ser"
type textarea "x"
type textarea "Asset 2723305 seri"
type textarea "x"
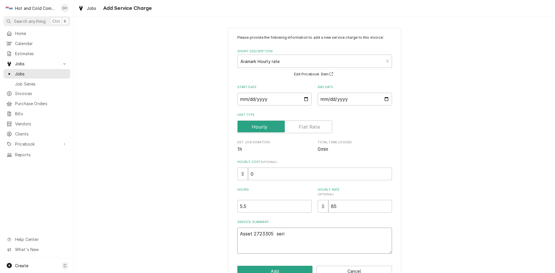
type textarea "Asset 2723305 seria"
type textarea "x"
type textarea "Asset 2723305 serial"
type textarea "x"
type textarea "Asset 2723305 serial"
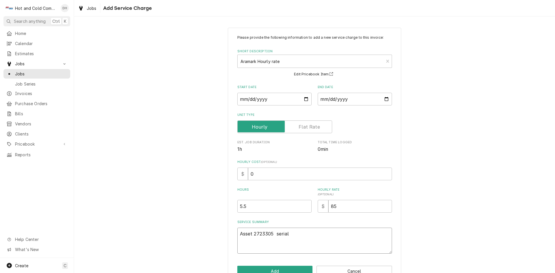
type textarea "x"
type textarea "Asset 2723305 serial L"
type textarea "x"
type textarea "Asset 2723305 serial L4"
type textarea "x"
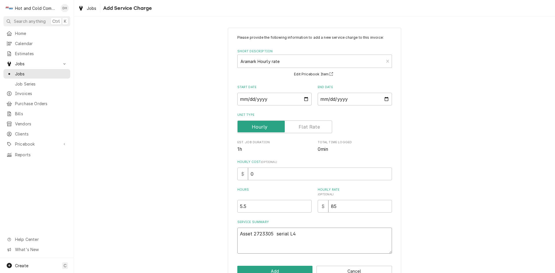
type textarea "Asset 2723305 serial L47"
type textarea "x"
type textarea "Asset 2723305 serial L474"
type textarea "x"
type textarea "Asset 2723305 serial L4749"
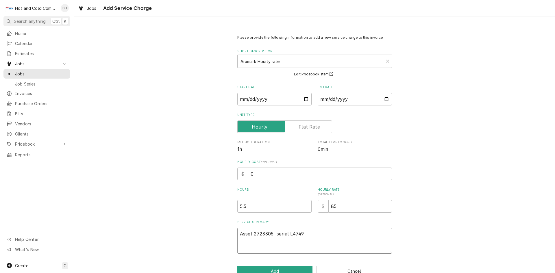
type textarea "x"
type textarea "Asset 2723305 serial L47496"
type textarea "x"
type textarea "Asset 2723305 serial L47496-"
type textarea "x"
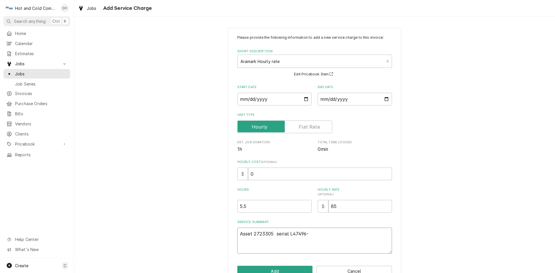
type textarea "Asset 2723305 serial L47496-4"
type textarea "x"
type textarea "Asset 2723305 serial L47496-48"
type textarea "x"
type textarea "Asset 2723305 serial L47496-48-"
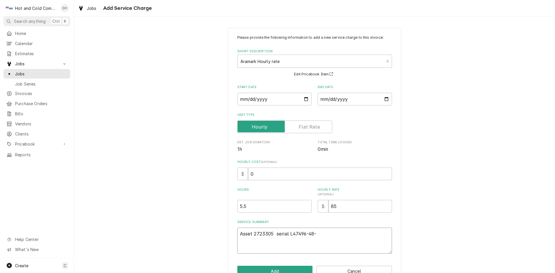
type textarea "x"
type textarea "Asset 2723305 serial L47496-48-2"
type textarea "x"
type textarea "Asset 2723305 serial L47496-48-20"
type textarea "x"
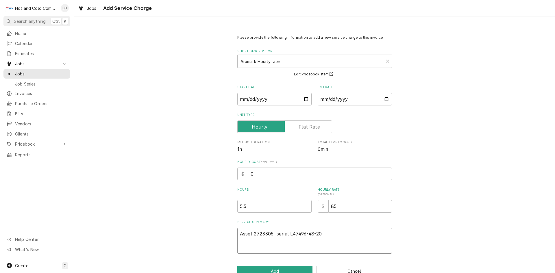
type textarea "Asset 2723305 serial L47496-48-20"
type textarea "x"
type textarea "Asset 2723305 serial L47496-48-20 8"
type textarea "x"
type textarea "Asset 2723305 serial L47496-48-20 8/"
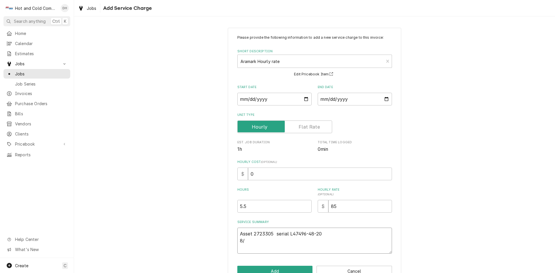
type textarea "x"
type textarea "Asset 2723305 serial L47496-48-20 8/1"
type textarea "x"
type textarea "Asset 2723305 serial L47496-48-20 8/12"
type textarea "x"
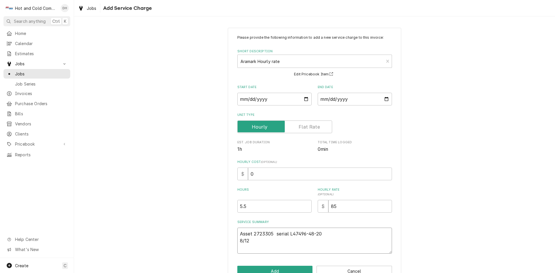
type textarea "Asset 2723305 serial L47496-48-20 8/12/"
type textarea "x"
type textarea "Asset 2723305 serial L47496-48-20 8/12/2"
type textarea "x"
type textarea "Asset 2723305 serial L47496-48-20 [DATE]"
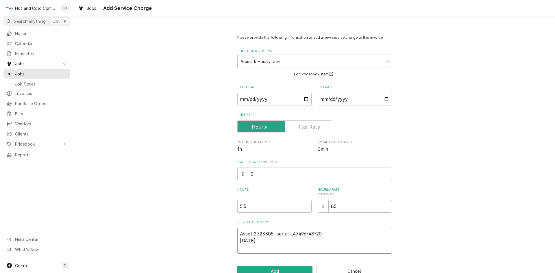
type textarea "x"
type textarea "Asset 2723305 serial L47496-48-20 [DATE]"
type textarea "x"
type textarea "Asset 2723305 serial L47496-48-20 [DATE] C"
type textarea "x"
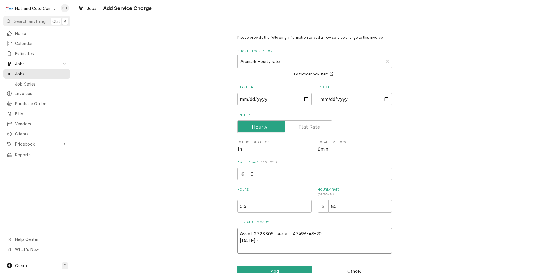
type textarea "Asset 2723305 serial L47496-48-20 [DATE] Ch"
type textarea "x"
type textarea "Asset 2723305 serial L47496-48-20 [DATE] Che"
type textarea "x"
type textarea "Asset 2723305 serial L47496-48-20 [DATE] Chec"
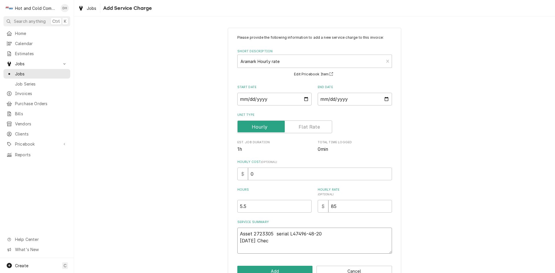
type textarea "x"
type textarea "Asset 2723305 serial L47496-48-20 8/12/25 Check"
type textarea "x"
type textarea "Asset 2723305 serial L47496-48-20 8/12/25 Checke"
type textarea "x"
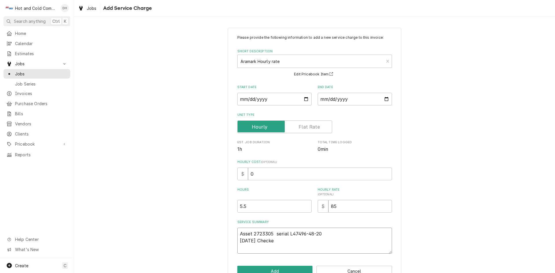
type textarea "Asset 2723305 serial L47496-48-20 8/12/25 Checked"
type textarea "x"
type textarea "Asset 2723305 serial L47496-48-20 8/12/25 Checked"
type textarea "x"
type textarea "Asset 2723305 serial L47496-48-20 8/12/25 Checked u"
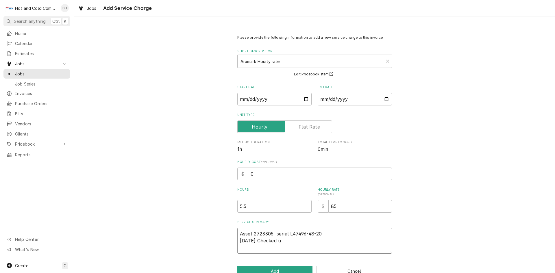
type textarea "x"
type textarea "Asset 2723305 serial L47496-48-20 8/12/25 Checked un"
type textarea "x"
type textarea "Asset 2723305 serial L47496-48-20 8/12/25 Checked uni"
type textarea "x"
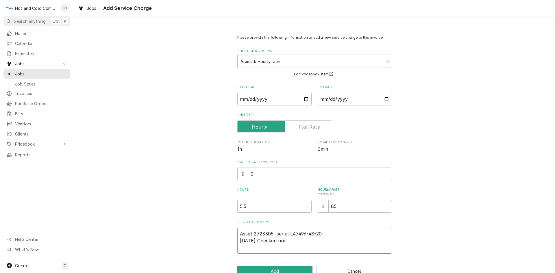
type textarea "Asset 2723305 serial L47496-48-20 8/12/25 Checked unit"
type textarea "x"
type textarea "Asset 2723305 serial L47496-48-20 8/12/25 Checked unit"
type textarea "x"
type textarea "Asset 2723305 serial L47496-48-20 8/12/25 Checked unit o"
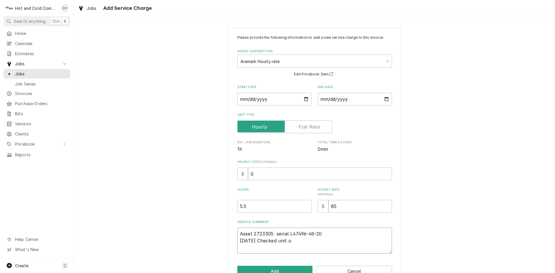
type textarea "x"
type textarea "Asset 2723305 serial L47496-48-20 8/12/25 Checked unit ou"
type textarea "x"
type textarea "Asset 2723305 serial L47496-48-20 8/12/25 Checked unit out"
type textarea "x"
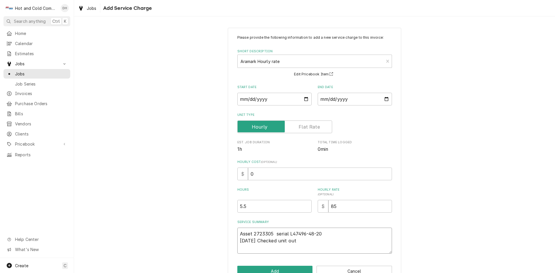
type textarea "Asset 2723305 serial L47496-48-20 8/12/25 Checked unit out"
type textarea "x"
type textarea "Asset 2723305 serial L47496-48-20 8/12/25 Checked unit out f"
type textarea "x"
type textarea "Asset 2723305 serial L47496-48-20 8/12/25 Checked unit out fo"
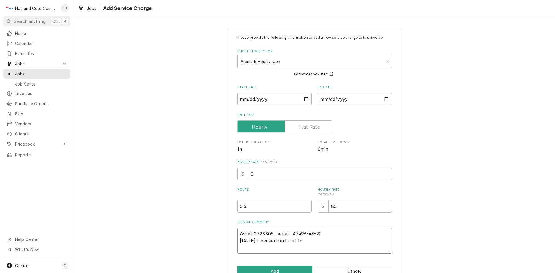
type textarea "x"
type textarea "Asset 2723305 serial L47496-48-20 8/12/25 Checked unit out for"
type textarea "x"
type textarea "Asset 2723305 serial L47496-48-20 8/12/25 Checked unit out for"
type textarea "x"
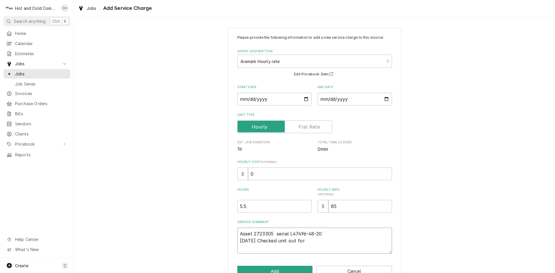
type textarea "Asset 2723305 serial L47496-48-20 8/12/25 Checked unit out for l"
type textarea "x"
type textarea "Asset 2723305 serial L47496-48-20 8/12/25 Checked unit out for le"
type textarea "x"
type textarea "Asset 2723305 serial L47496-48-20 8/12/25 Checked unit out for lea"
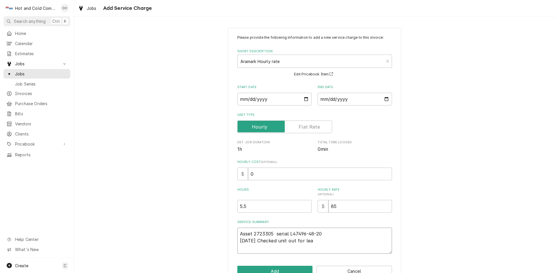
type textarea "x"
type textarea "Asset 2723305 serial L47496-48-20 8/12/25 Checked unit out for leak"
type textarea "x"
type textarea "Asset 2723305 serial L47496-48-20 8/12/25 Checked unit out for leak"
type textarea "x"
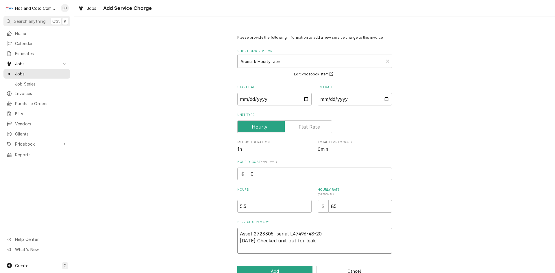
type textarea "Asset 2723305 serial L47496-48-20 8/12/25 Checked unit out for leak c"
type textarea "x"
type textarea "Asset 2723305 serial L47496-48-20 8/12/25 Checked unit out for leak cl"
type textarea "x"
type textarea "Asset 2723305 serial L47496-48-20 8/12/25 Checked unit out for leak cle"
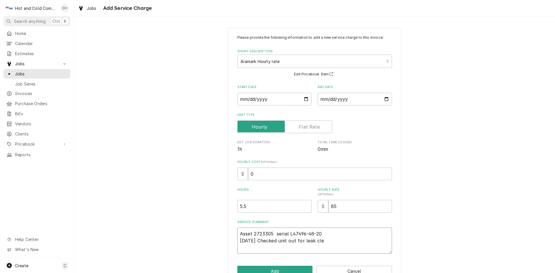
type textarea "x"
type textarea "Asset 2723305 serial L47496-48-20 8/12/25 Checked unit out for leak clea"
type textarea "x"
type textarea "Asset 2723305 serial L47496-48-20 8/12/25 Checked unit out for leak clean"
type textarea "x"
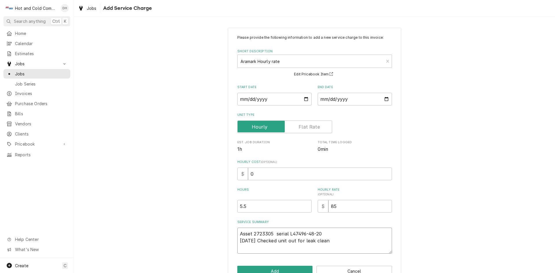
type textarea "Asset 2723305 serial L47496-48-20 8/12/25 Checked unit out for leak cleane"
type textarea "x"
type textarea "Asset 2723305 serial L47496-48-20 8/12/25 Checked unit out for leak cleaned"
type textarea "x"
type textarea "Asset 2723305 serial L47496-48-20 8/12/25 Checked unit out for leak cleaned"
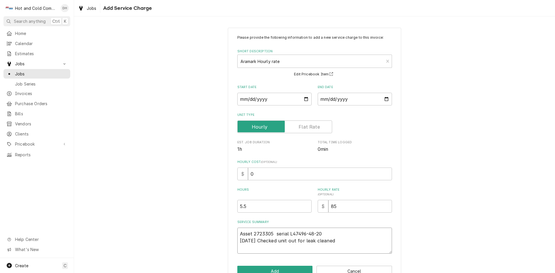
type textarea "x"
type textarea "Asset 2723305 serial L47496-48-20 8/12/25 Checked unit out for leak cleaned a"
type textarea "x"
type textarea "Asset 2723305 serial L47496-48-20 8/12/25 Checked unit out for leak cleaned an"
type textarea "x"
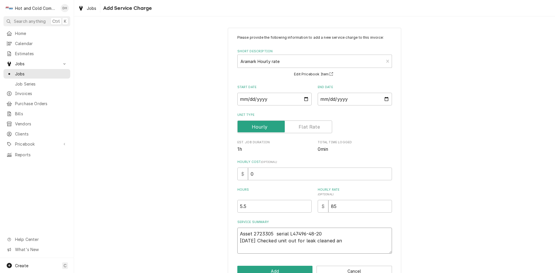
type textarea "Asset 2723305 serial L47496-48-20 8/12/25 Checked unit out for leak cleaned and"
type textarea "x"
type textarea "Asset 2723305 serial L47496-48-20 8/12/25 Checked unit out for leak cleaned and"
type textarea "x"
type textarea "Asset 2723305 serial L47496-48-20 8/12/25 Checked unit out for leak cleaned and…"
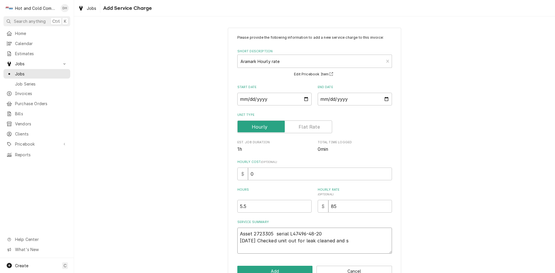
type textarea "x"
type textarea "Asset 2723305 serial L47496-48-20 8/12/25 Checked unit out for leak cleaned and…"
type textarea "x"
type textarea "Asset 2723305 serial L47496-48-20 8/12/25 Checked unit out for leak cleaned and…"
type textarea "x"
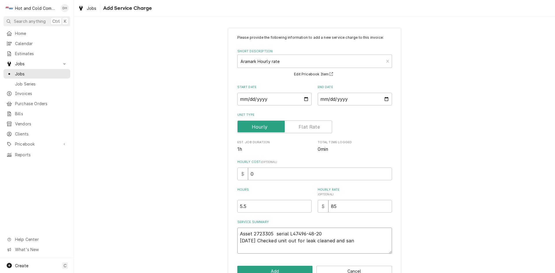
type textarea "Asset 2723305 serial L47496-48-20 8/12/25 Checked unit out for leak cleaned and…"
type textarea "x"
type textarea "Asset 2723305 serial L47496-48-20 8/12/25 Checked unit out for leak cleaned and…"
type textarea "x"
type textarea "Asset 2723305 serial L47496-48-20 8/12/25 Checked unit out for leak cleaned and…"
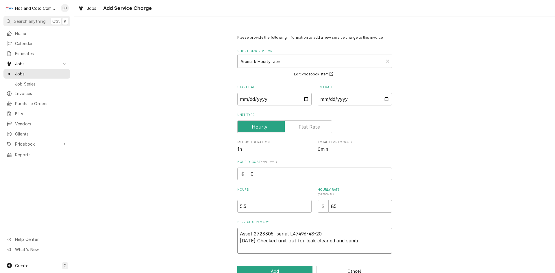
type textarea "x"
type textarea "Asset 2723305 serial L47496-48-20 8/12/25 Checked unit out for leak cleaned and…"
type textarea "x"
type textarea "Asset 2723305 serial L47496-48-20 8/12/25 Checked unit out for leak cleaned and…"
type textarea "x"
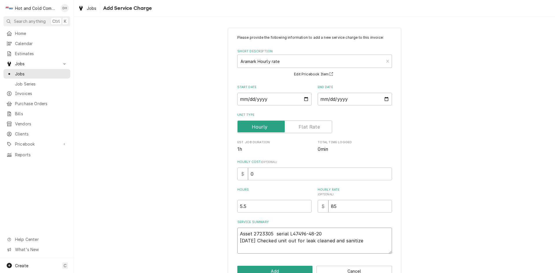
type textarea "Asset 2723305 serial L47496-48-20 8/12/25 Checked unit out for leak cleaned and…"
type textarea "x"
type textarea "Asset 2723305 serial L47496-48-20 8/12/25 Checked unit out for leak cleaned and…"
type textarea "x"
type textarea "Asset 2723305 serial L47496-48-20 8/12/25 Checked unit out for leak cleaned and…"
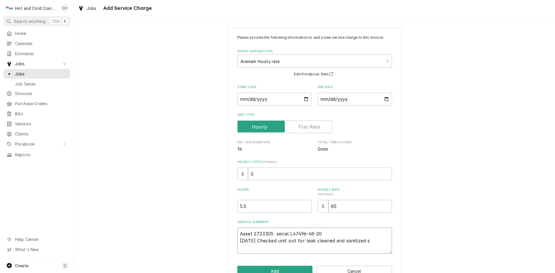
type textarea "x"
type textarea "Asset 2723305 serial L47496-48-20 8/12/25 Checked unit out for leak cleaned and…"
type textarea "x"
type textarea "Asset 2723305 serial L47496-48-20 8/12/25 Checked unit out for leak cleaned and…"
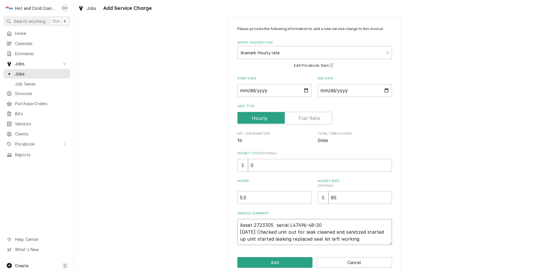
scroll to position [16, 0]
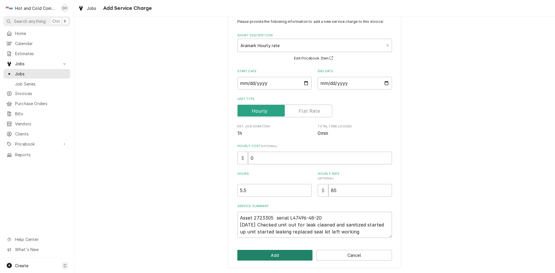
click at [264, 251] on button "Add" at bounding box center [274, 255] width 75 height 11
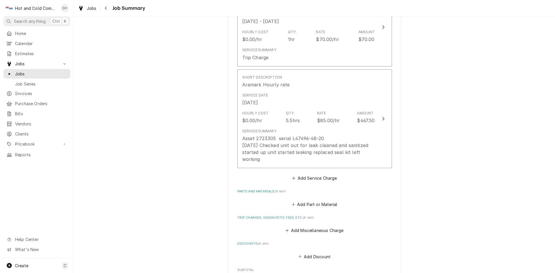
scroll to position [192, 0]
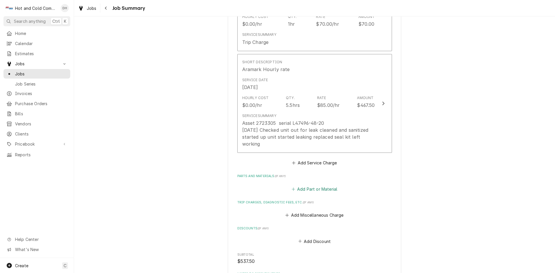
click at [329, 191] on button "Add Part or Material" at bounding box center [314, 189] width 48 height 8
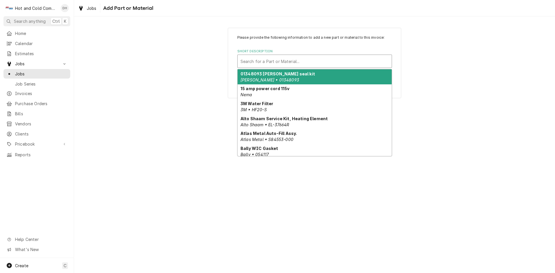
click at [249, 60] on div "Short Description" at bounding box center [314, 61] width 148 height 10
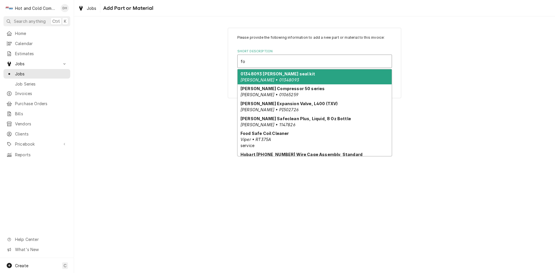
drag, startPoint x: 278, startPoint y: 77, endPoint x: 327, endPoint y: 89, distance: 50.0
click at [281, 77] on div "01348093 Follett seal kit Follett • 01348093" at bounding box center [314, 76] width 154 height 15
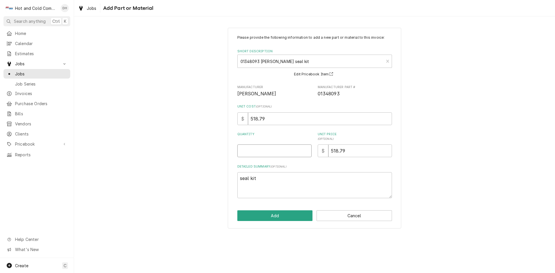
click at [277, 152] on input "Quantity" at bounding box center [274, 150] width 74 height 13
click at [281, 218] on button "Add" at bounding box center [274, 215] width 75 height 11
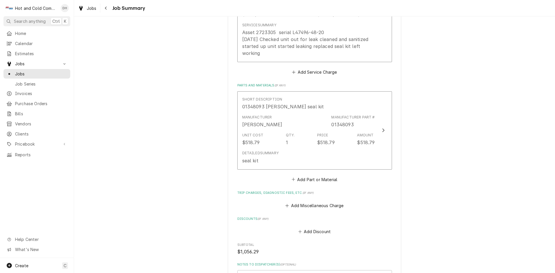
scroll to position [289, 0]
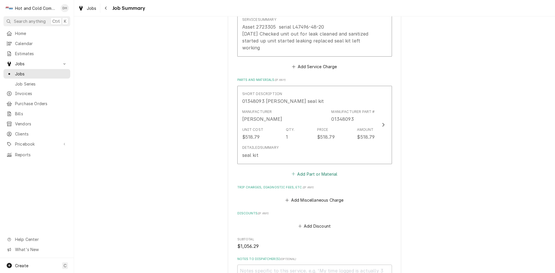
drag, startPoint x: 326, startPoint y: 176, endPoint x: 341, endPoint y: 188, distance: 19.9
click at [326, 176] on button "Add Part or Material" at bounding box center [314, 174] width 48 height 8
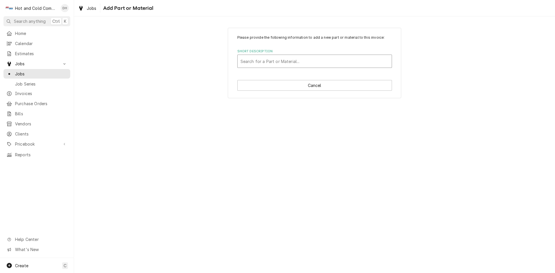
click at [285, 55] on div "Search for a Part or Material..." at bounding box center [314, 61] width 154 height 13
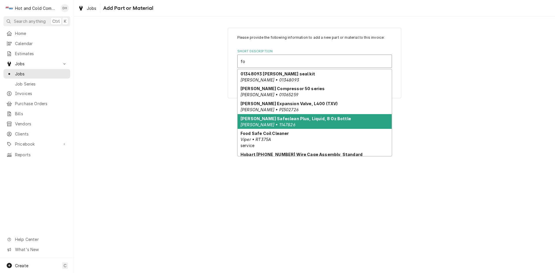
drag, startPoint x: 266, startPoint y: 123, endPoint x: 328, endPoint y: 126, distance: 61.9
click at [266, 123] on em "Follett • 1147826" at bounding box center [267, 124] width 55 height 5
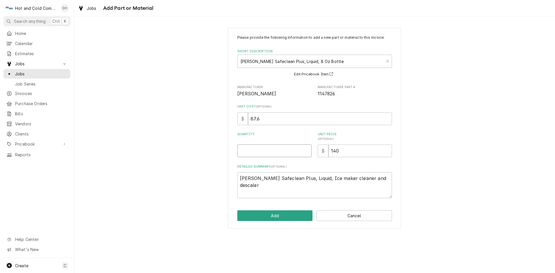
click at [249, 153] on input "Quantity" at bounding box center [274, 150] width 74 height 13
click at [273, 216] on button "Add" at bounding box center [274, 215] width 75 height 11
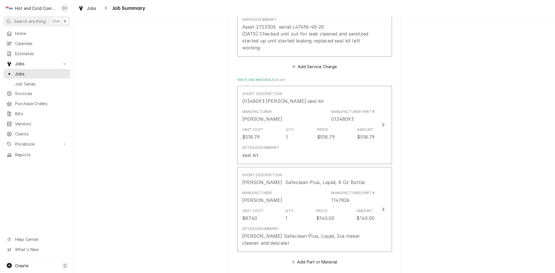
scroll to position [481, 0]
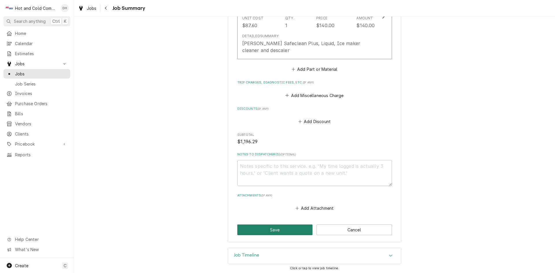
click at [268, 229] on button "Save" at bounding box center [274, 229] width 75 height 11
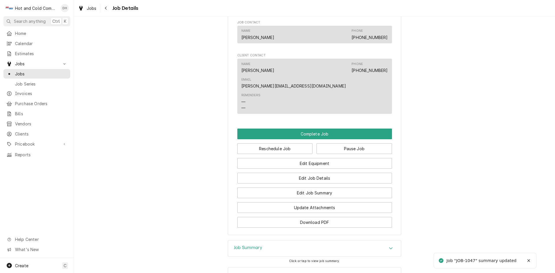
scroll to position [494, 0]
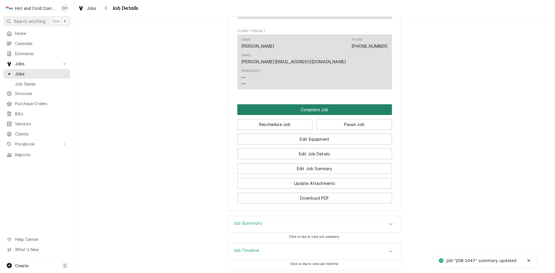
click at [318, 104] on button "Complete Job" at bounding box center [314, 109] width 155 height 11
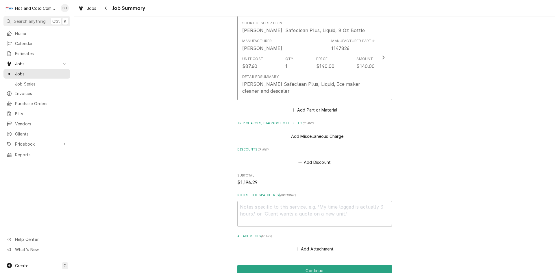
scroll to position [483, 0]
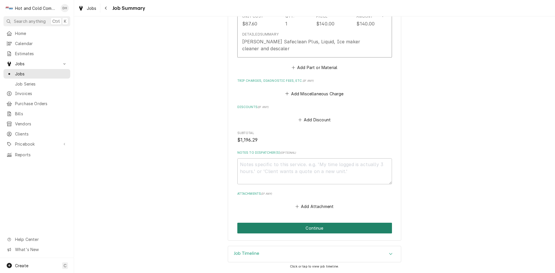
click at [304, 228] on button "Continue" at bounding box center [314, 228] width 155 height 11
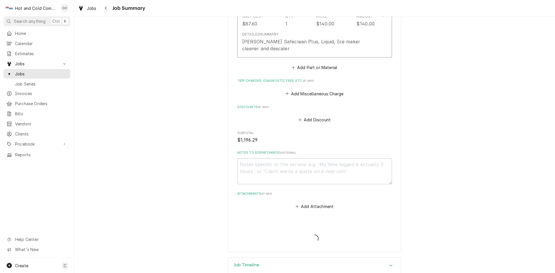
type textarea "x"
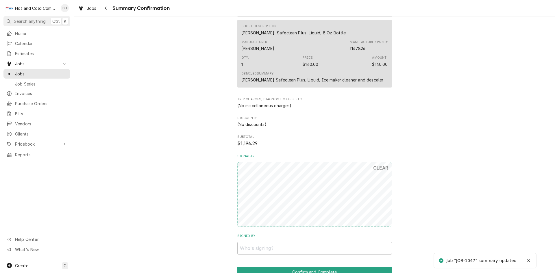
scroll to position [453, 0]
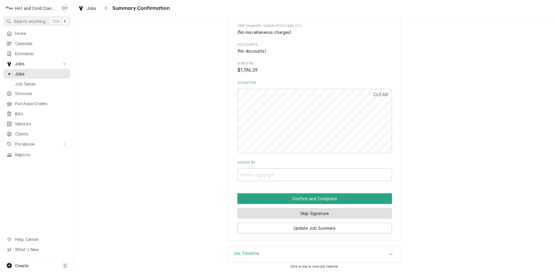
drag, startPoint x: 322, startPoint y: 213, endPoint x: 329, endPoint y: 206, distance: 9.6
click at [322, 213] on button "Skip Signature" at bounding box center [314, 213] width 155 height 11
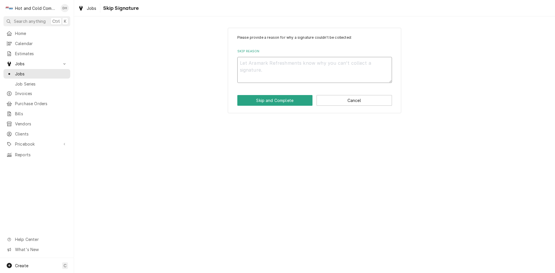
click at [258, 66] on textarea "Skip Reason" at bounding box center [314, 70] width 155 height 26
type textarea "x"
type textarea "E"
type textarea "x"
type textarea "Em"
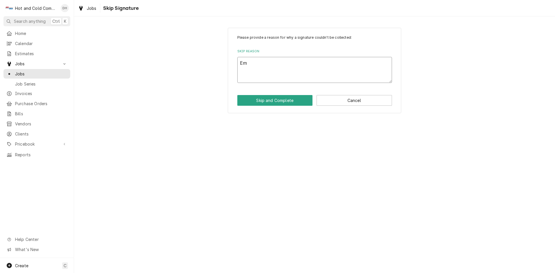
type textarea "x"
type textarea "Ema"
type textarea "x"
type textarea "Emai"
type textarea "x"
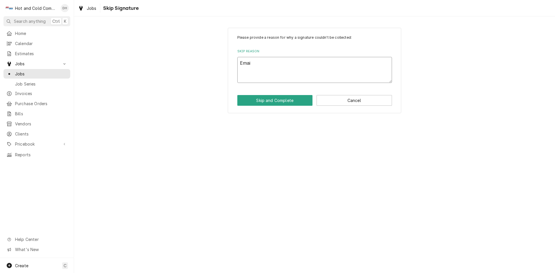
type textarea "Email"
type textarea "x"
type textarea "Emaile"
type textarea "x"
type textarea "Emailed"
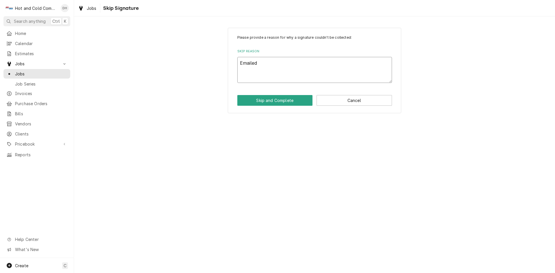
type textarea "x"
type textarea "Emailed"
type textarea "x"
type textarea "Emailed I"
type textarea "x"
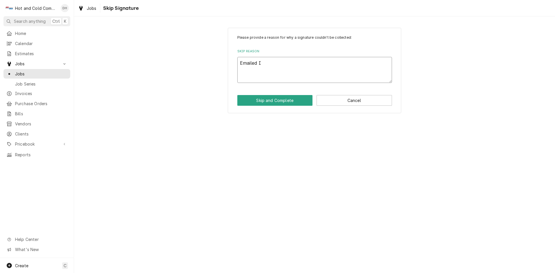
type textarea "Emailed In"
type textarea "x"
type textarea "Emailed Inv"
type textarea "x"
type textarea "Emailed Invo"
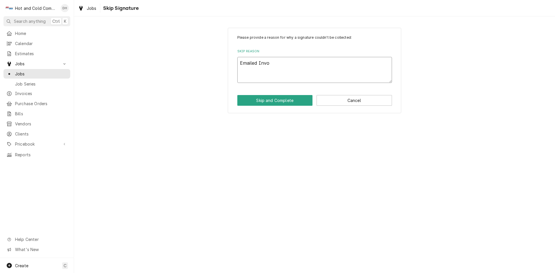
type textarea "x"
type textarea "Emailed Invoi"
type textarea "x"
type textarea "Emailed Invoic"
type textarea "x"
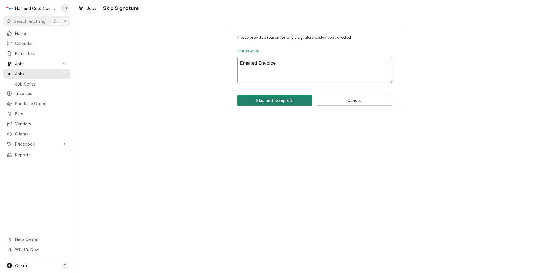
type textarea "Emailed Invoice"
click at [280, 103] on button "Skip and Complete" at bounding box center [274, 100] width 75 height 11
type textarea "x"
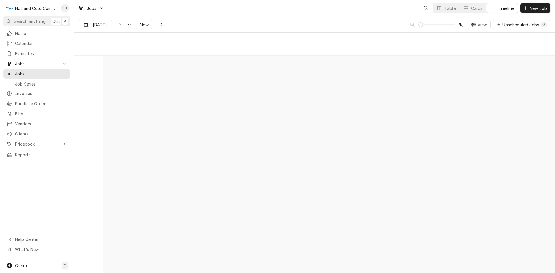
scroll to position [4525, 0]
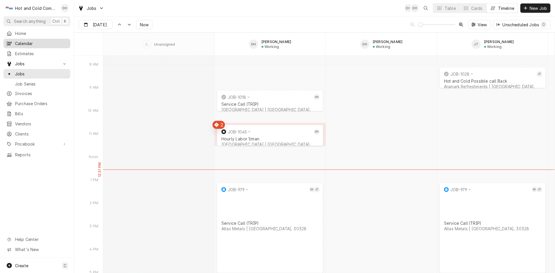
click at [24, 44] on span "Calendar" at bounding box center [41, 43] width 52 height 6
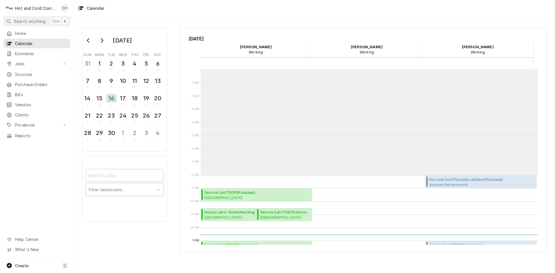
scroll to position [105, 0]
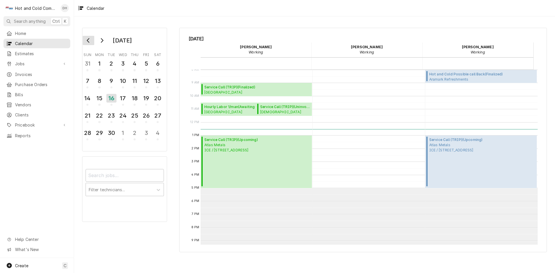
click at [90, 41] on icon "Go to previous month" at bounding box center [88, 40] width 5 height 5
click at [108, 101] on div "12" at bounding box center [111, 98] width 10 height 10
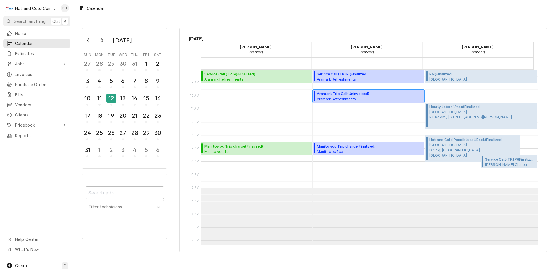
click at [344, 99] on span "Aramark Refreshments SHOP REPAIR / 2700 Hickory Grove Rd NW suite2, Acworth, GA…" at bounding box center [348, 98] width 62 height 5
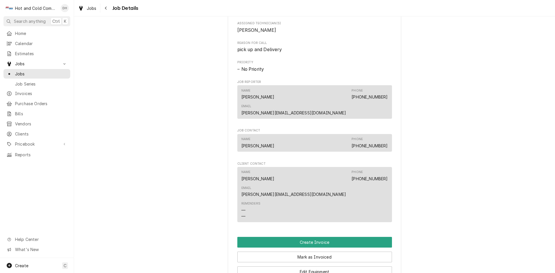
scroll to position [421, 0]
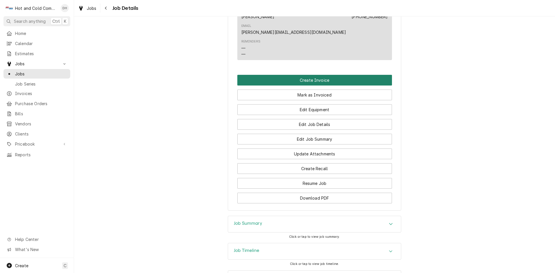
click at [294, 75] on button "Create Invoice" at bounding box center [314, 80] width 155 height 11
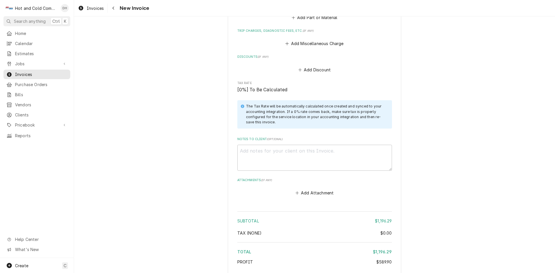
scroll to position [981, 0]
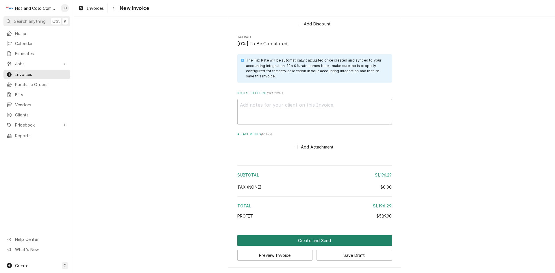
click at [313, 242] on button "Create and Send" at bounding box center [314, 240] width 155 height 11
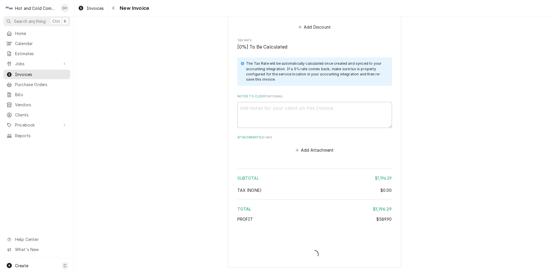
scroll to position [978, 0]
type textarea "x"
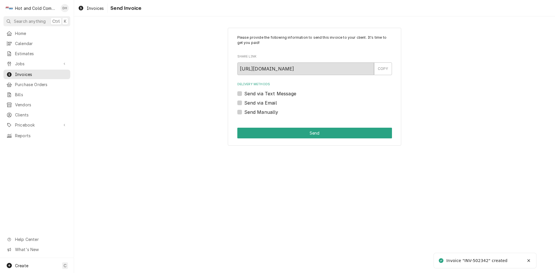
click at [244, 102] on label "Send via Email" at bounding box center [260, 102] width 33 height 7
click at [244, 102] on input "Send via Email" at bounding box center [321, 105] width 155 height 13
checkbox input "true"
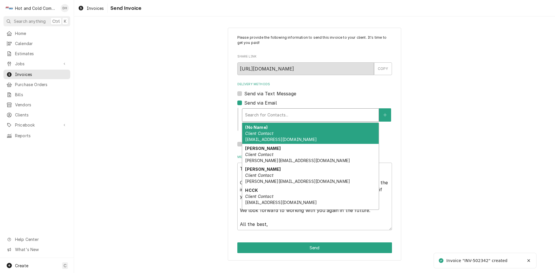
click at [307, 116] on div "Delivery Methods" at bounding box center [310, 115] width 131 height 10
click at [283, 138] on span "AtlantaCoffee@aramark.com" at bounding box center [280, 139] width 71 height 5
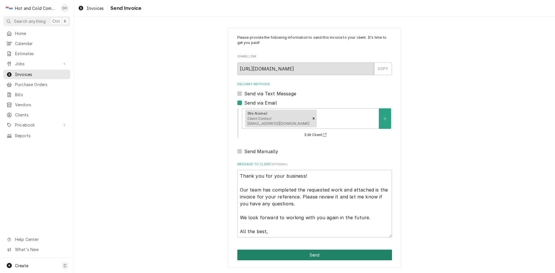
drag, startPoint x: 320, startPoint y: 254, endPoint x: 344, endPoint y: 239, distance: 28.1
click at [321, 254] on button "Send" at bounding box center [314, 255] width 155 height 11
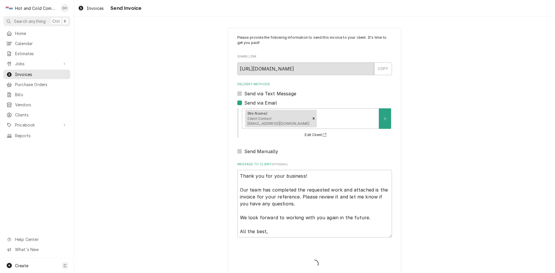
type textarea "x"
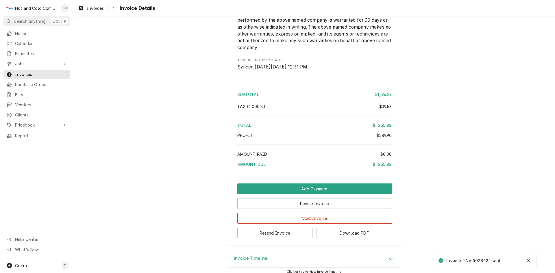
scroll to position [837, 0]
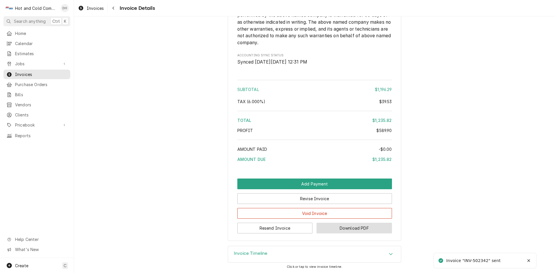
click at [358, 228] on button "Download PDF" at bounding box center [353, 228] width 75 height 11
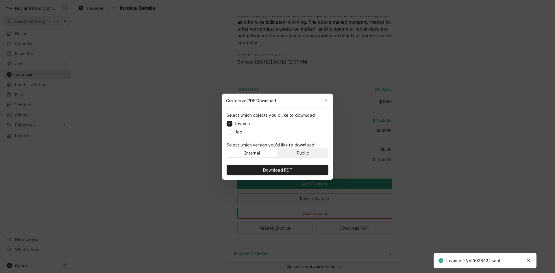
click at [309, 151] on div "Public" at bounding box center [303, 153] width 12 height 6
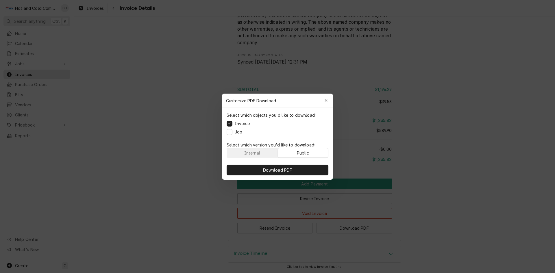
drag, startPoint x: 288, startPoint y: 169, endPoint x: 309, endPoint y: 163, distance: 22.1
click at [288, 169] on span "Download PDF" at bounding box center [277, 170] width 31 height 6
